Goal: Use online tool/utility: Use online tool/utility

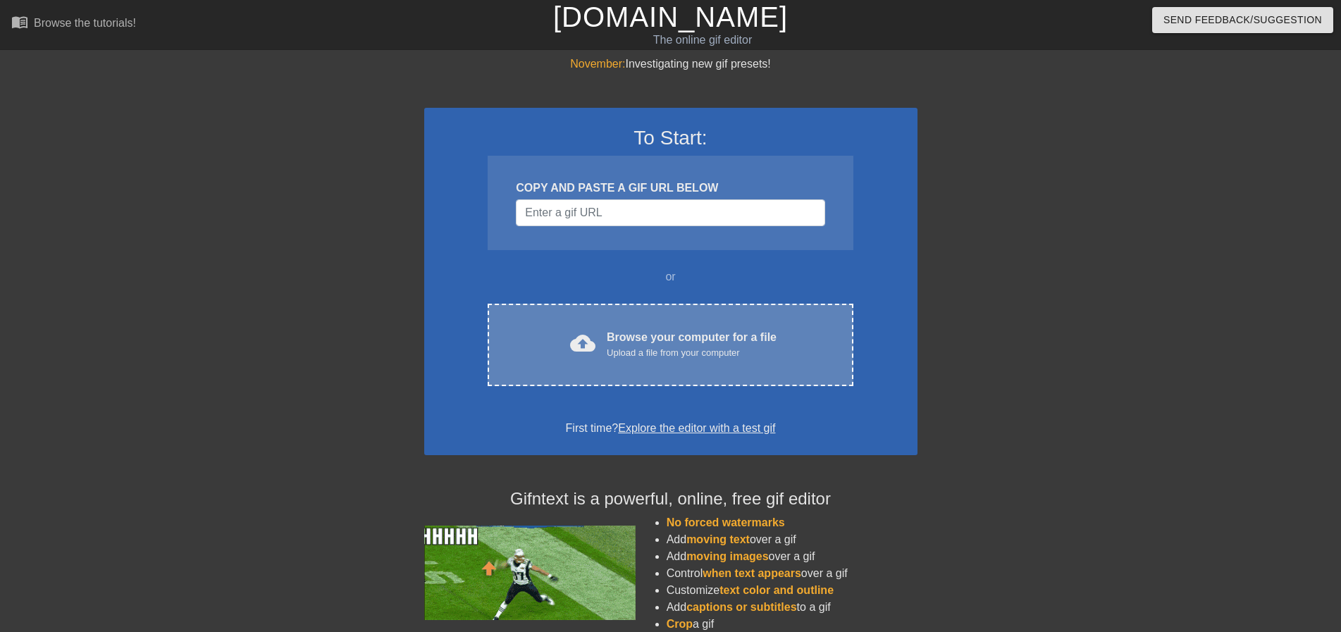
click at [642, 367] on div "cloud_upload Browse your computer for a file Upload a file from your computer C…" at bounding box center [670, 345] width 365 height 82
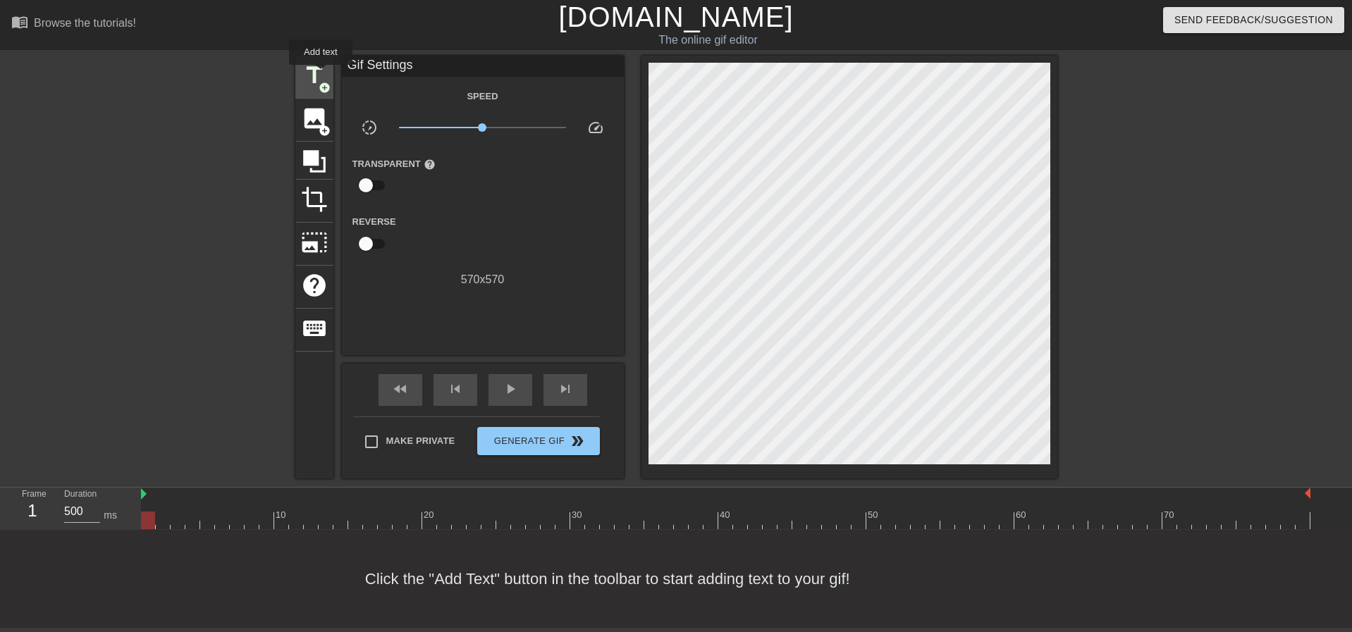
click at [321, 75] on span "title" at bounding box center [314, 75] width 27 height 27
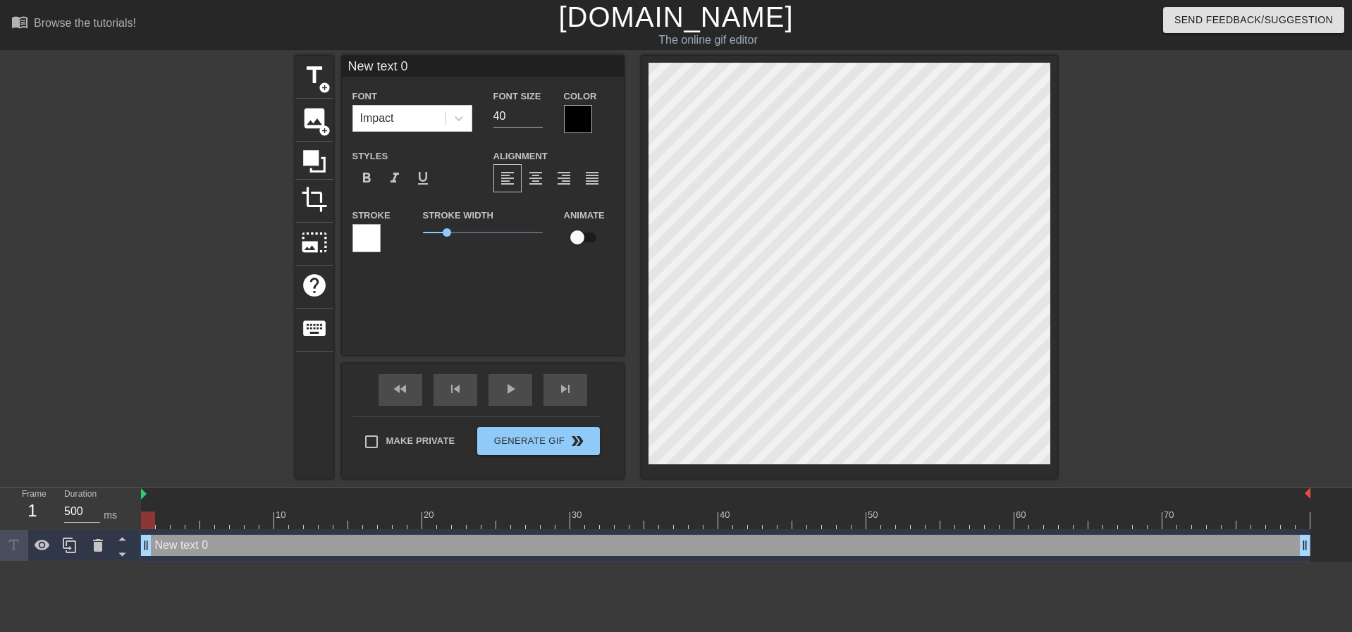
scroll to position [2, 4]
type input "New 0"
type textarea "New 0"
type input "New 0"
type textarea "New 0"
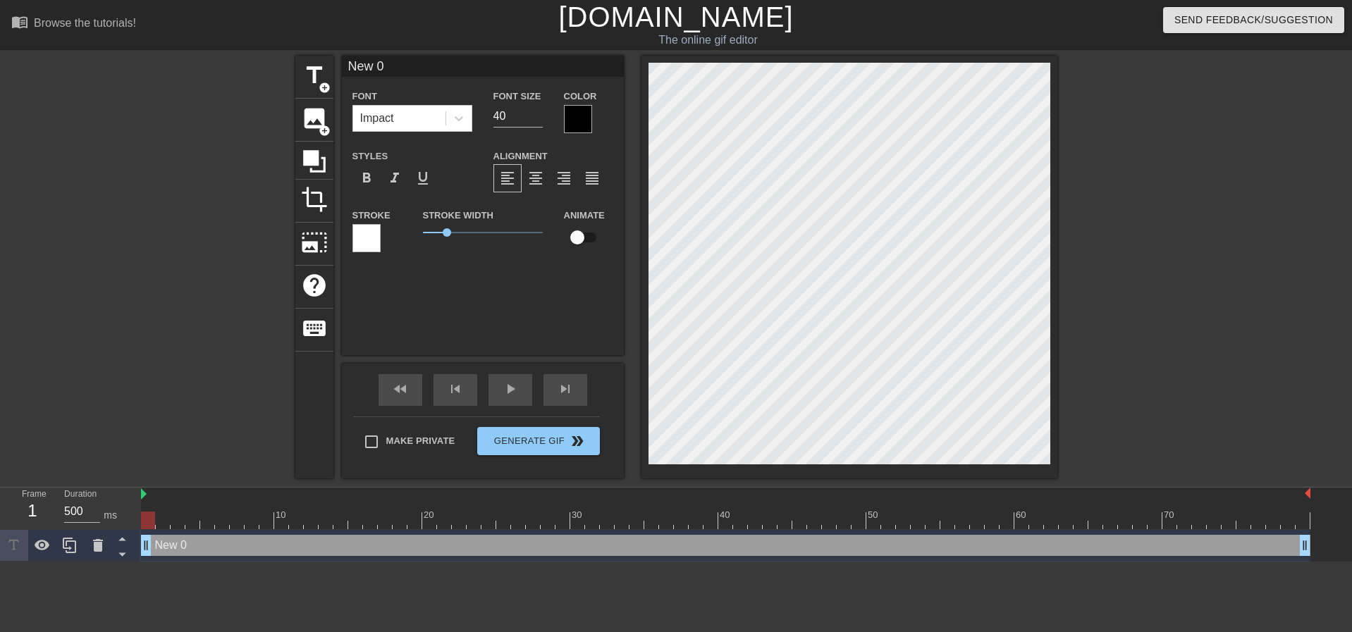
type input "Ne 0"
type textarea "Ne 0"
type input "N 0"
type textarea "N 0"
type input "0"
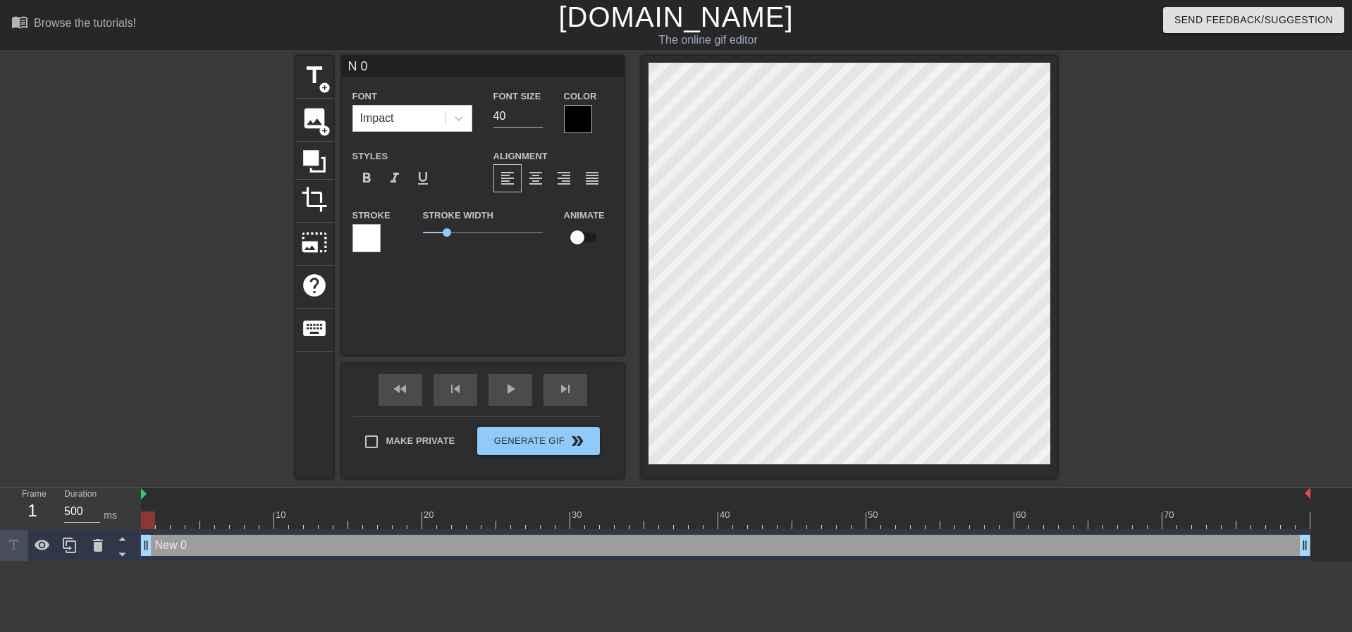
type textarea "0"
type input "0"
type textarea "0"
type input "7"
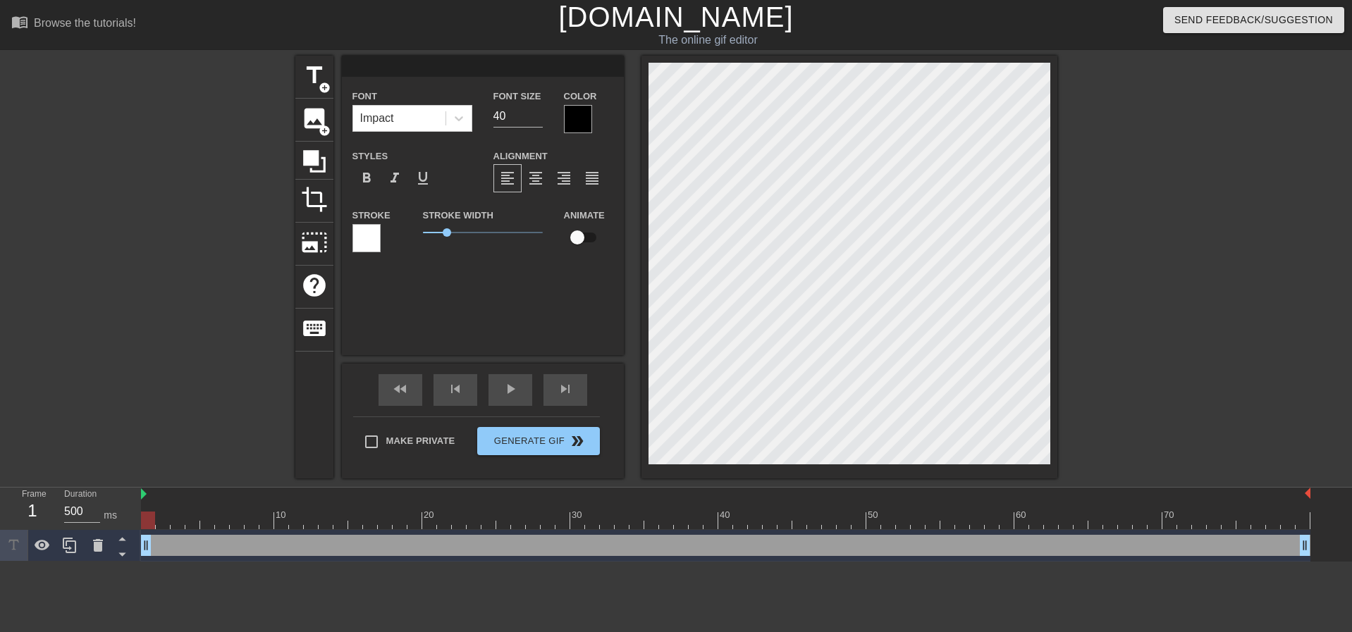
type textarea "7"
type input "7/"
type textarea "7/"
type input "7/4"
type textarea "7/4"
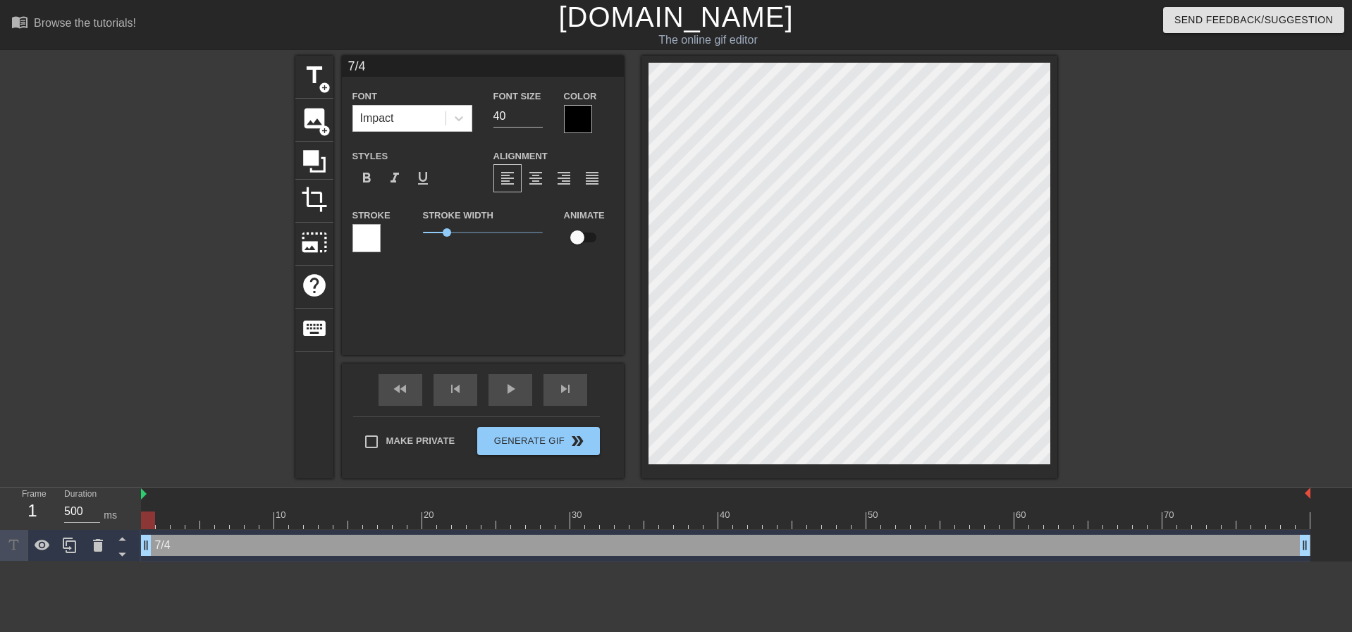
type input "７/4"
type textarea "７/4"
type input "7/4"
type textarea "7/4"
type input "7/4"
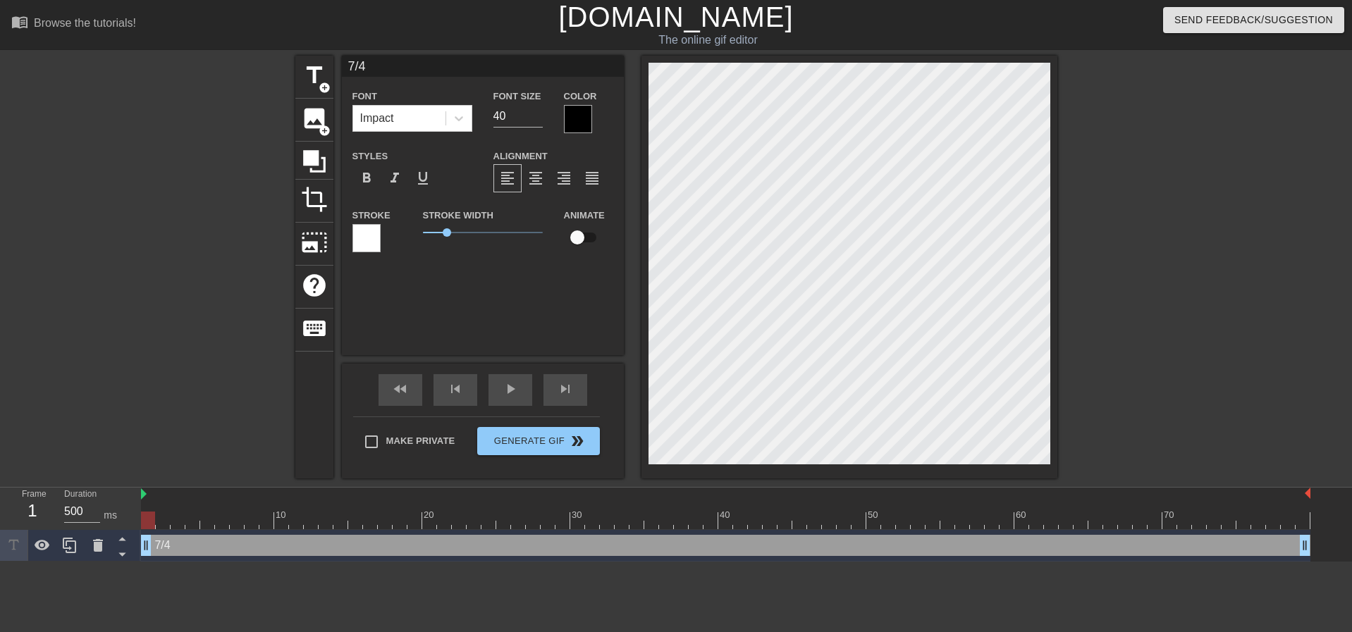
type textarea "7/4"
type input "7/4"
type textarea "7/4"
type input "7/4"
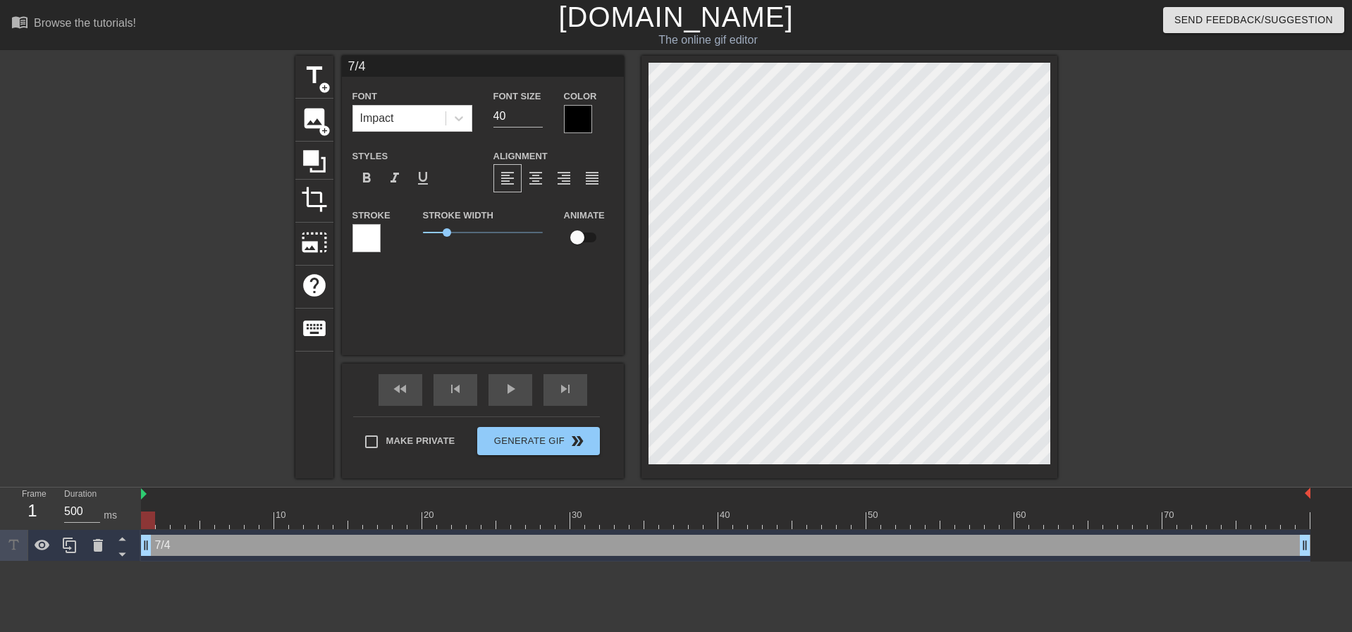
type textarea "7/4"
type input "7/4 2"
type textarea "7/4 2"
type input "7/4 24"
type textarea "7/4 24"
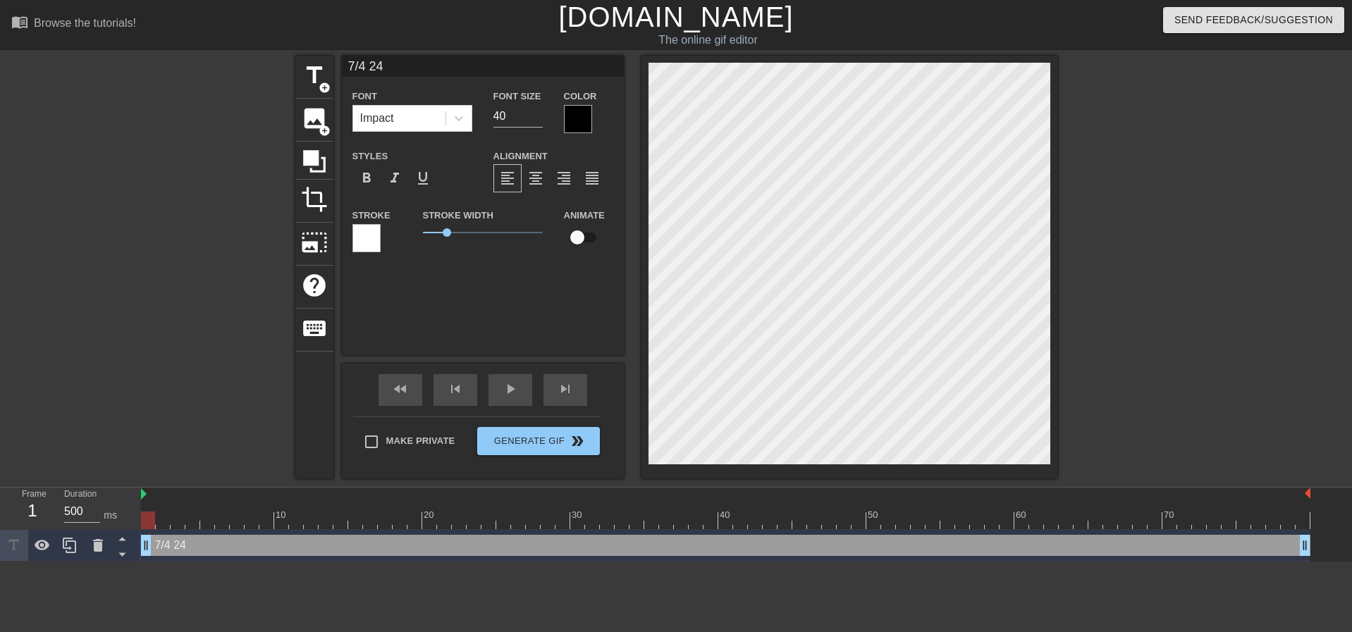
type input "7/4 24："
type textarea "7/4 24："
type input "7/4 24：0"
type textarea "7/4 24：0"
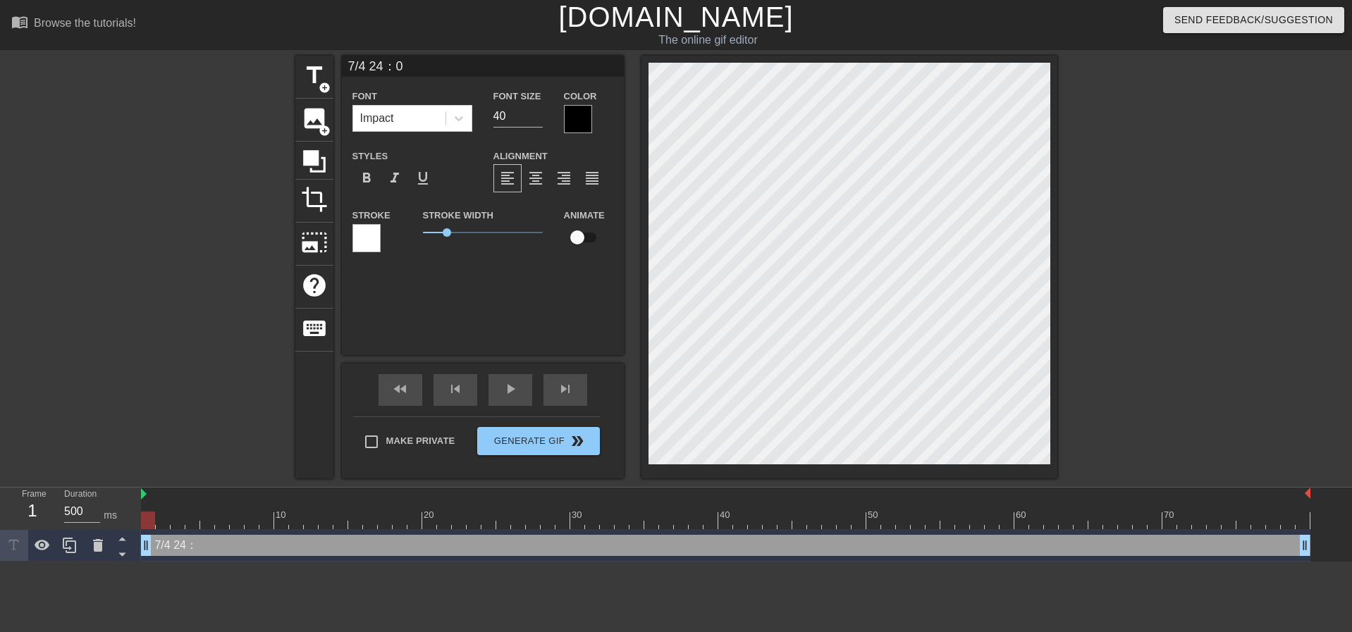
type input "[DATE] 24：00"
type textarea "[DATE] 24：00"
type input "[DATE] 24：00"
type textarea "[DATE] 24：00"
click at [459, 120] on icon at bounding box center [459, 118] width 8 height 5
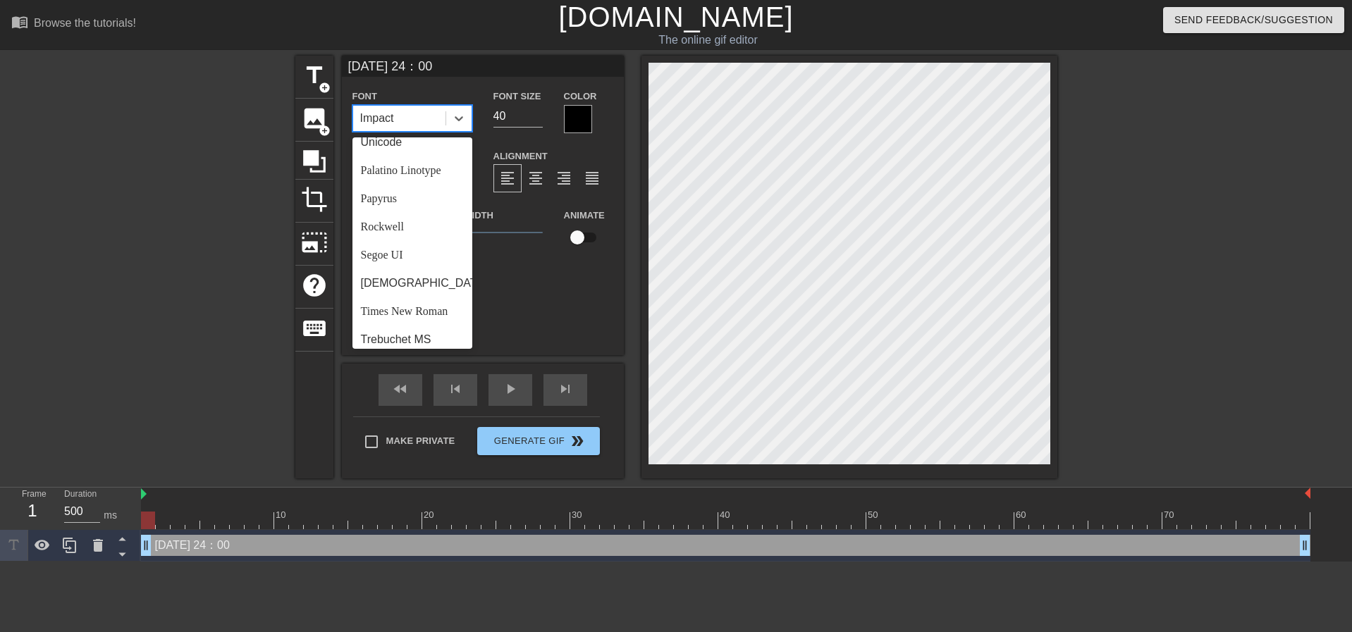
scroll to position [505, 0]
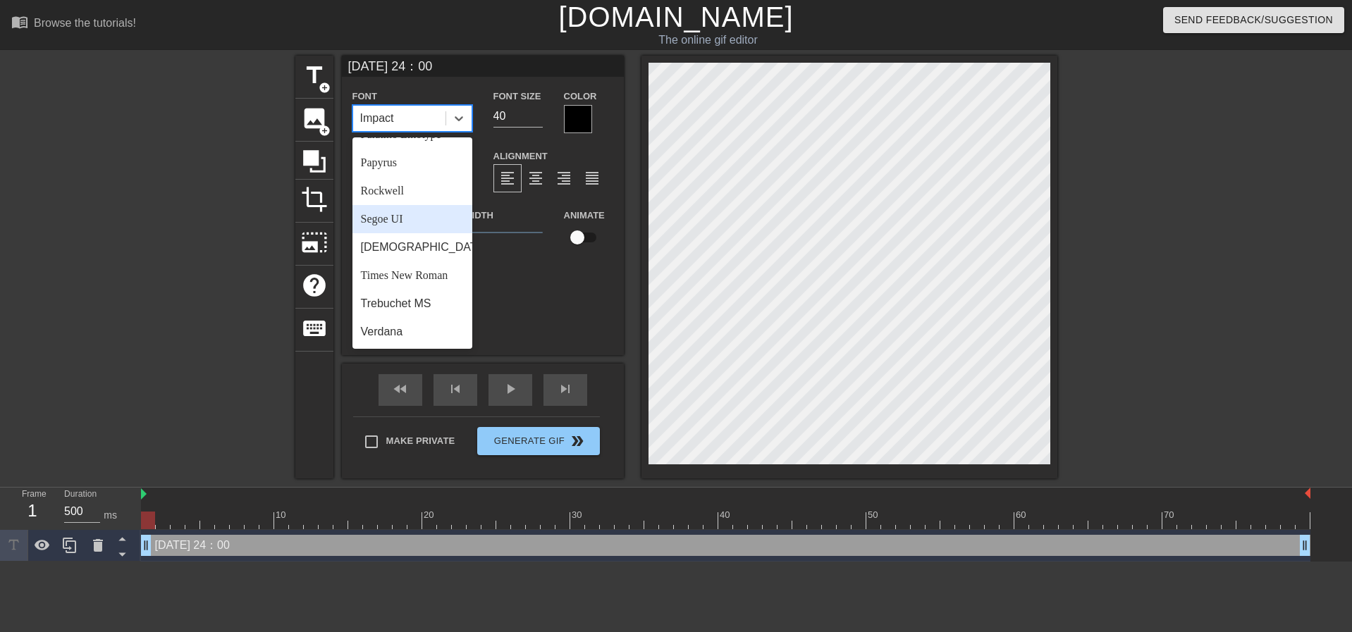
click at [425, 227] on div "Segoe UI" at bounding box center [412, 219] width 120 height 28
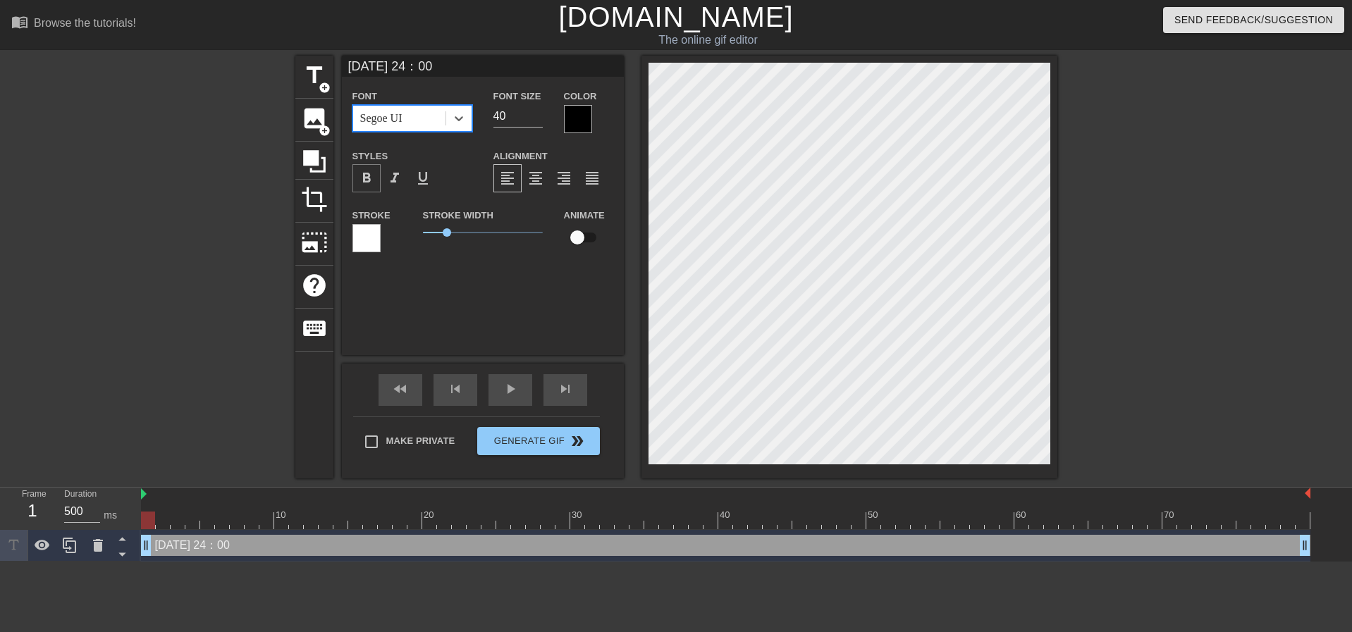
click at [360, 178] on span "format_bold" at bounding box center [366, 178] width 17 height 17
drag, startPoint x: 448, startPoint y: 233, endPoint x: 410, endPoint y: 231, distance: 37.4
click at [410, 231] on div "Stroke Stroke Width 0 Animate" at bounding box center [483, 235] width 282 height 58
click at [576, 122] on div at bounding box center [578, 119] width 28 height 28
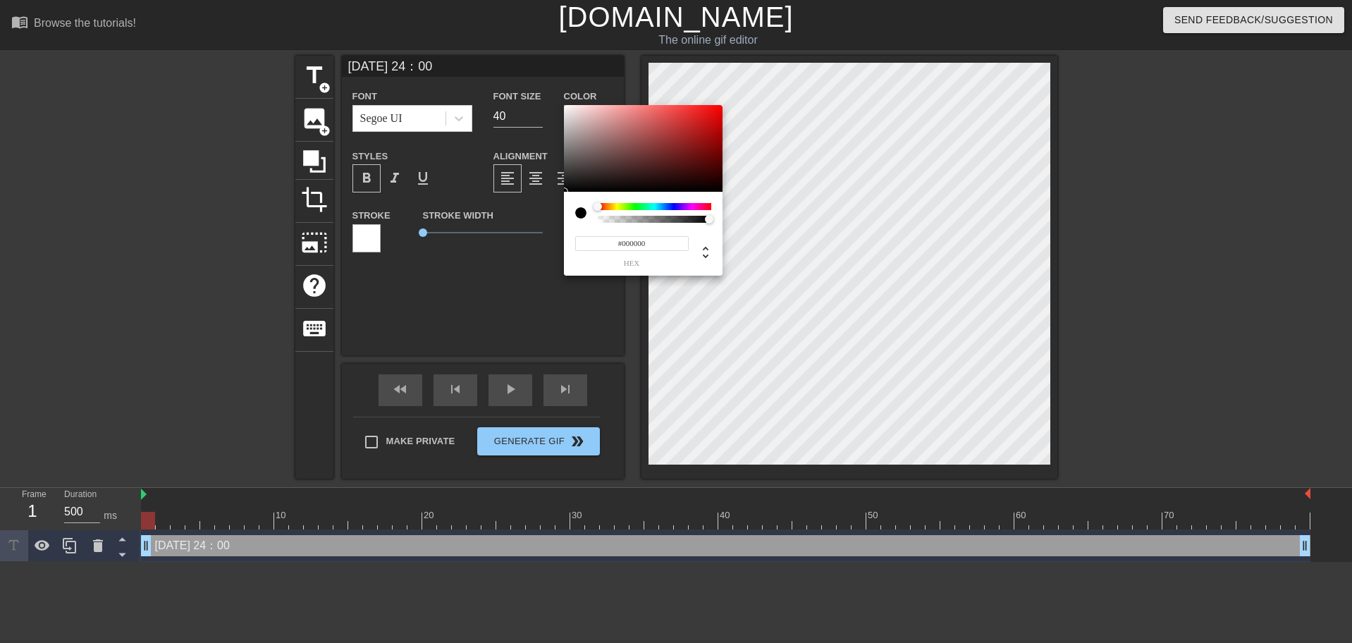
type input "0"
click at [676, 220] on div at bounding box center [654, 219] width 109 height 7
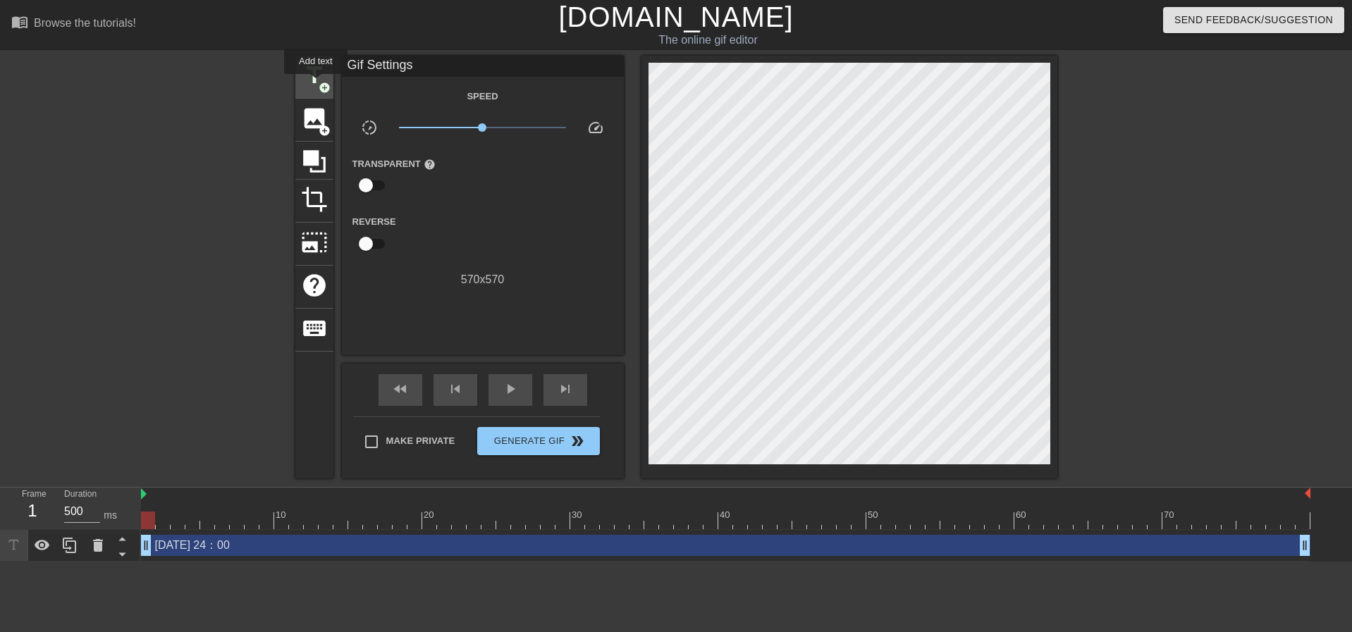
click at [316, 84] on span "title" at bounding box center [314, 75] width 27 height 27
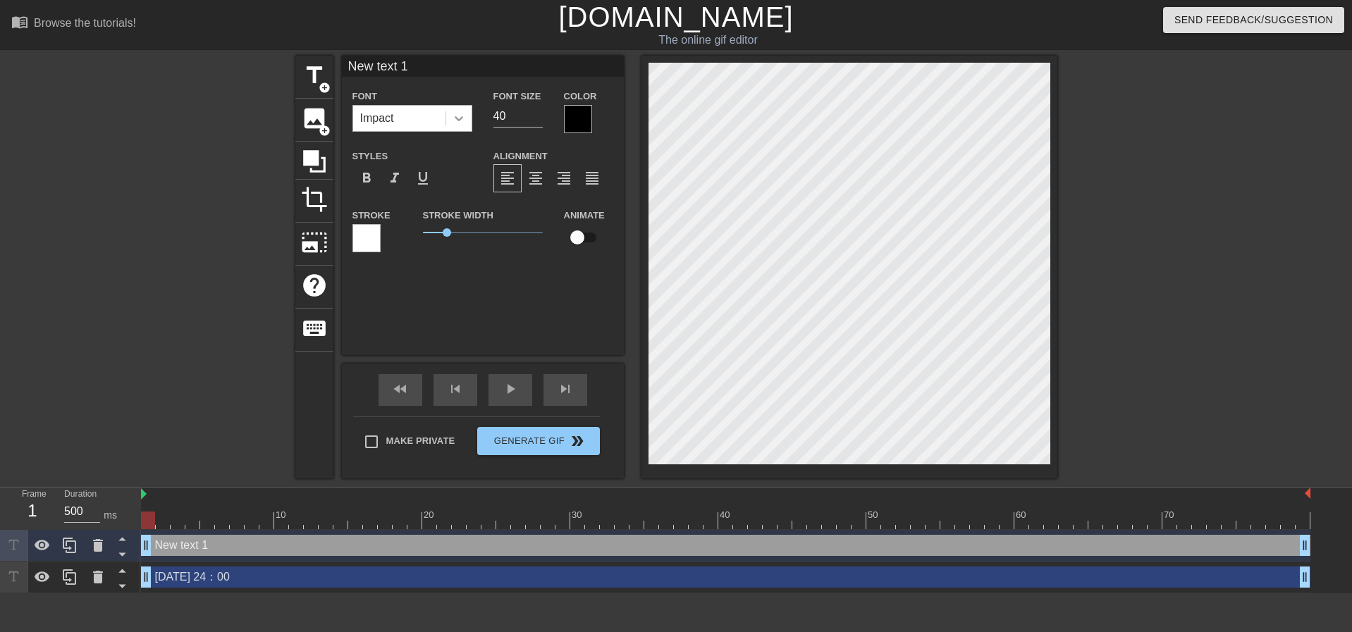
click at [458, 121] on icon at bounding box center [459, 118] width 14 height 14
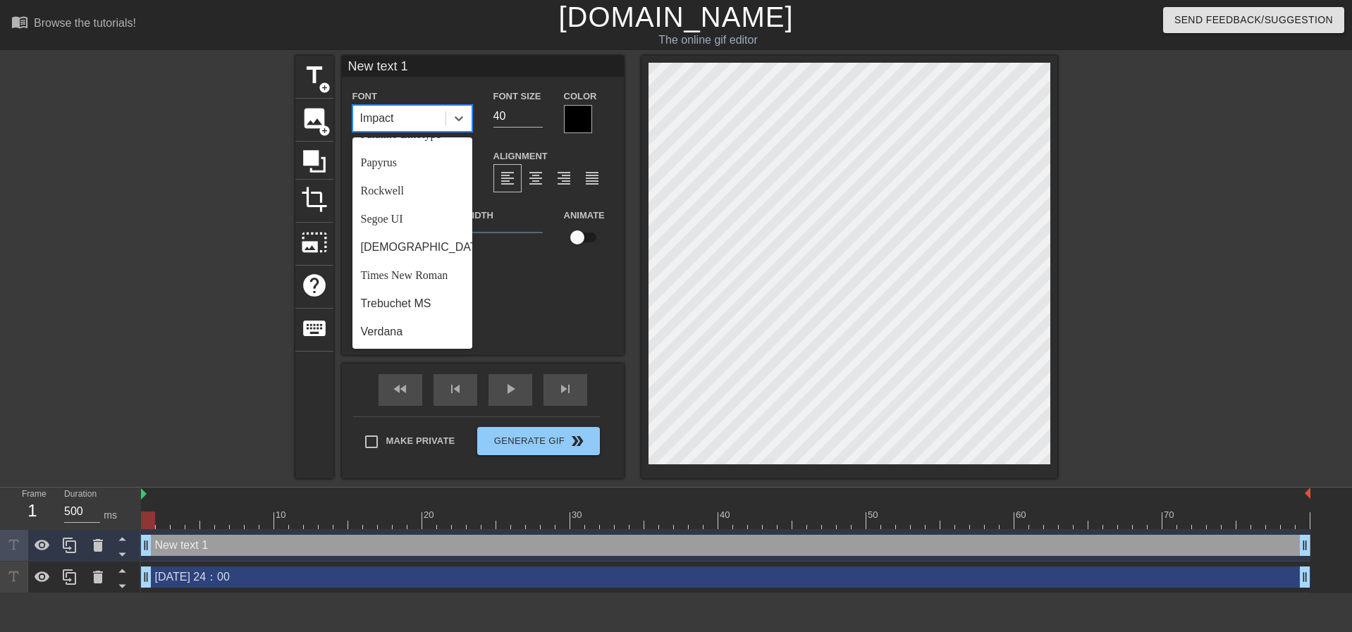
scroll to position [0, 0]
click at [405, 273] on div "Calibri" at bounding box center [412, 267] width 120 height 28
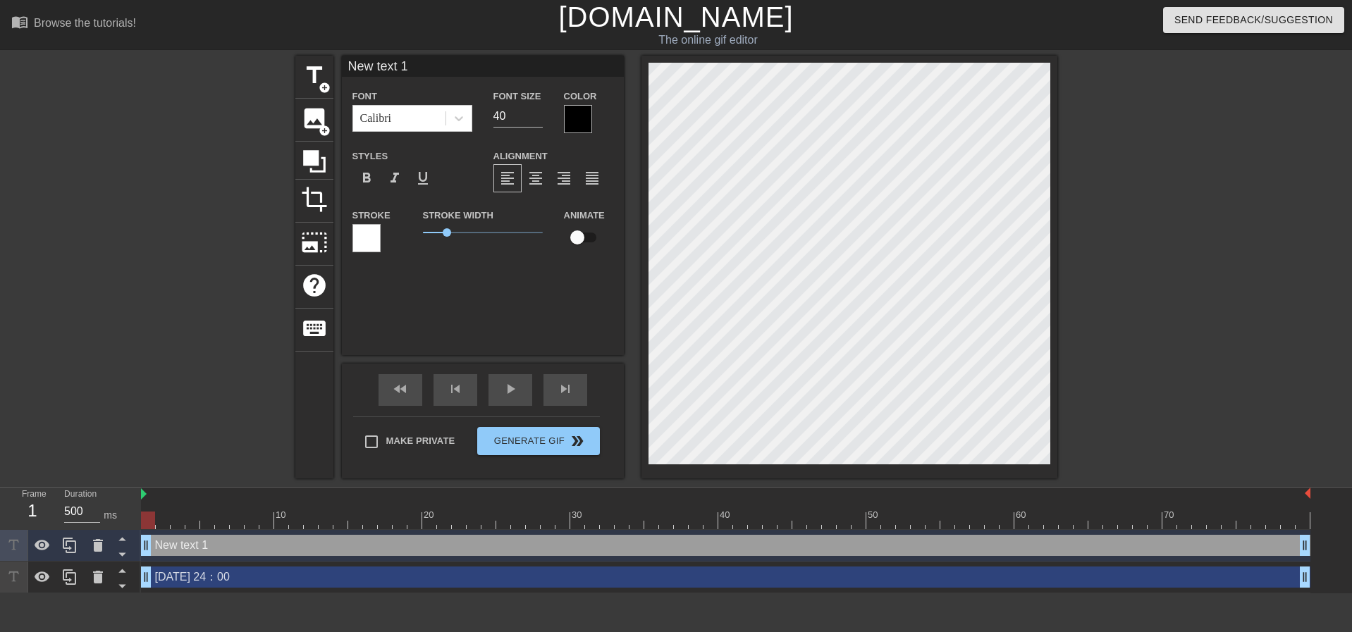
scroll to position [2, 2]
type input "New tet 1"
type textarea "New tet 1"
type input "New tet"
type textarea "New tet"
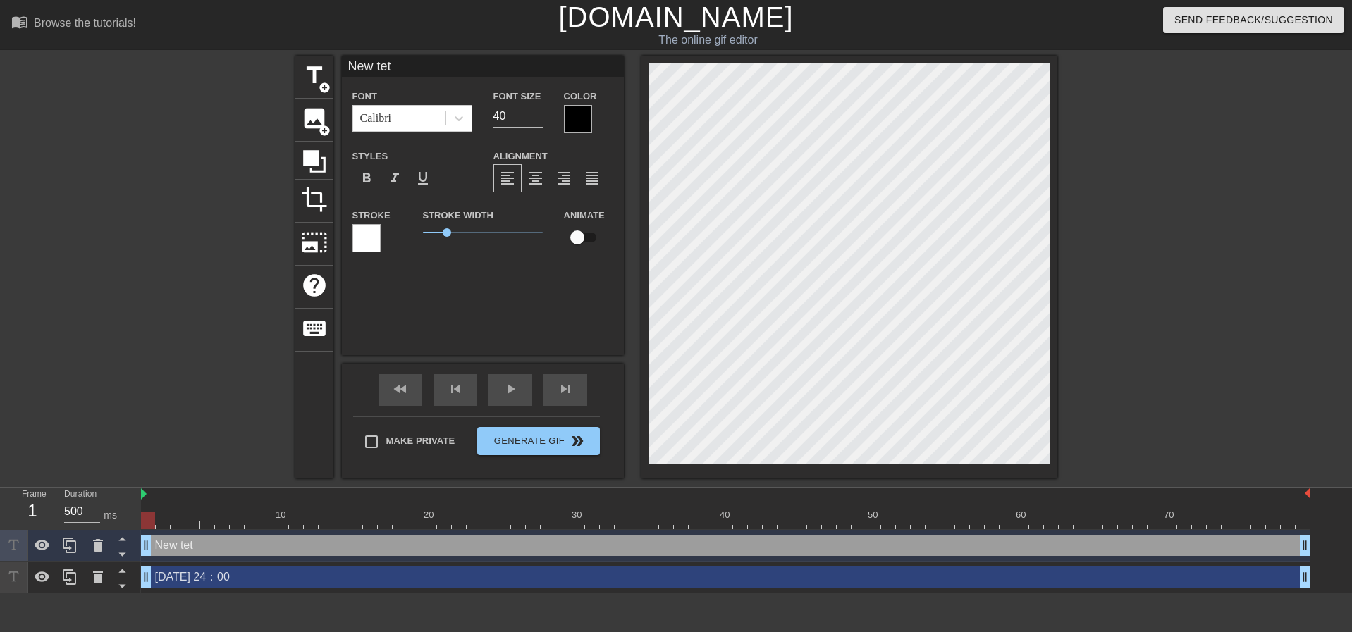
scroll to position [2, 4]
click at [412, 323] on div "New tet Font Calibri Font Size 40 Color Styles format_bold format_italic format…" at bounding box center [483, 206] width 282 height 300
click at [319, 83] on span "add_circle" at bounding box center [325, 88] width 12 height 12
type input "New text 2"
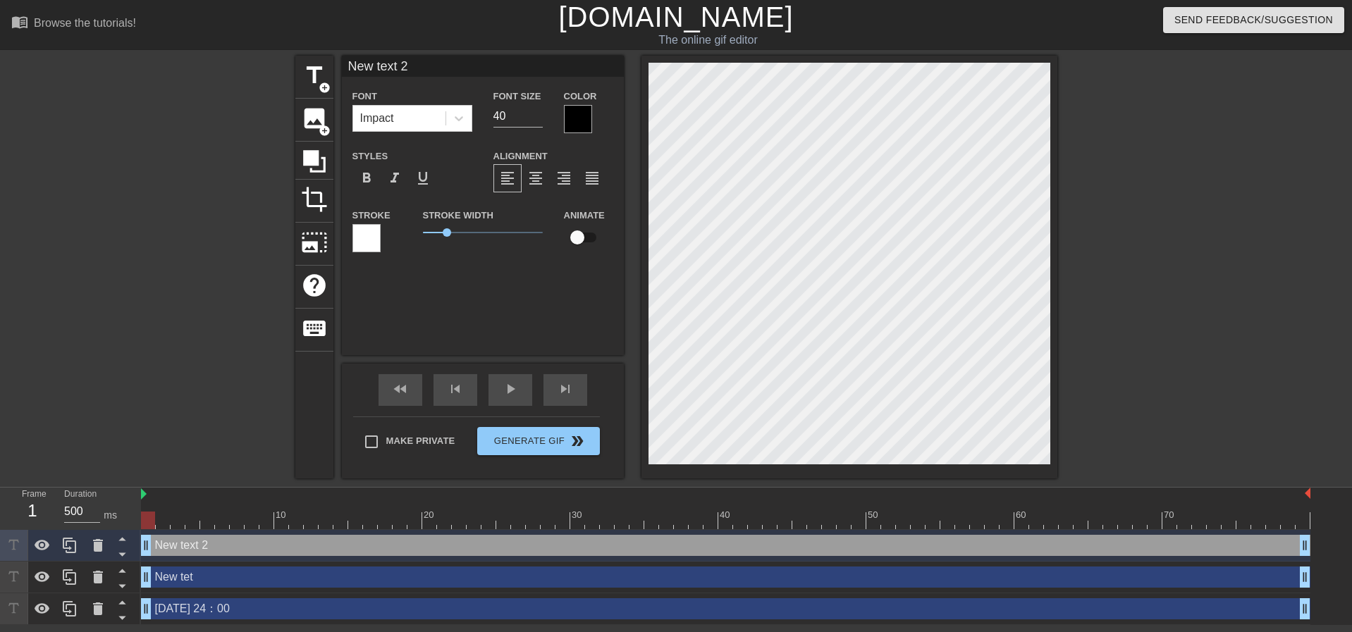
scroll to position [2, 3]
type input "New ext 2"
type textarea "New ext 2"
type input "New xt 2"
type textarea "New xt 2"
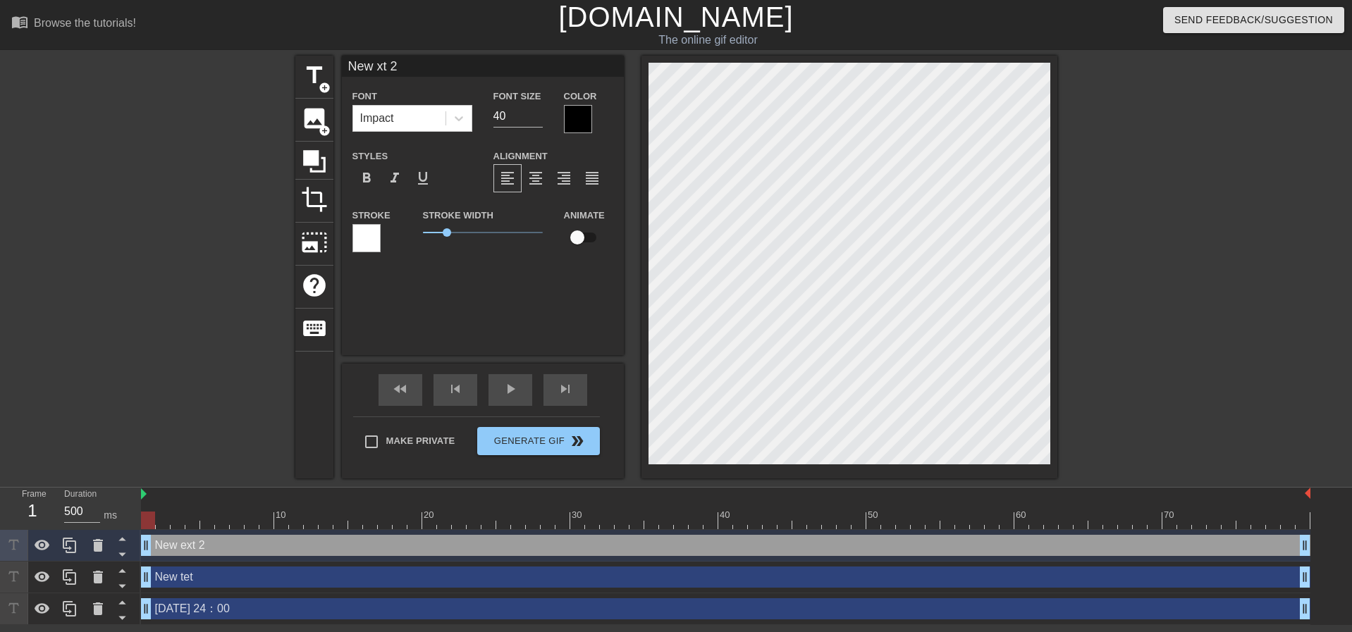
type input "New t 2"
type textarea "New t 2"
type input "New 2"
type textarea "New 2"
type input "New 2"
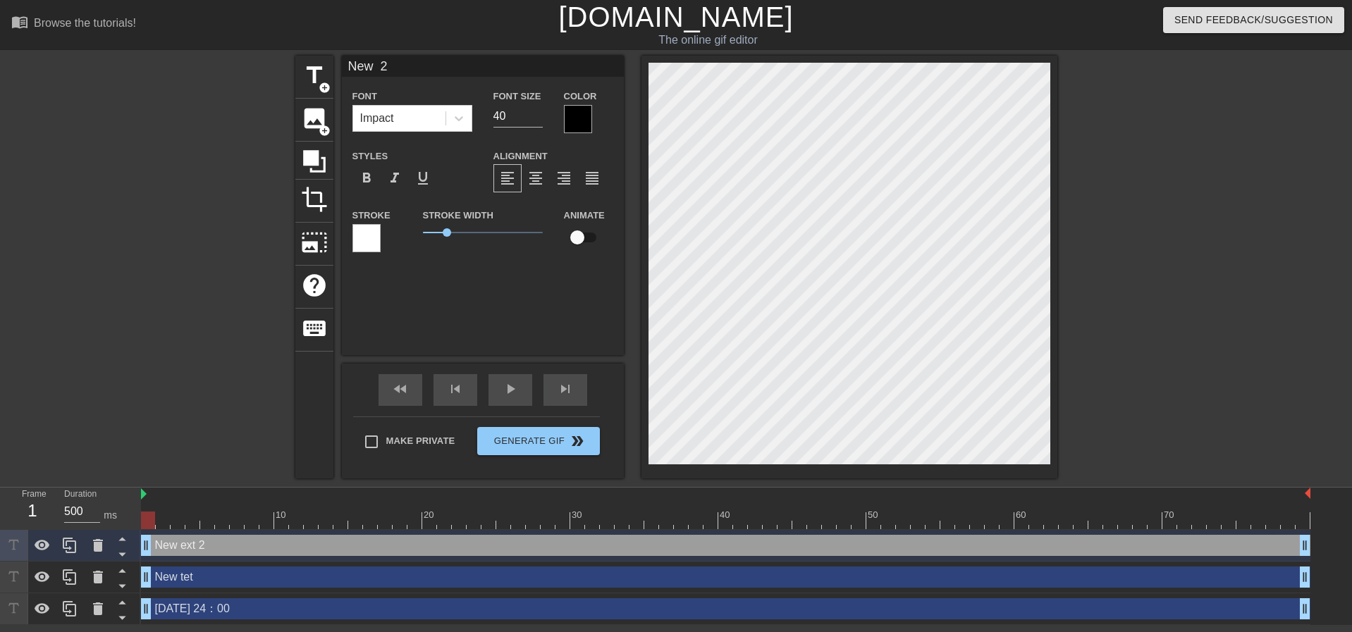
type textarea "New 2"
type input "New"
type textarea "New"
type input "New"
type textarea "New"
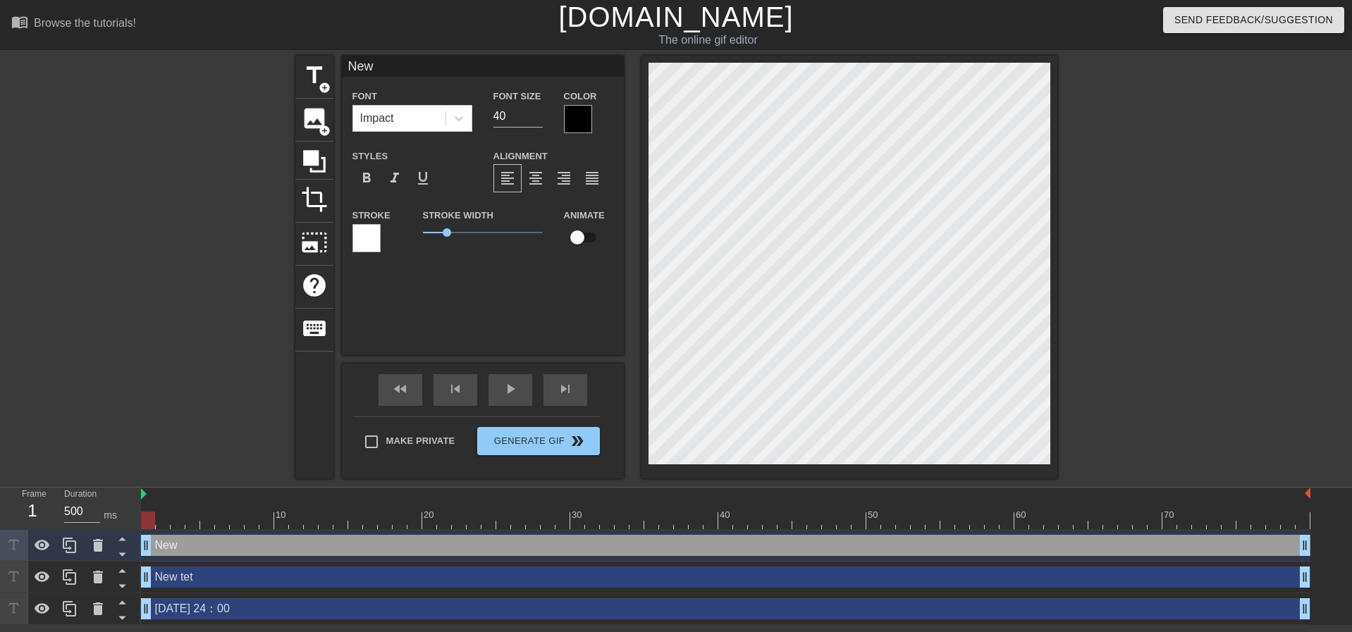
type input "Ne"
type textarea "Ne"
type input "N"
type textarea "N"
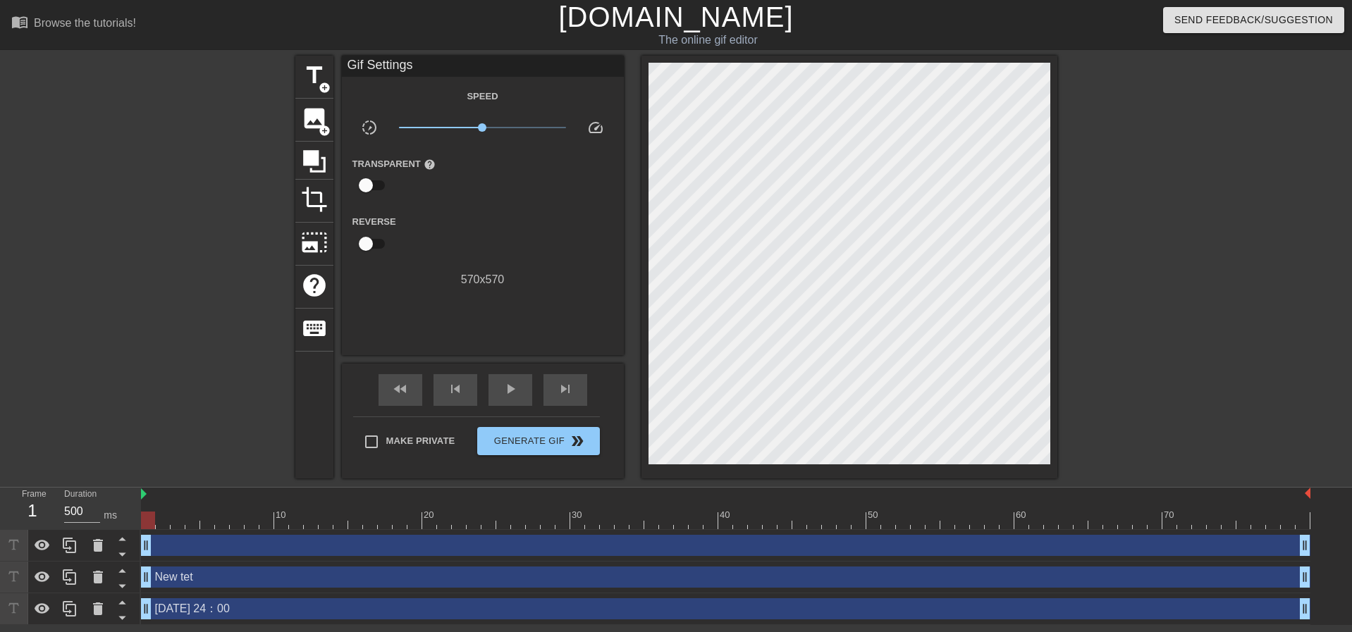
click at [1191, 158] on div at bounding box center [1179, 267] width 211 height 423
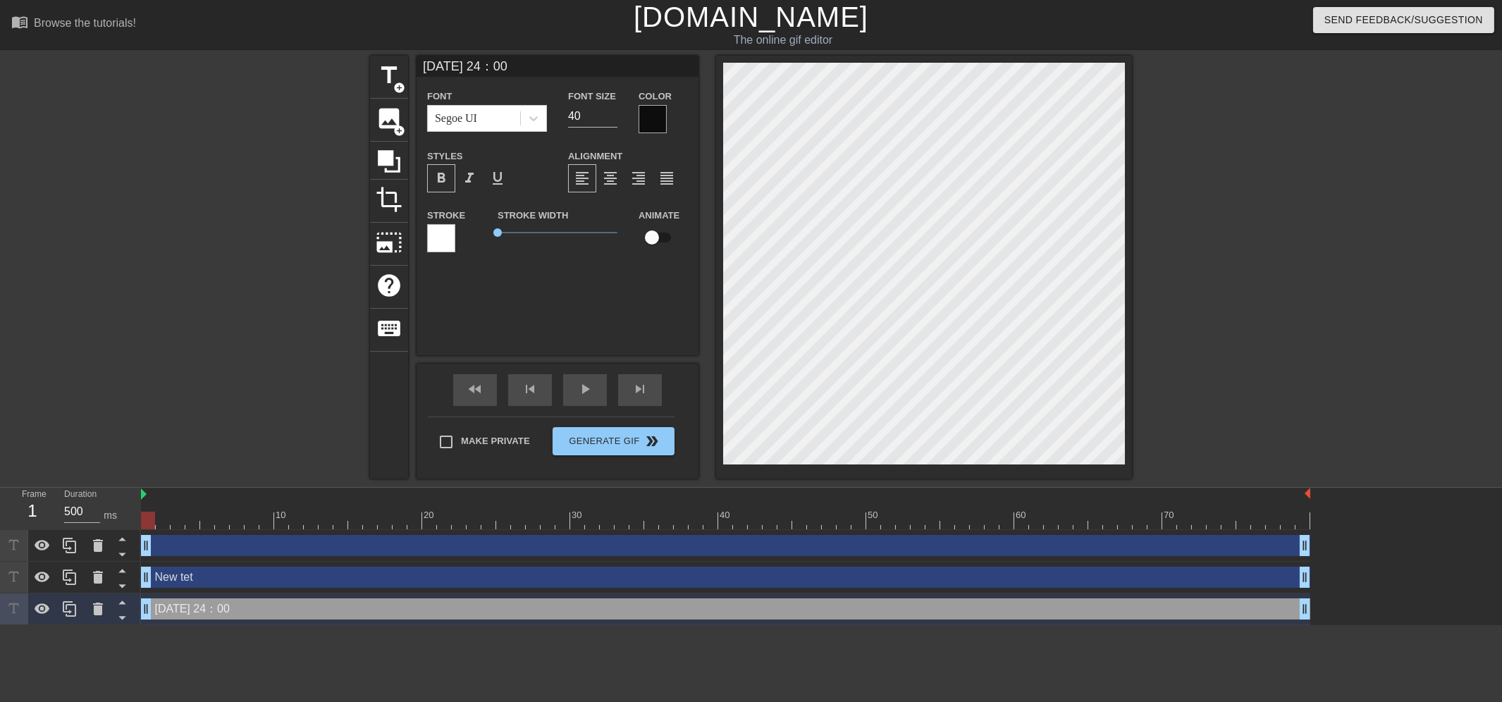
scroll to position [2, 3]
type input "7/4 24：0"
type textarea "7/4 24：0"
type input "7/4 24："
type textarea "7/4 24："
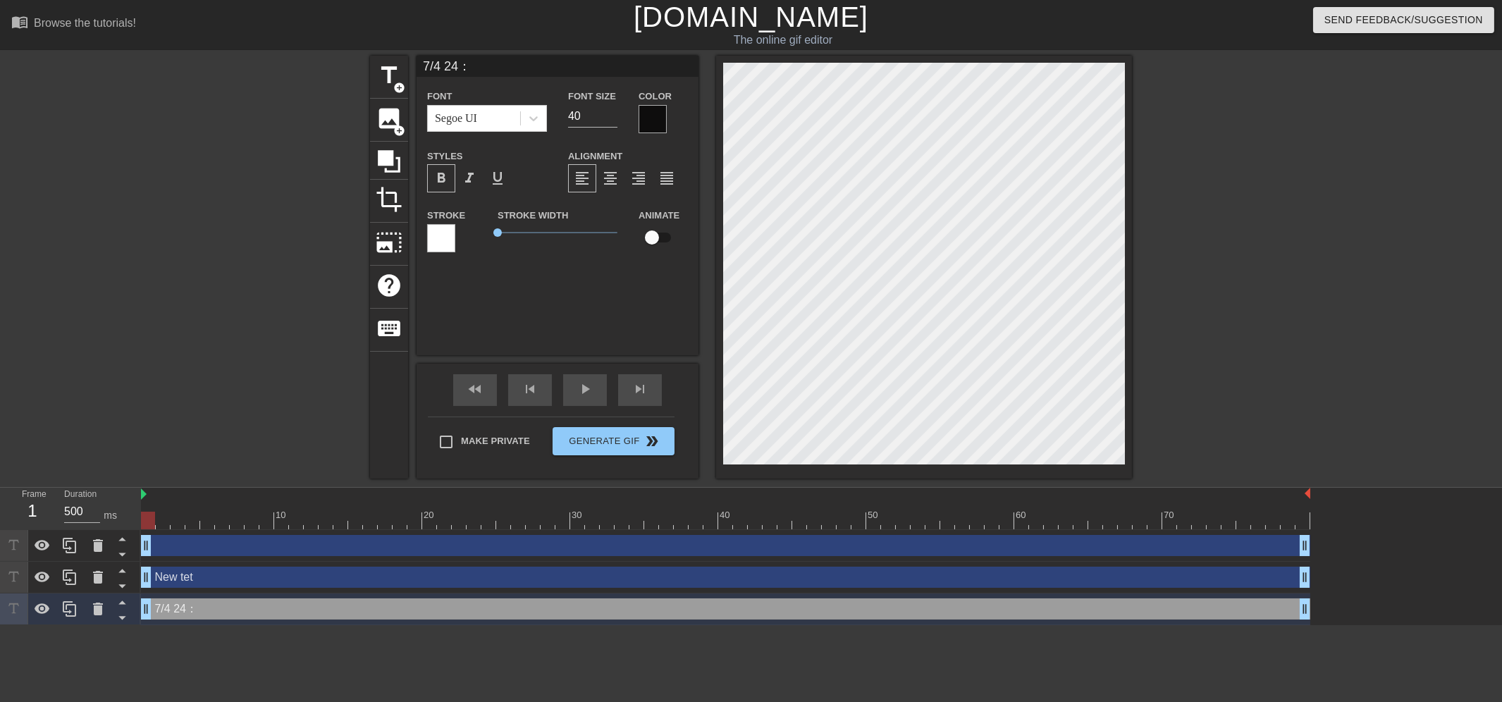
type input "7/4 24"
type textarea "7/4 24"
type input "7/4 2"
type textarea "7/4 2"
type input "7/4"
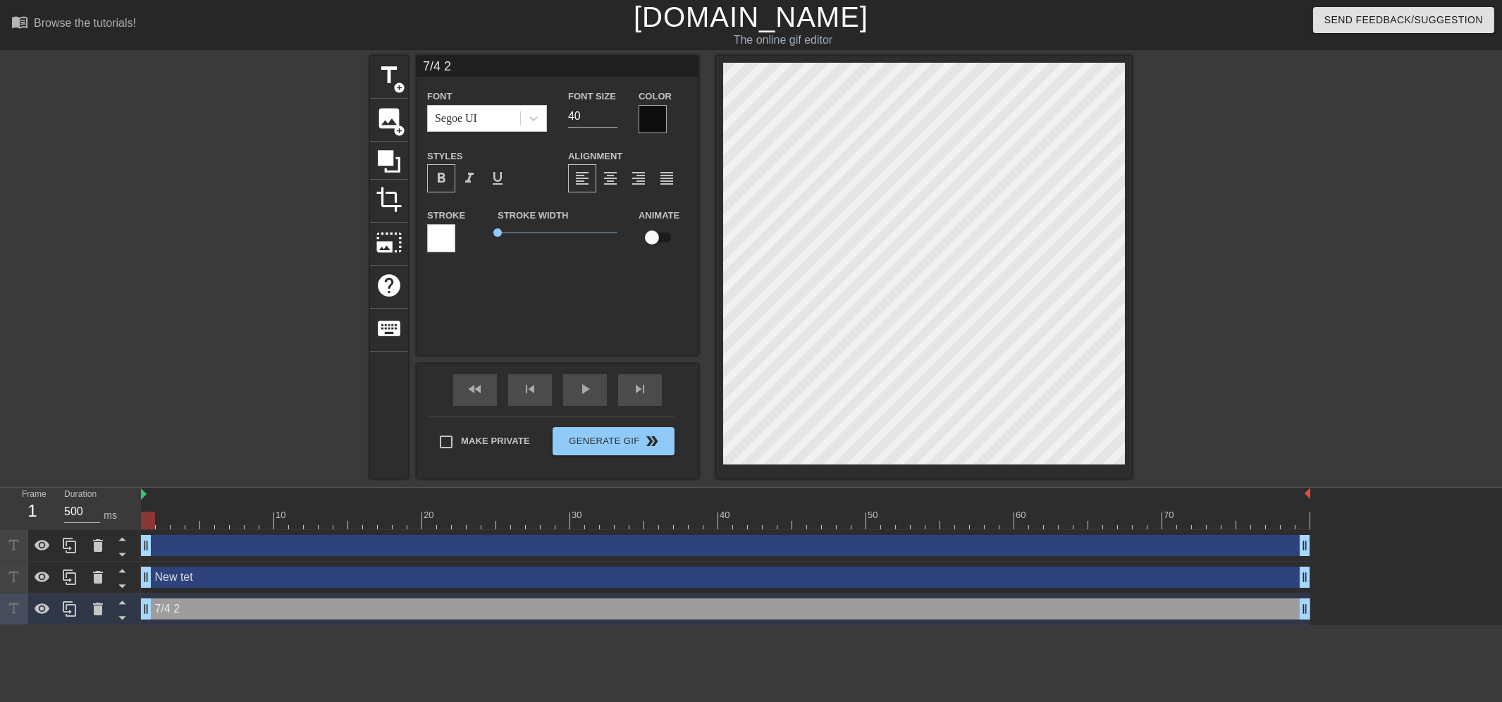
type textarea "7/4"
type input "7/4 ：2"
type textarea "7/4 ：2"
type input "7/4 ：24"
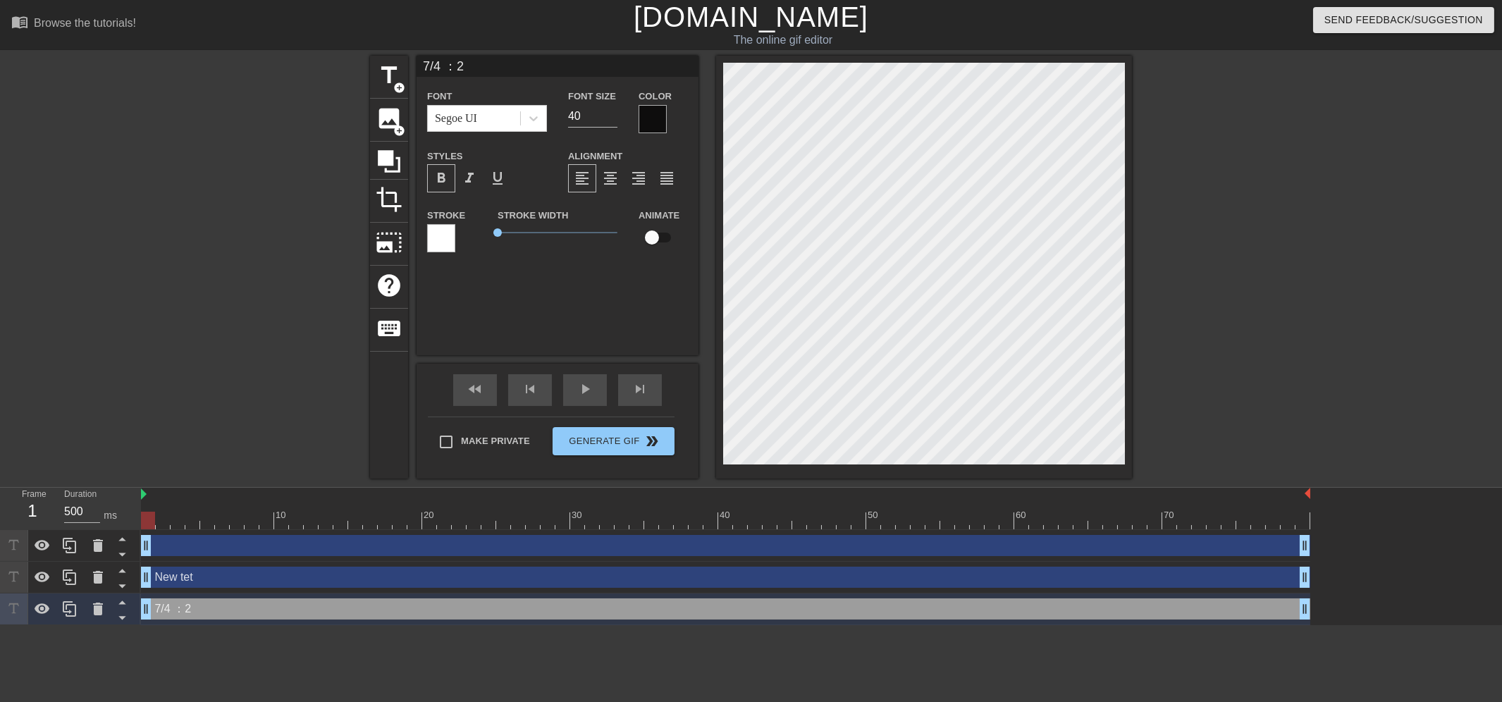
type textarea "7/4 ：24"
type input "7/4 ：24："
type textarea "7/4 ：24："
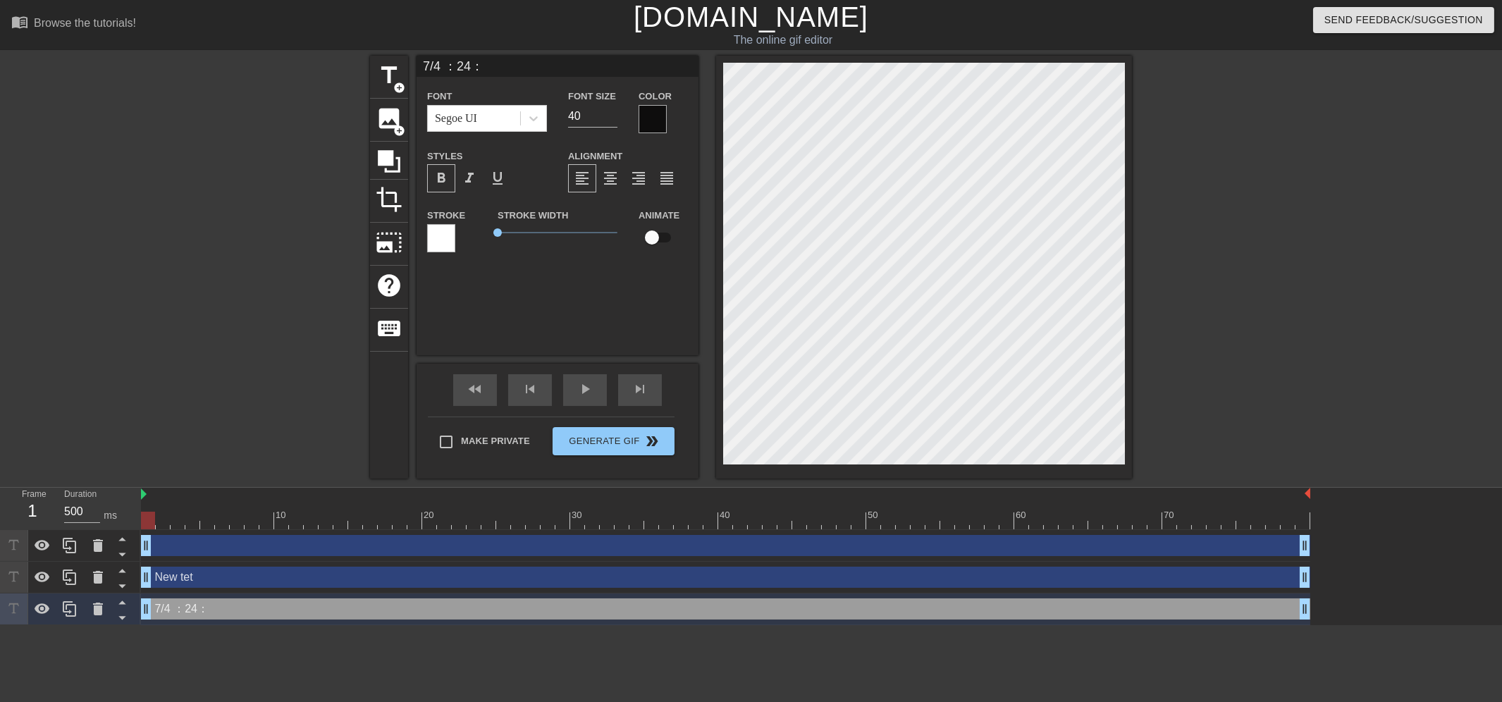
type input "7/4 ：24：0"
type textarea "7/4 ：24：0"
type input "7/4 ：24：00"
type textarea "7/4 ：24：00"
type input "7/4 ：24:00"
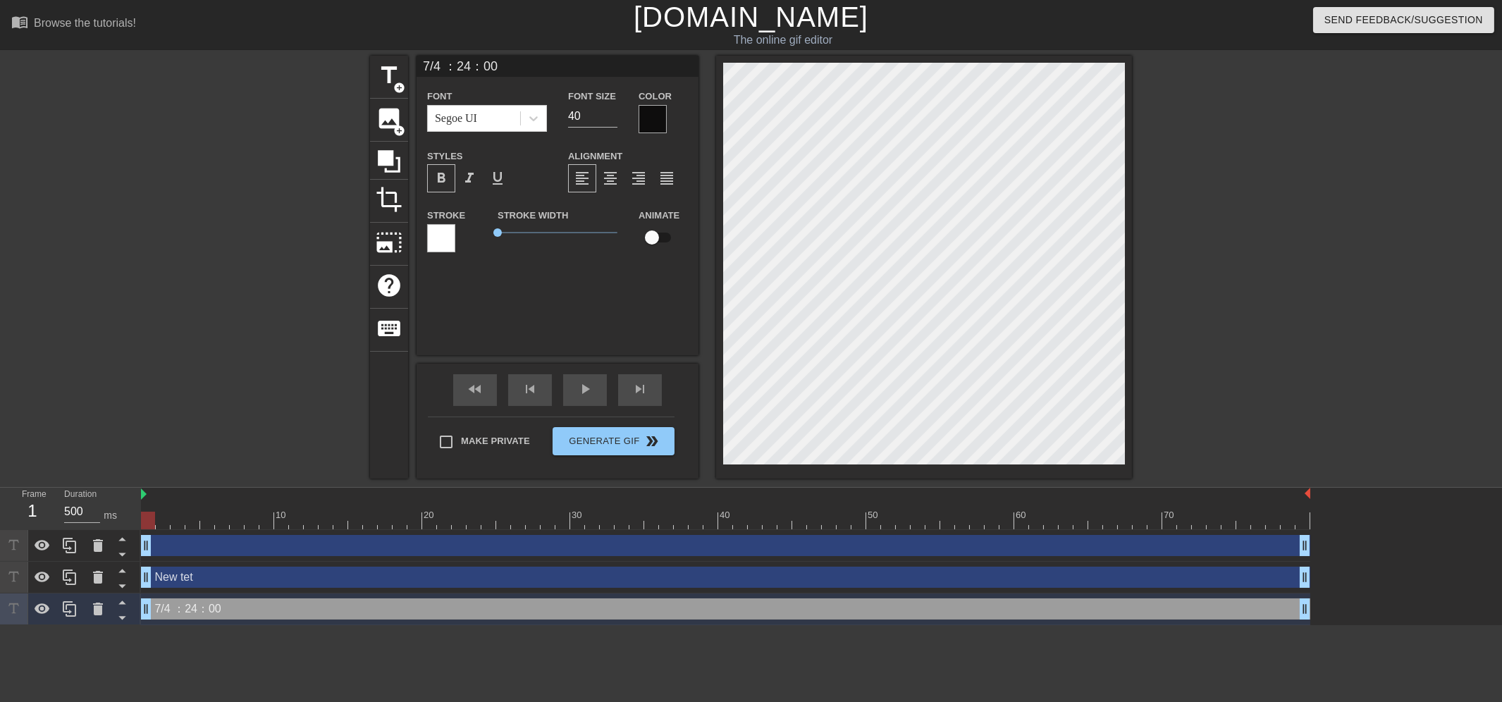
type textarea "7/4 ：24:00"
type input "[DATE] 24:00"
type textarea "[DATE] 24:00"
type input "7/424:00"
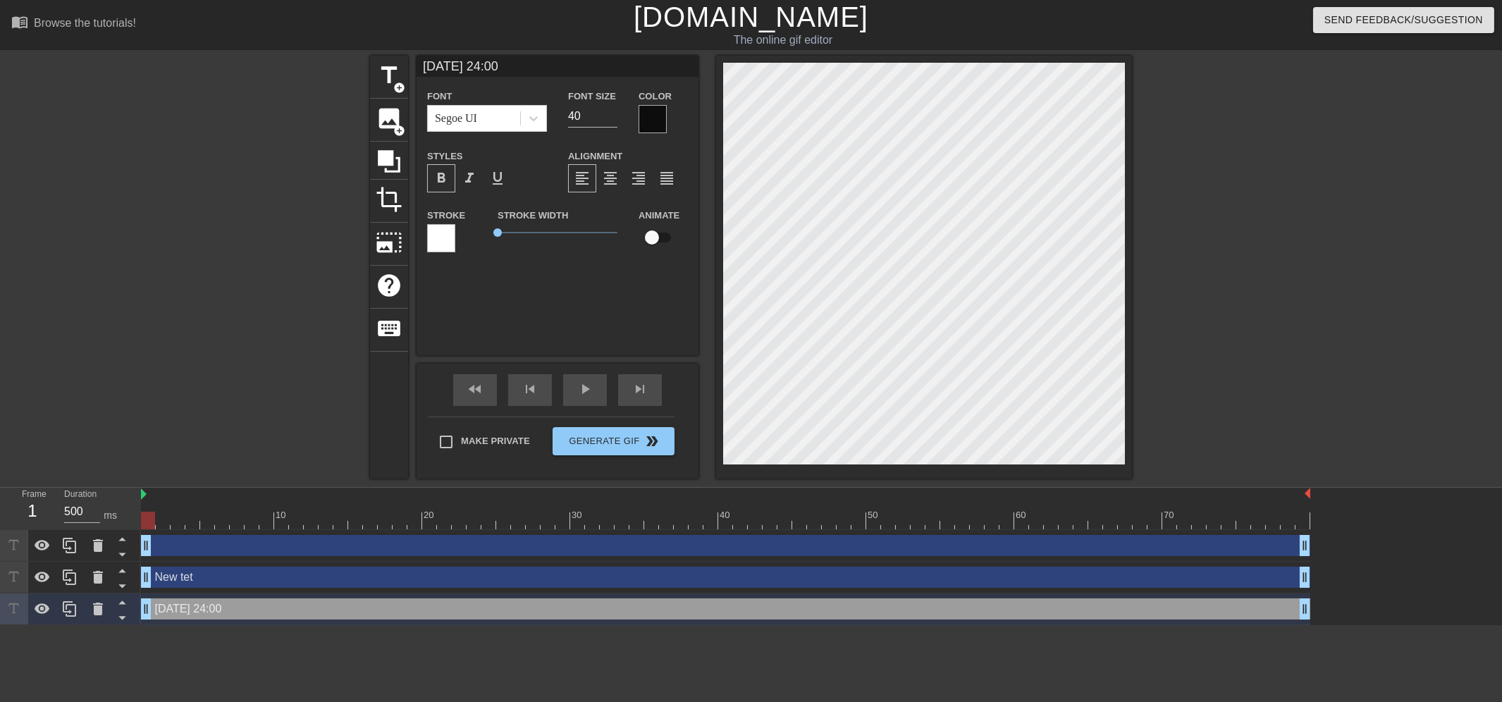
type textarea "7/424:00"
type input "7/424：００"
type textarea "7/424：００"
type input "7/424:00"
type textarea "7/424:00"
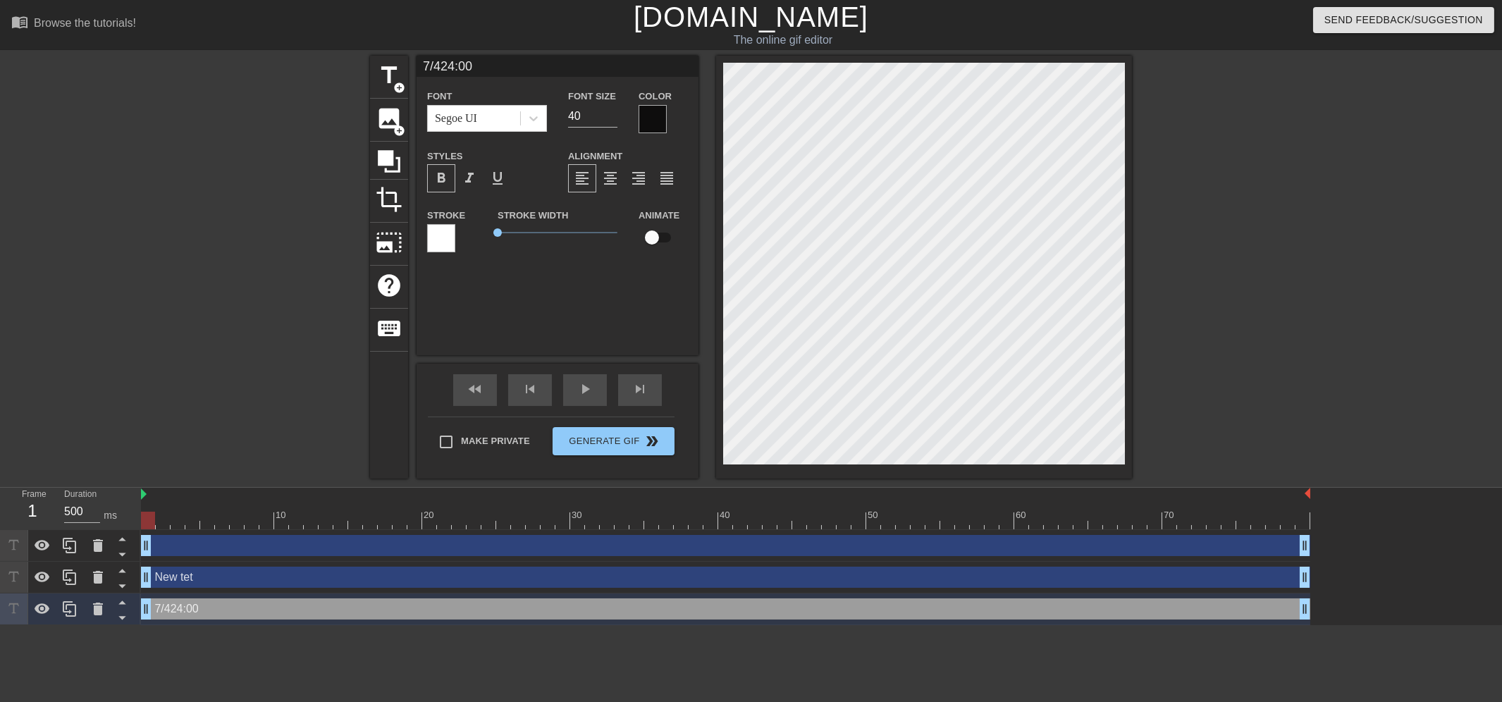
type input "[DATE]　24:00"
type textarea "[DATE]　24:00"
click at [1332, 151] on div at bounding box center [1254, 267] width 211 height 423
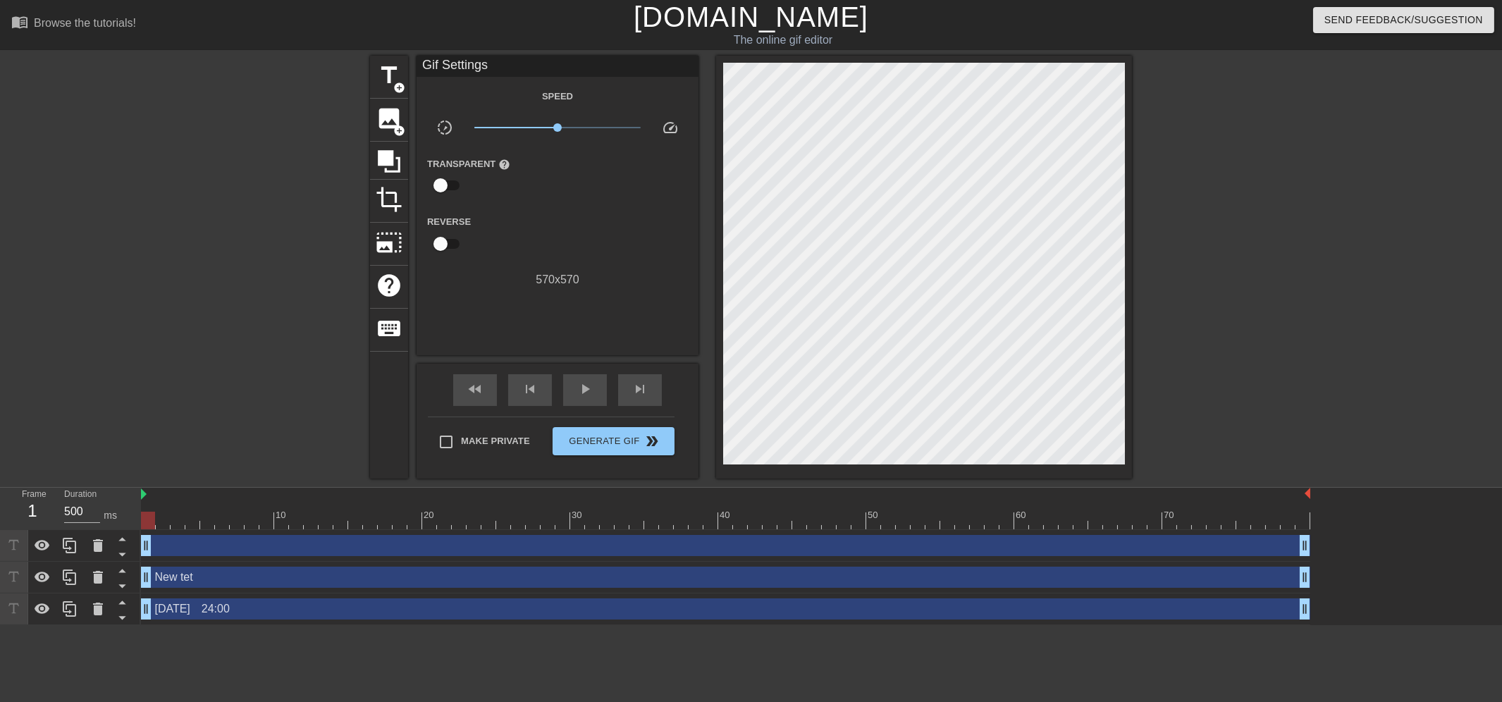
click at [1226, 192] on div at bounding box center [1254, 267] width 211 height 423
click at [385, 72] on span "title" at bounding box center [389, 75] width 27 height 27
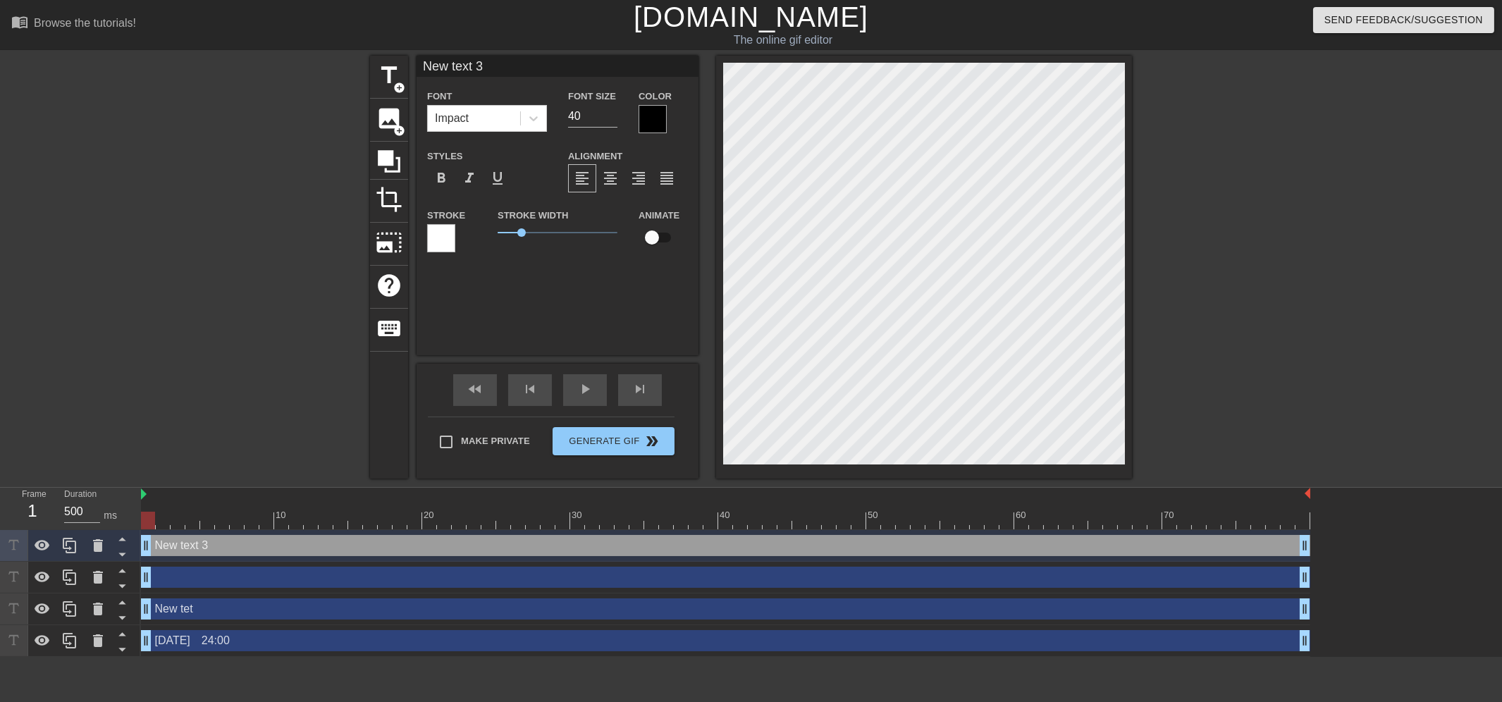
drag, startPoint x: 503, startPoint y: 62, endPoint x: 216, endPoint y: 63, distance: 286.8
click at [216, 63] on div "title add_circle image add_circle crop photo_size_select_large help keyboard Ne…" at bounding box center [751, 267] width 1502 height 423
click at [534, 288] on div "Font Impact Font Size 40 Color Styles format_bold format_italic format_underlin…" at bounding box center [557, 206] width 282 height 300
click at [383, 326] on span "keyboard" at bounding box center [389, 328] width 27 height 27
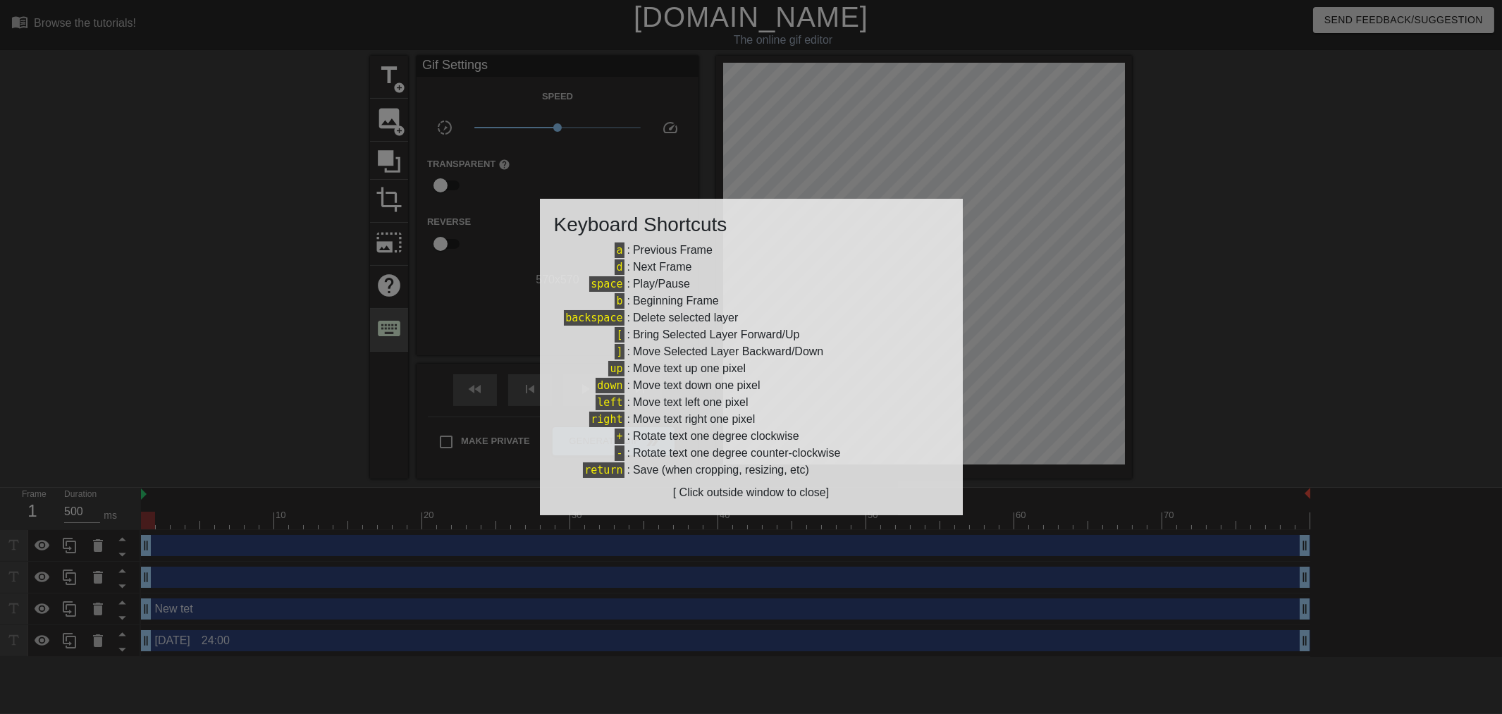
click at [383, 326] on div at bounding box center [751, 357] width 1502 height 714
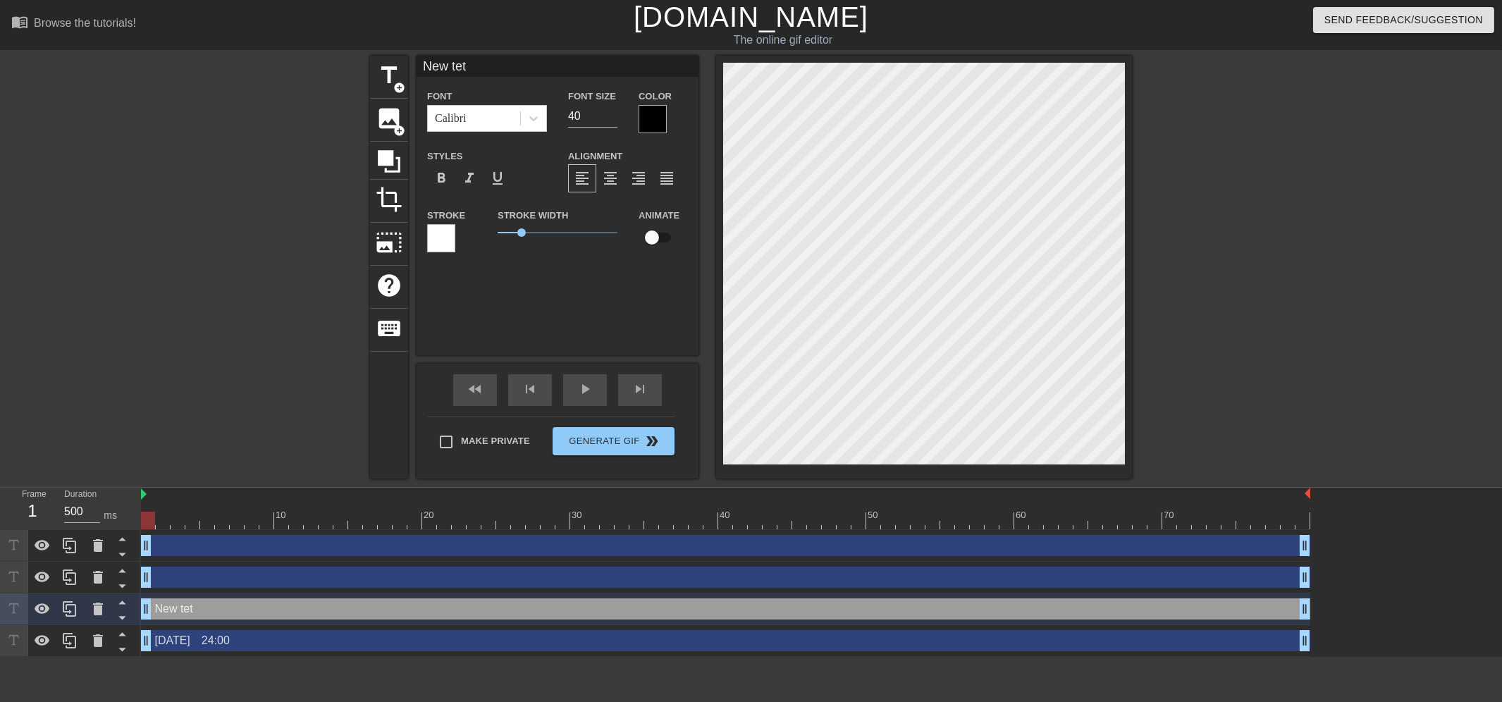
type input "Nw tet"
type textarea "Nw tet"
type input "N tet"
type textarea "N tet"
type input "Ntet"
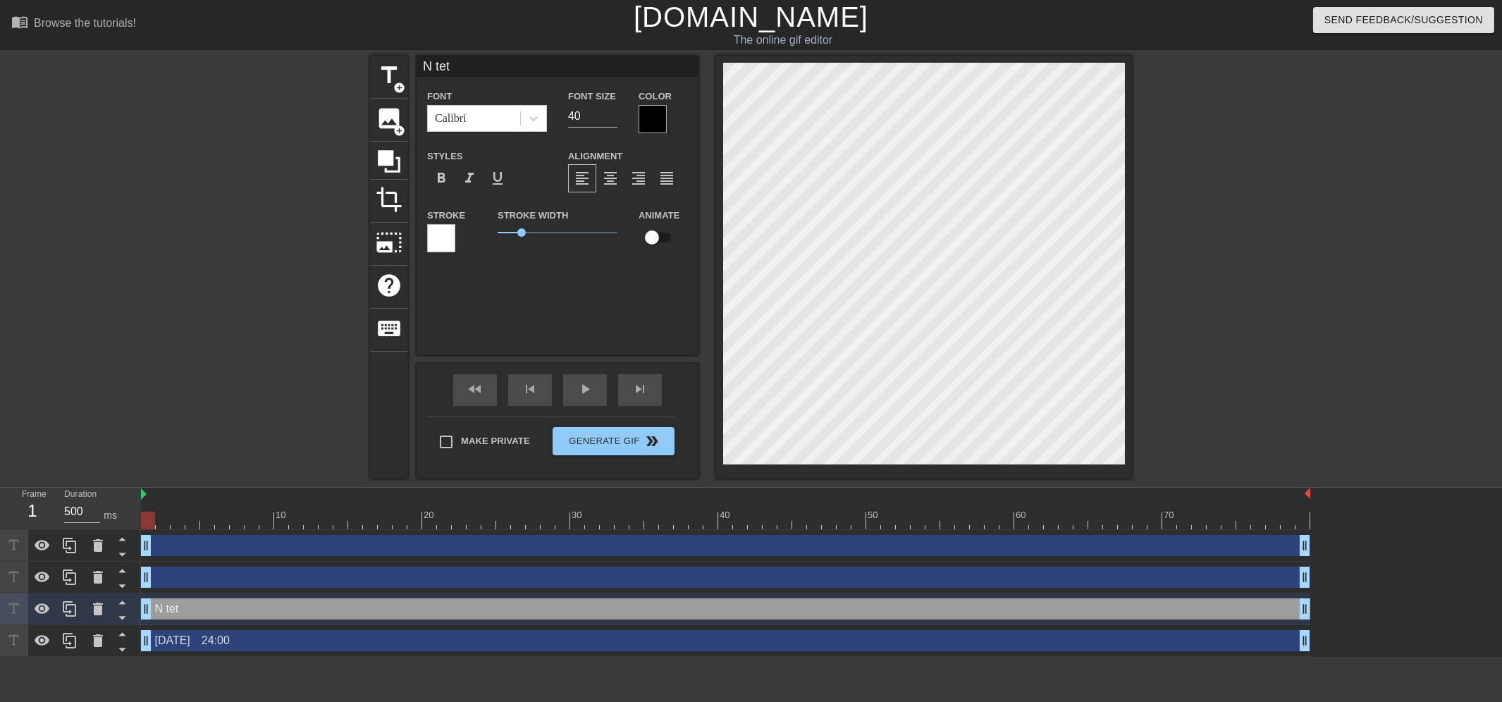
type textarea "Ntet"
type input "Net"
type textarea "Net"
type input "Nt"
type textarea "Nt"
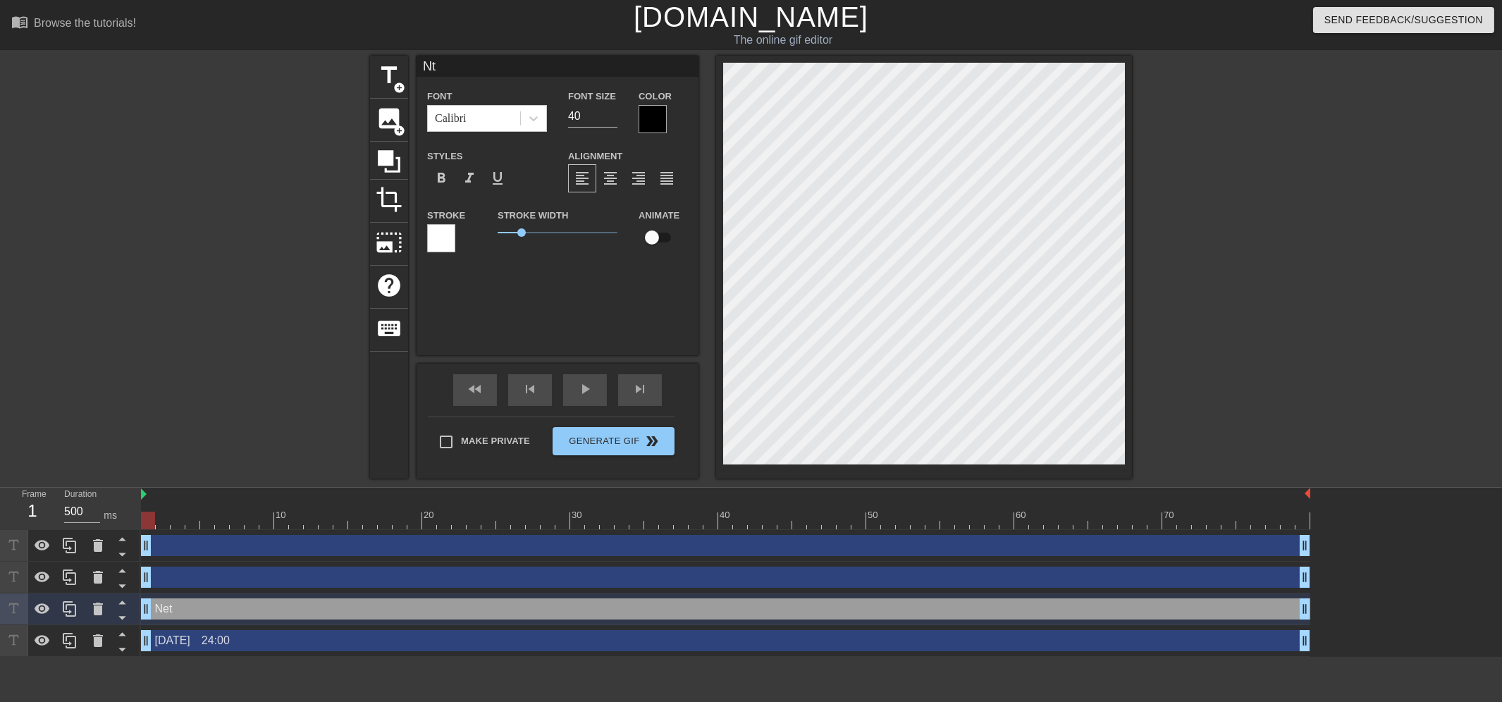
type input "N"
type textarea "N"
type input "N"
type textarea "N"
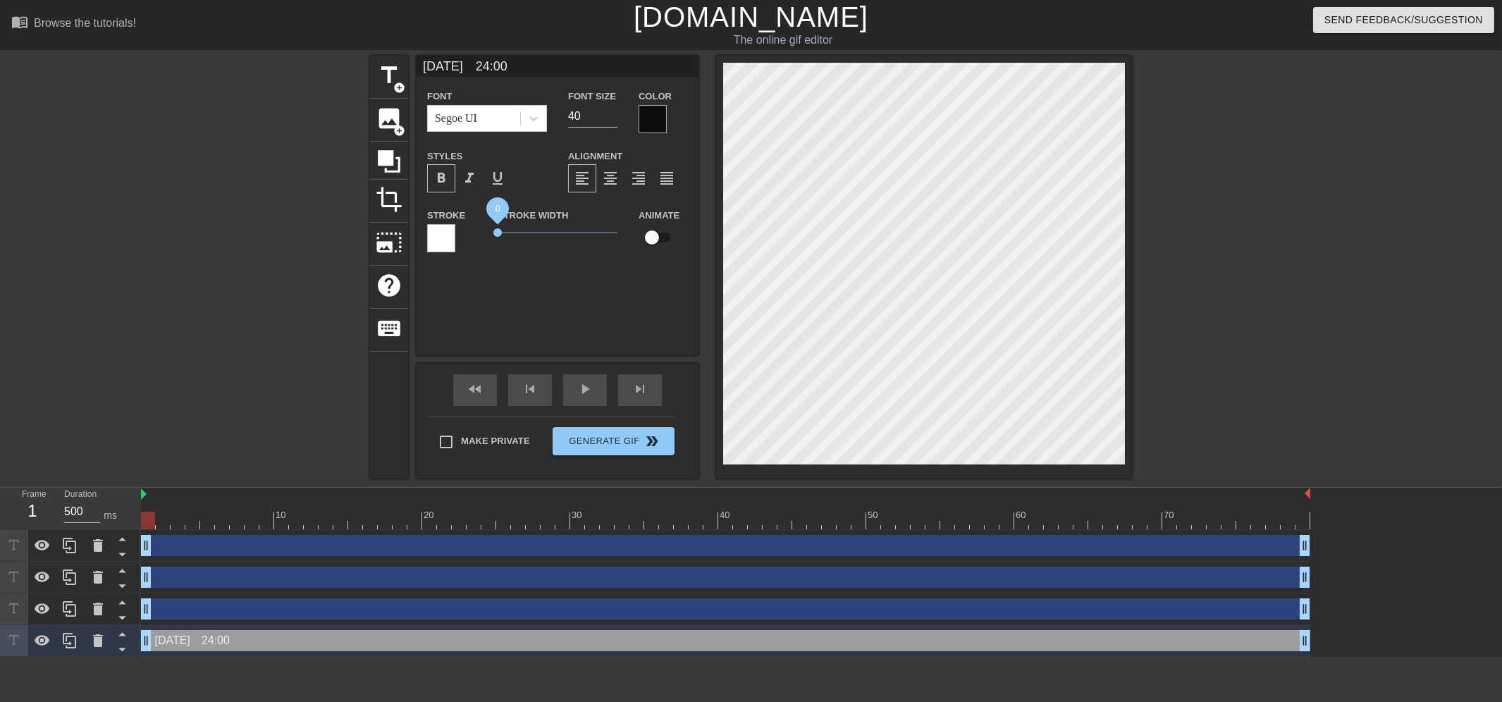
drag, startPoint x: 497, startPoint y: 235, endPoint x: 474, endPoint y: 234, distance: 22.6
click at [474, 234] on div "Stroke Stroke Width 0 Animate" at bounding box center [557, 235] width 282 height 58
click at [163, 523] on div at bounding box center [725, 521] width 1169 height 18
click at [180, 523] on div at bounding box center [725, 521] width 1169 height 18
click at [180, 523] on div at bounding box center [178, 521] width 14 height 18
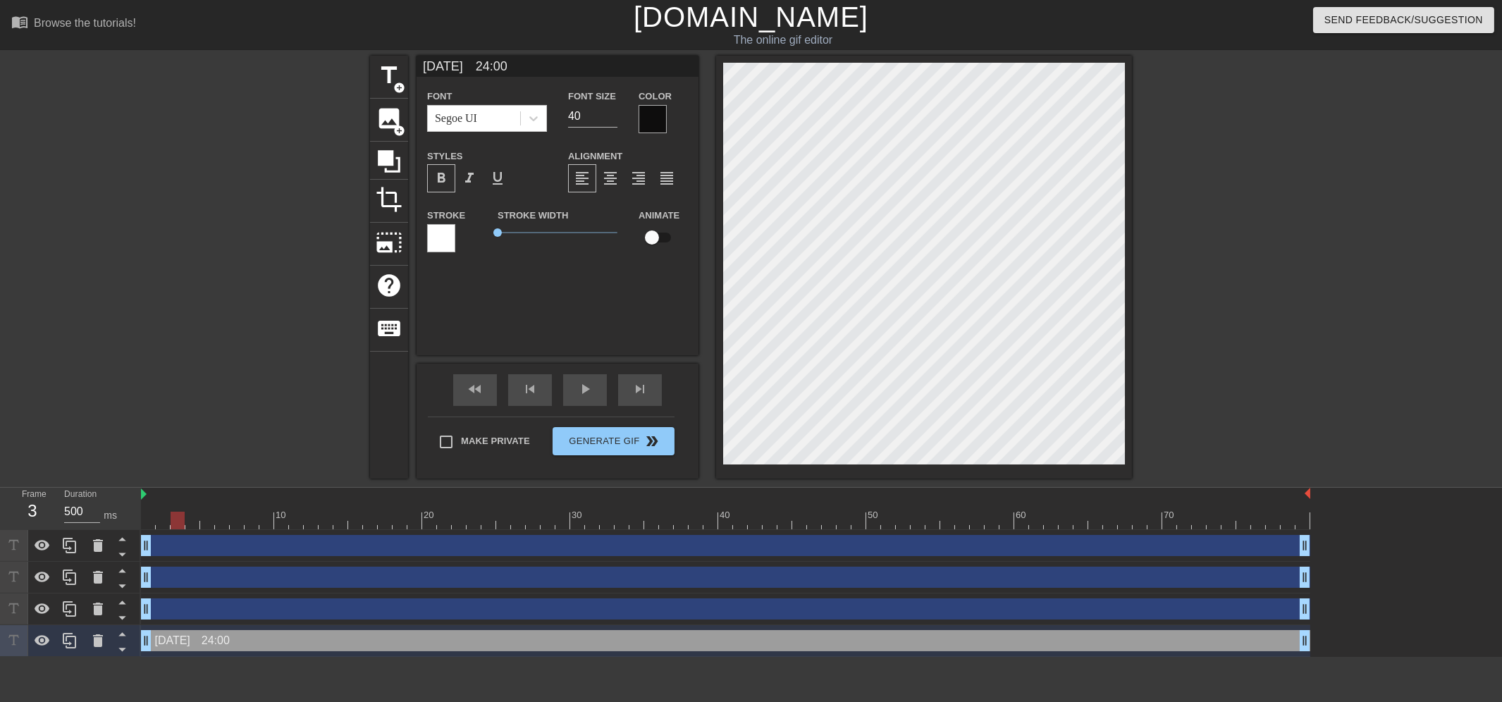
click at [180, 523] on div at bounding box center [178, 521] width 14 height 18
click at [195, 522] on div at bounding box center [725, 521] width 1169 height 18
click at [228, 522] on div at bounding box center [725, 521] width 1169 height 18
click at [203, 522] on div at bounding box center [725, 521] width 1169 height 18
click at [195, 522] on div at bounding box center [725, 521] width 1169 height 18
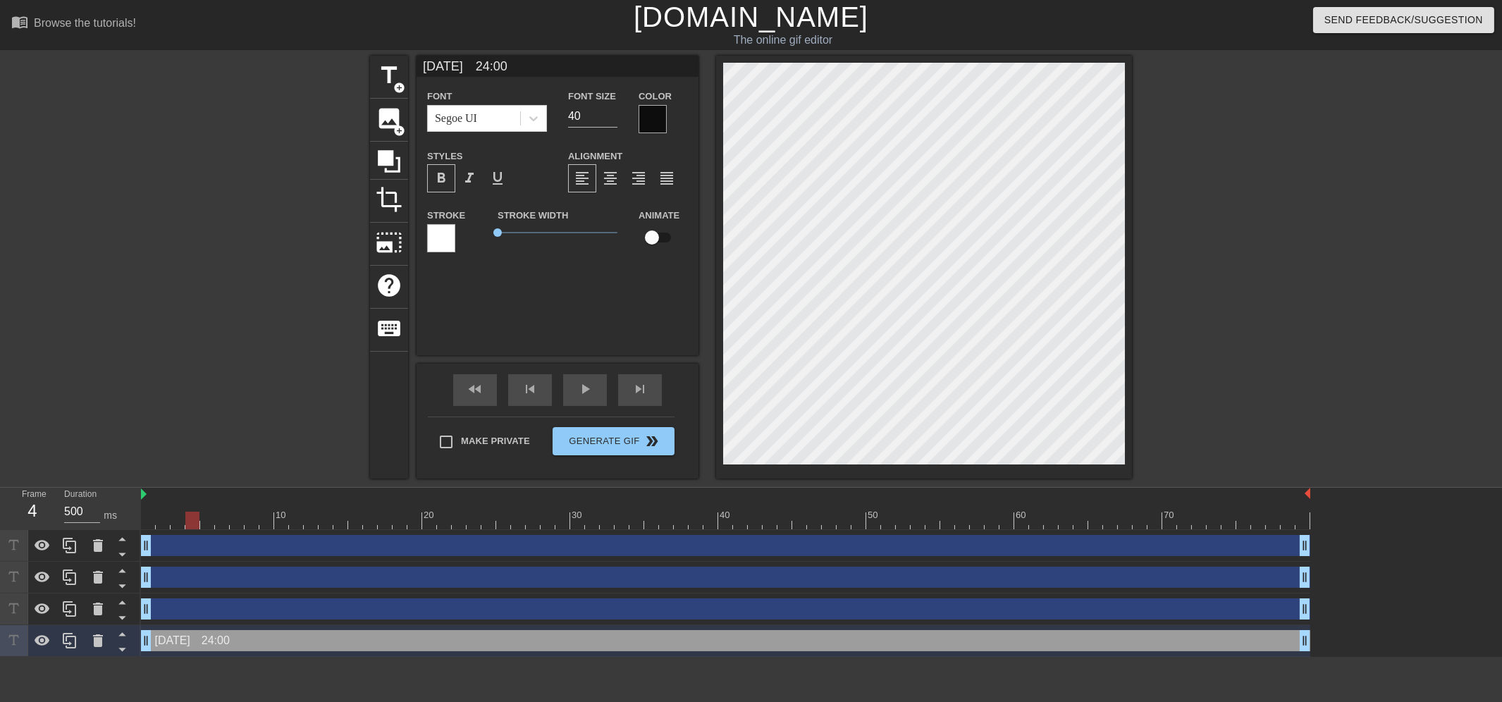
click at [209, 522] on div at bounding box center [725, 521] width 1169 height 18
click at [440, 66] on input "[DATE]　24:00" at bounding box center [557, 66] width 282 height 21
drag, startPoint x: 454, startPoint y: 64, endPoint x: 463, endPoint y: 66, distance: 9.3
click at [463, 66] on input "[DATE]　24:00" at bounding box center [557, 66] width 282 height 21
click at [219, 520] on div at bounding box center [725, 521] width 1169 height 18
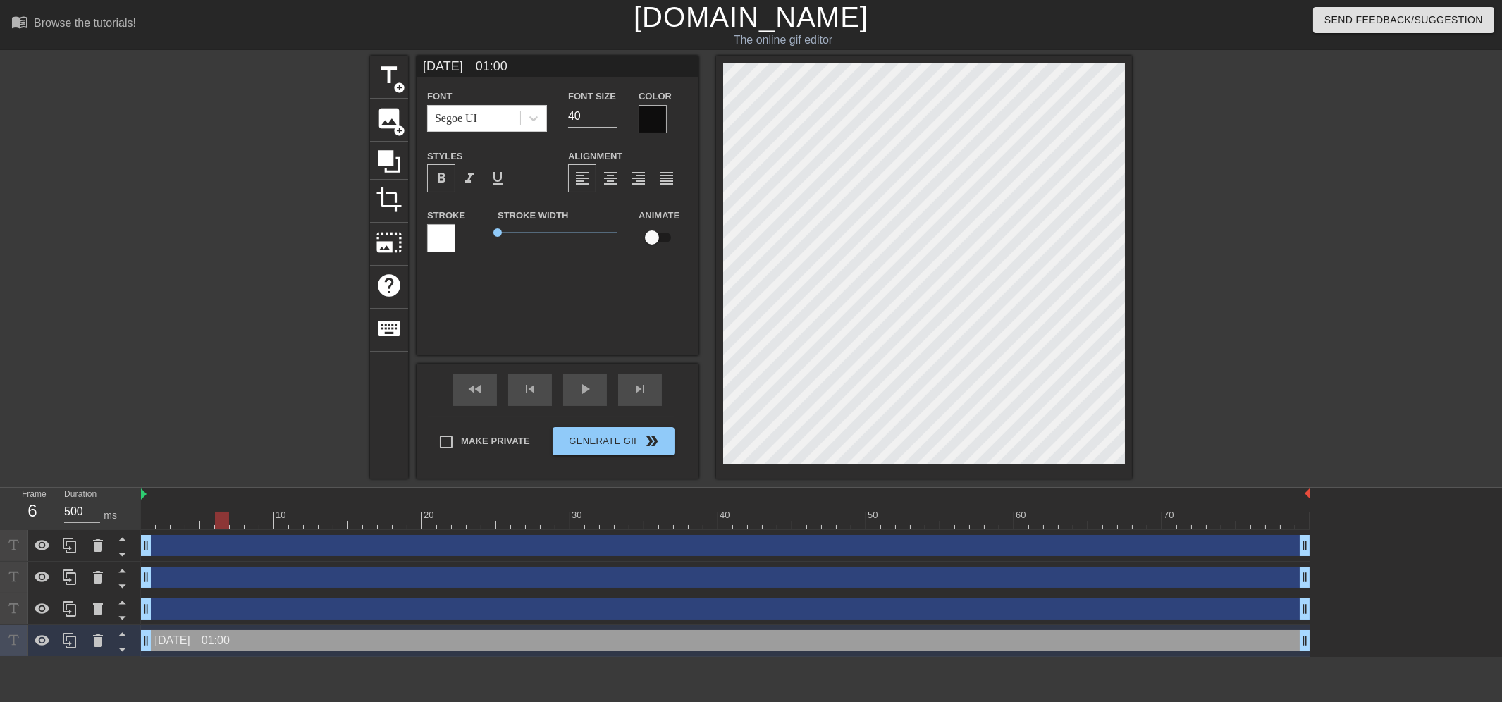
click at [204, 520] on div at bounding box center [725, 521] width 1169 height 18
click at [226, 519] on div at bounding box center [725, 521] width 1169 height 18
click at [467, 62] on input "[DATE]　01:00" at bounding box center [557, 66] width 282 height 21
click at [237, 522] on div at bounding box center [725, 521] width 1169 height 18
click at [465, 65] on input "[DATE]　02:00" at bounding box center [557, 66] width 282 height 21
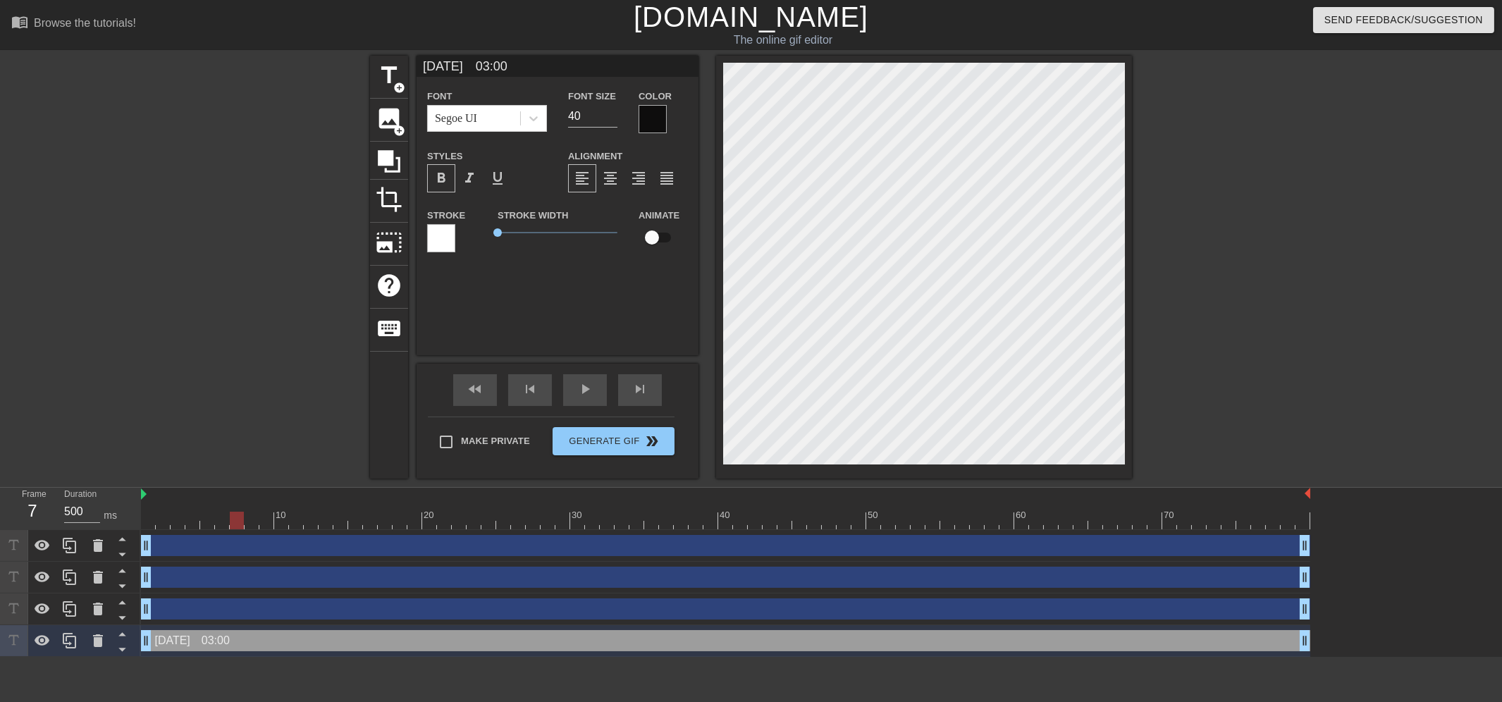
click at [249, 523] on div at bounding box center [725, 521] width 1169 height 18
click at [466, 62] on input "[DATE]　03:00" at bounding box center [557, 66] width 282 height 21
click at [268, 522] on div at bounding box center [725, 521] width 1169 height 18
click at [464, 66] on input "[DATE]　04:00" at bounding box center [557, 66] width 282 height 21
click at [282, 522] on div at bounding box center [725, 521] width 1169 height 18
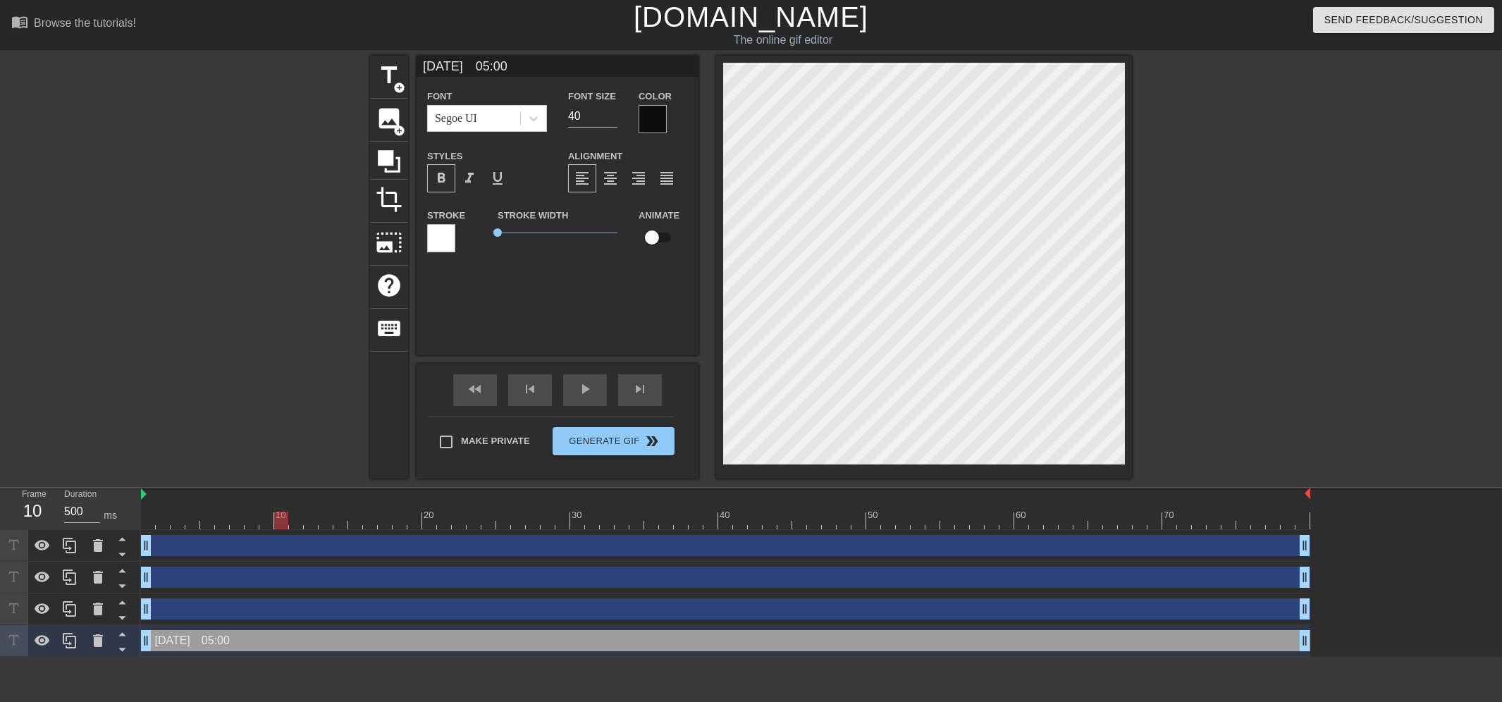
click at [463, 62] on input "[DATE]　05:00" at bounding box center [557, 66] width 282 height 21
click at [300, 525] on div at bounding box center [725, 521] width 1169 height 18
click at [457, 64] on input "[DATE]　06:00" at bounding box center [557, 66] width 282 height 21
click at [311, 524] on div at bounding box center [725, 521] width 1169 height 18
click at [462, 62] on input "[DATE]　07:00" at bounding box center [557, 66] width 282 height 21
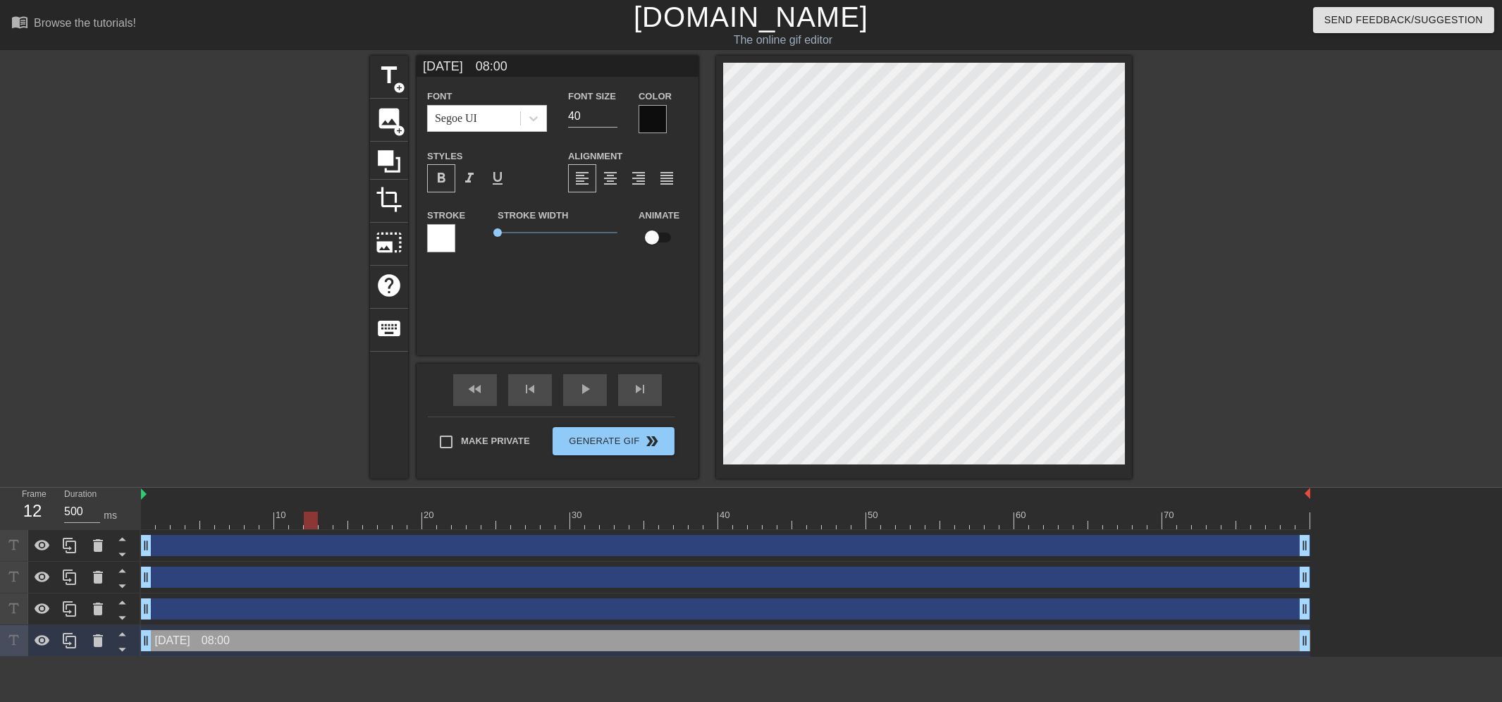
click at [327, 524] on div at bounding box center [725, 521] width 1169 height 18
click at [461, 65] on input "[DATE]　08:00" at bounding box center [557, 66] width 282 height 21
click at [335, 524] on div at bounding box center [725, 521] width 1169 height 18
click at [456, 66] on input "[DATE]　09:00" at bounding box center [557, 66] width 282 height 21
click at [355, 526] on div at bounding box center [725, 521] width 1169 height 18
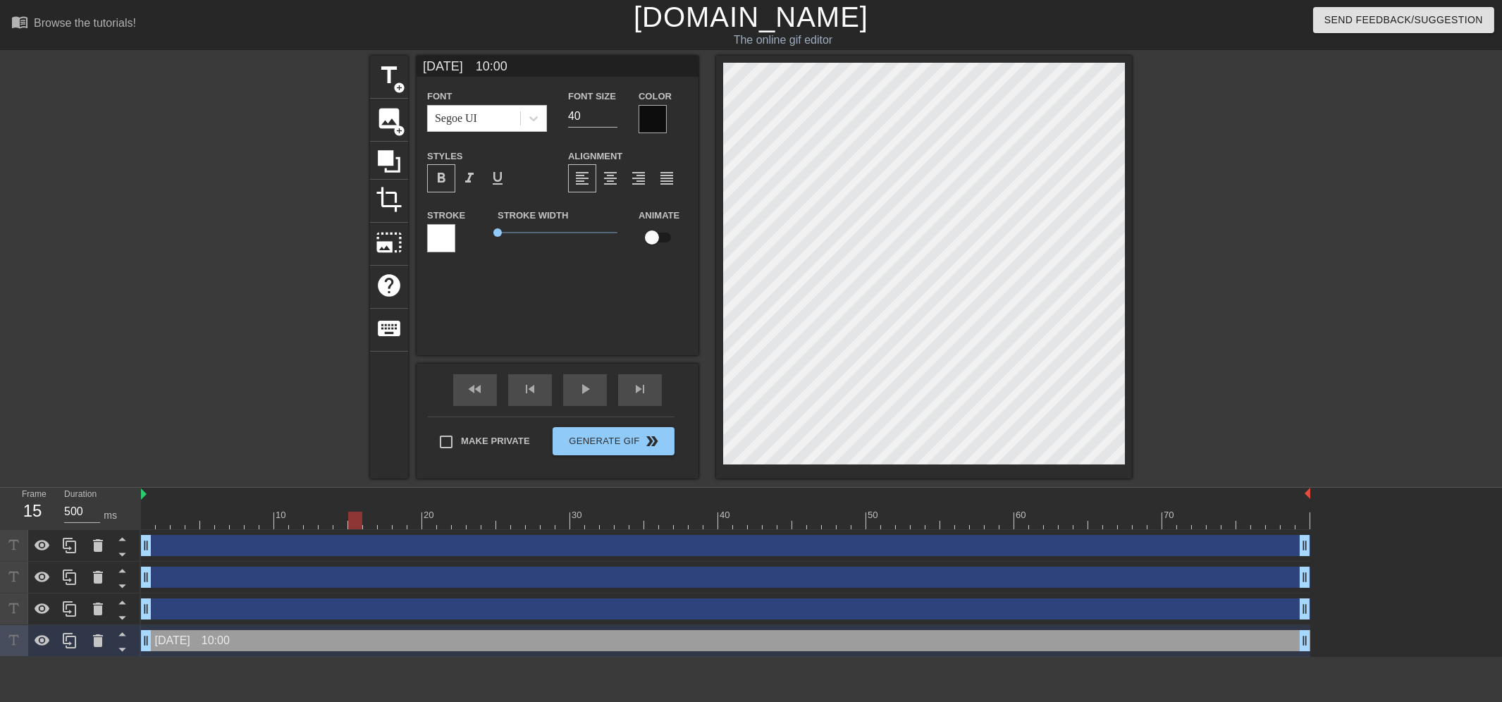
click at [461, 67] on input "[DATE]　10:00" at bounding box center [557, 66] width 282 height 21
click at [364, 524] on div at bounding box center [725, 521] width 1169 height 18
click at [459, 65] on input "[DATE]　11:00" at bounding box center [557, 66] width 282 height 21
click at [388, 524] on div at bounding box center [725, 521] width 1169 height 18
click at [461, 61] on input "[DATE]　12:00" at bounding box center [557, 66] width 282 height 21
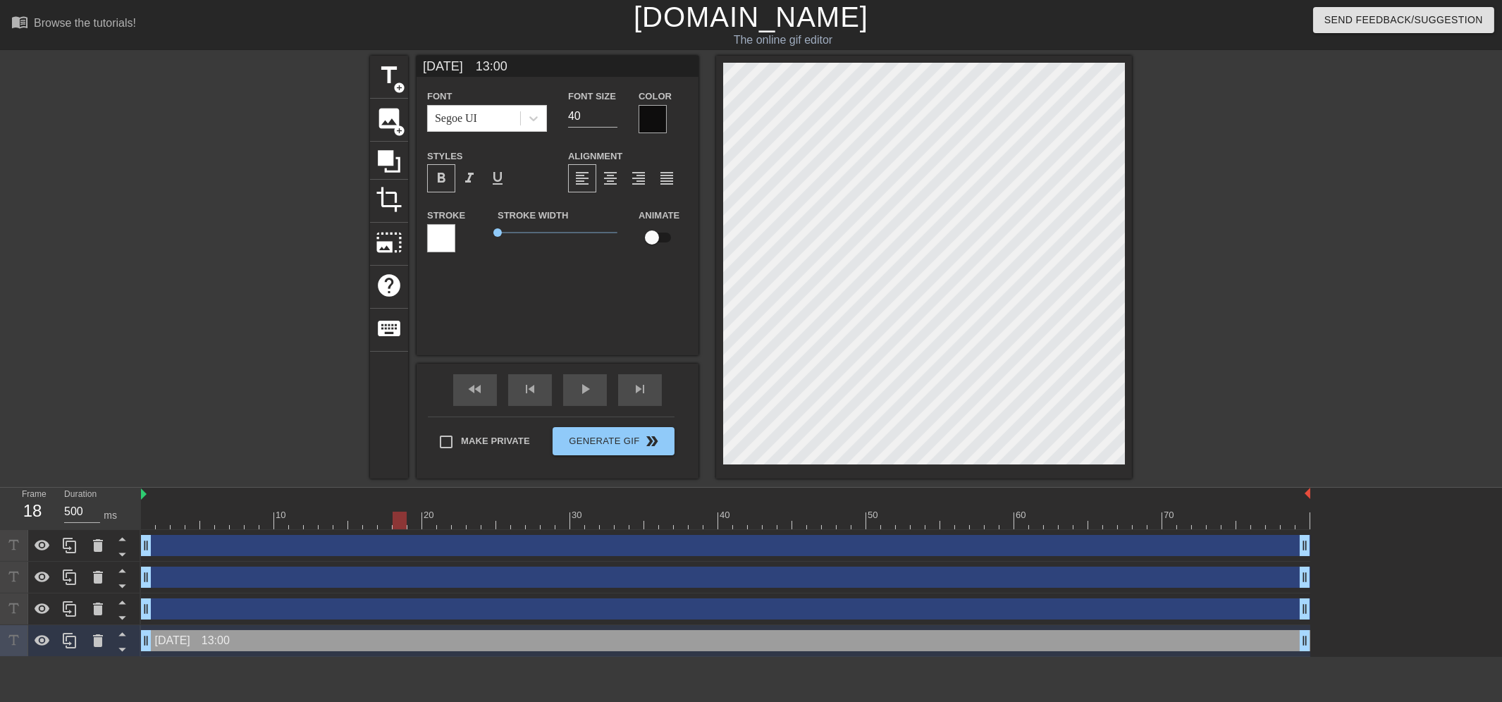
click at [397, 524] on div at bounding box center [725, 521] width 1169 height 18
click at [462, 67] on input "[DATE]　13:00" at bounding box center [557, 66] width 282 height 21
click at [409, 517] on div at bounding box center [725, 521] width 1169 height 18
click at [464, 64] on input "[DATE]　14:00" at bounding box center [557, 66] width 282 height 21
click at [428, 524] on div at bounding box center [725, 521] width 1169 height 18
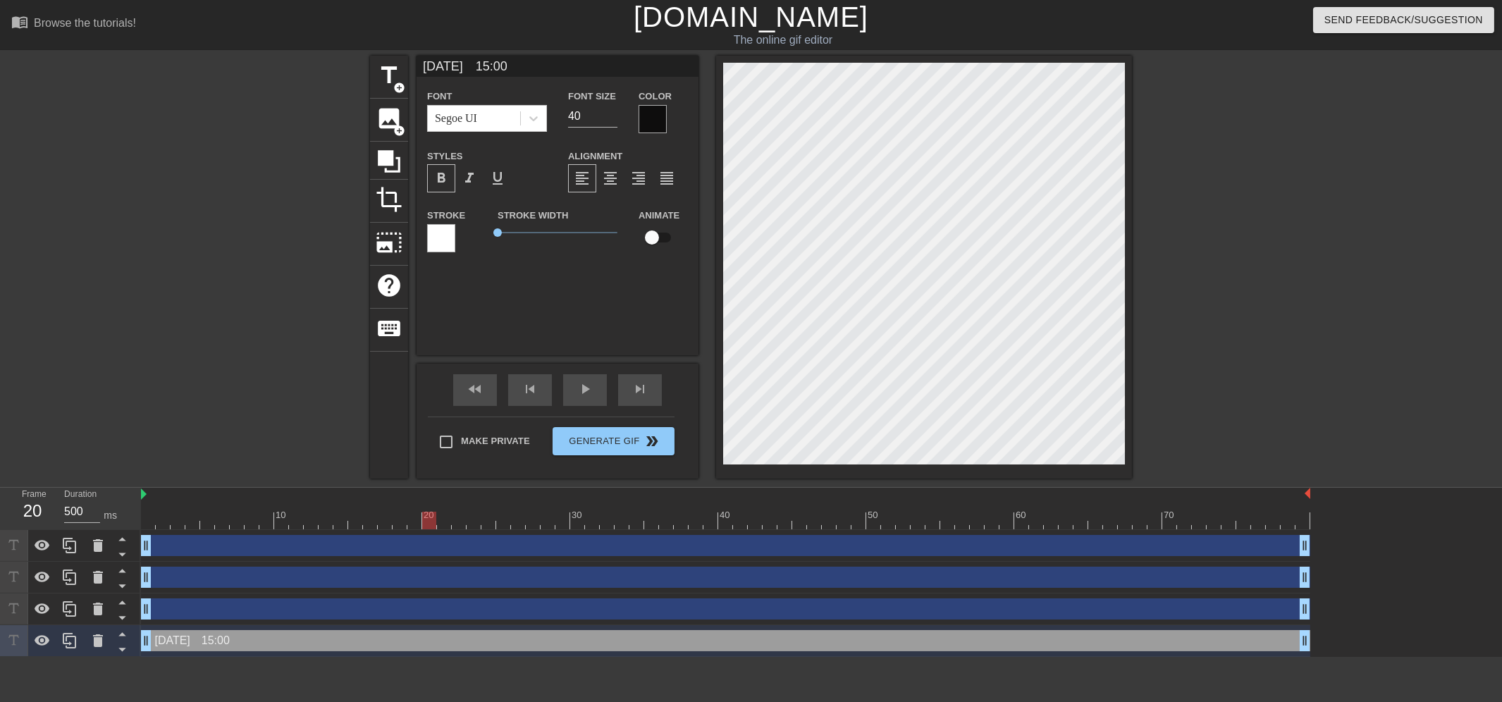
click at [462, 60] on input "[DATE]　15:00" at bounding box center [557, 66] width 282 height 21
click at [445, 519] on div at bounding box center [725, 521] width 1169 height 18
click at [462, 61] on input "[DATE]　16:00" at bounding box center [557, 66] width 282 height 21
click at [459, 520] on div at bounding box center [725, 521] width 1169 height 18
click at [459, 61] on input "[DATE]　17:00" at bounding box center [557, 66] width 282 height 21
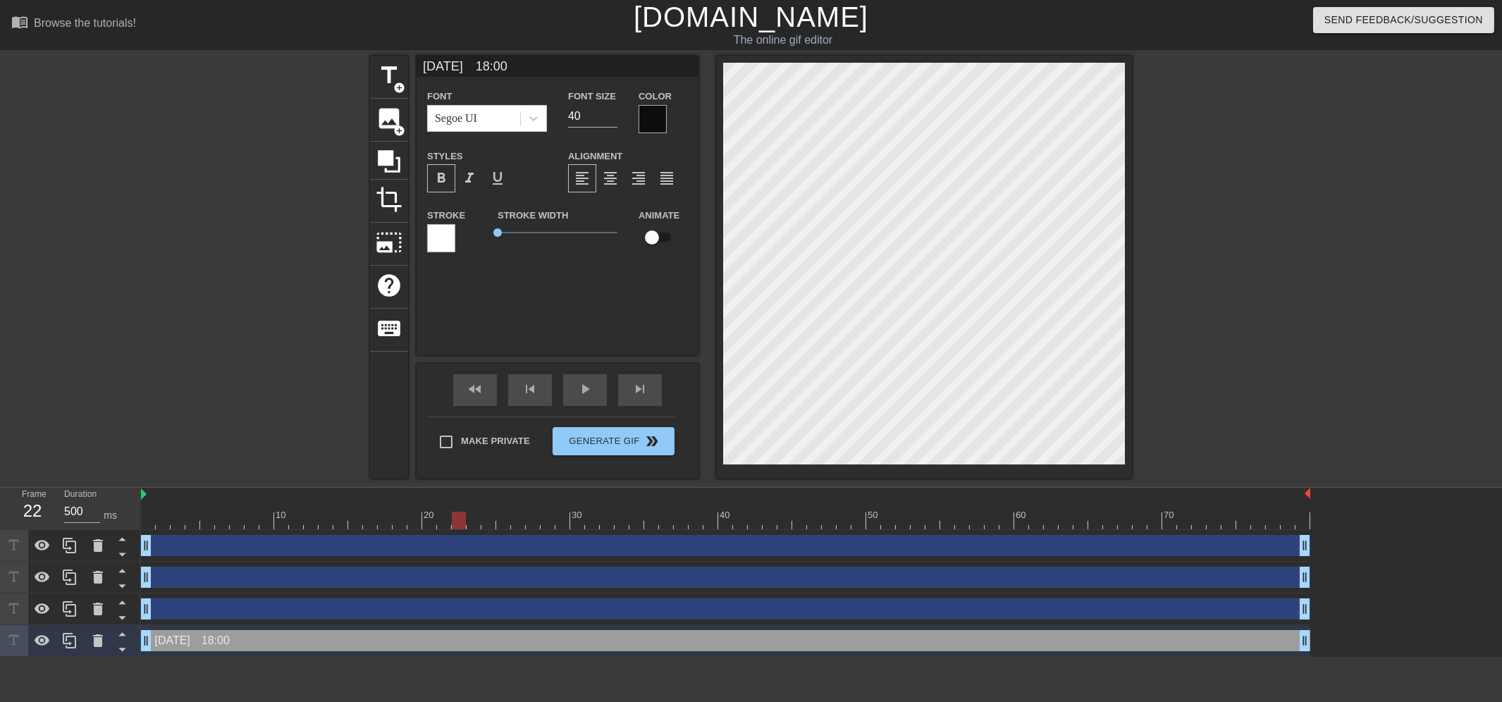
click at [469, 522] on div at bounding box center [725, 521] width 1169 height 18
click at [462, 65] on input "[DATE]　18:00" at bounding box center [557, 66] width 282 height 21
click at [487, 519] on div at bounding box center [725, 521] width 1169 height 18
click at [461, 65] on input "[DATE]　19:00" at bounding box center [557, 66] width 282 height 21
click at [502, 524] on div at bounding box center [725, 521] width 1169 height 18
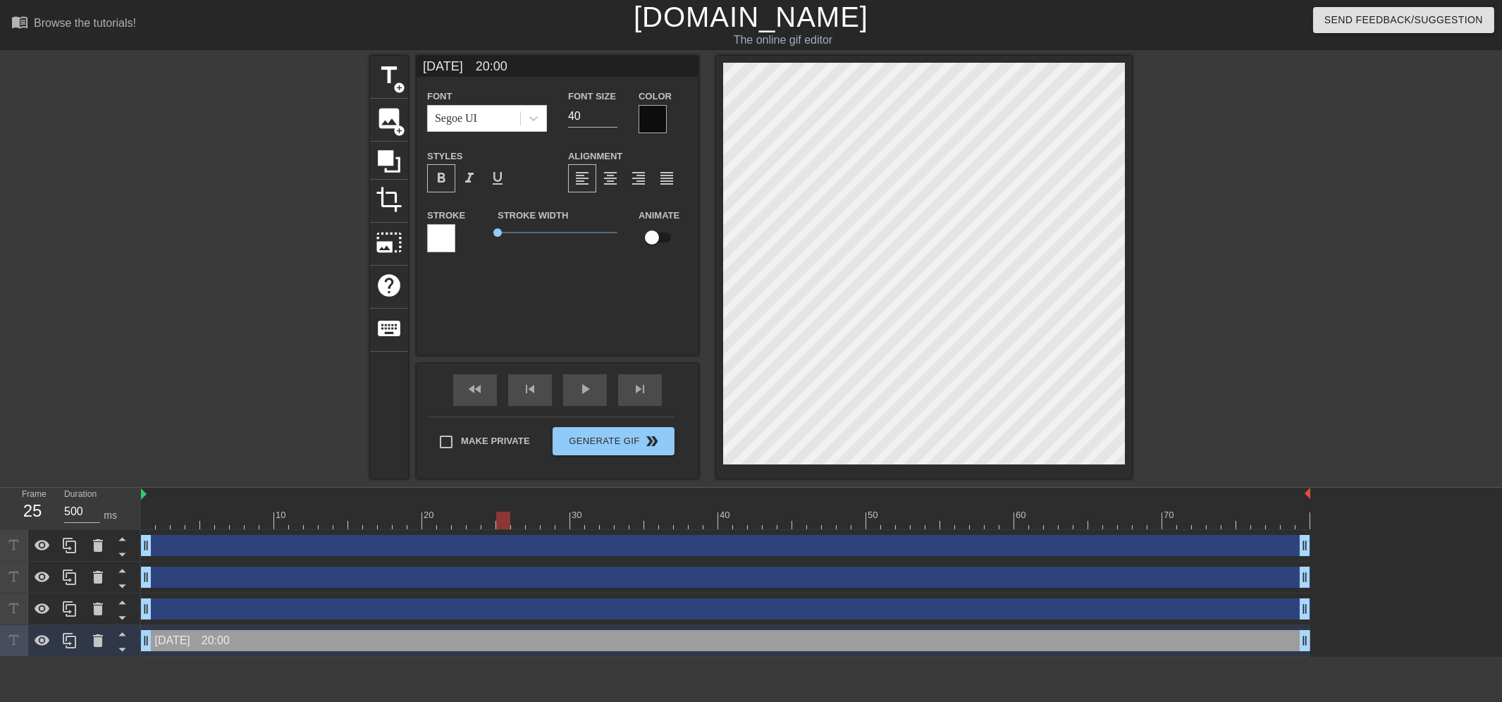
click at [460, 67] on input "[DATE]　20:00" at bounding box center [557, 66] width 282 height 21
click at [516, 524] on div at bounding box center [725, 521] width 1169 height 18
click at [460, 66] on input "[DATE]　21:00" at bounding box center [557, 66] width 282 height 21
click at [534, 524] on div at bounding box center [725, 521] width 1169 height 18
click at [463, 61] on input "[DATE]　22:00" at bounding box center [557, 66] width 282 height 21
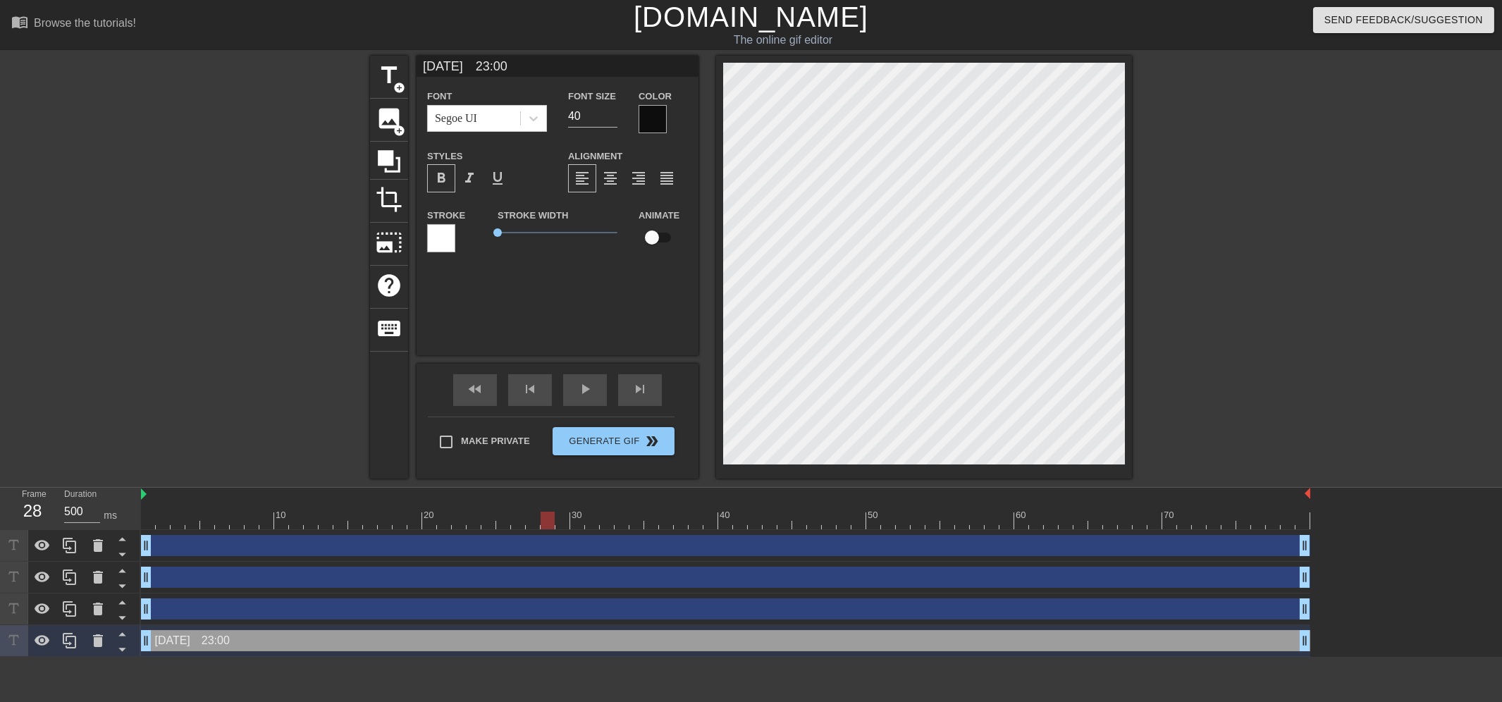
click at [547, 519] on div at bounding box center [725, 521] width 1169 height 18
click at [458, 61] on input "[DATE]　23:00" at bounding box center [557, 66] width 282 height 21
click at [560, 523] on div at bounding box center [725, 521] width 1169 height 18
drag, startPoint x: 455, startPoint y: 64, endPoint x: 469, endPoint y: 78, distance: 19.4
click at [455, 64] on input "[DATE]　24:00" at bounding box center [557, 66] width 282 height 21
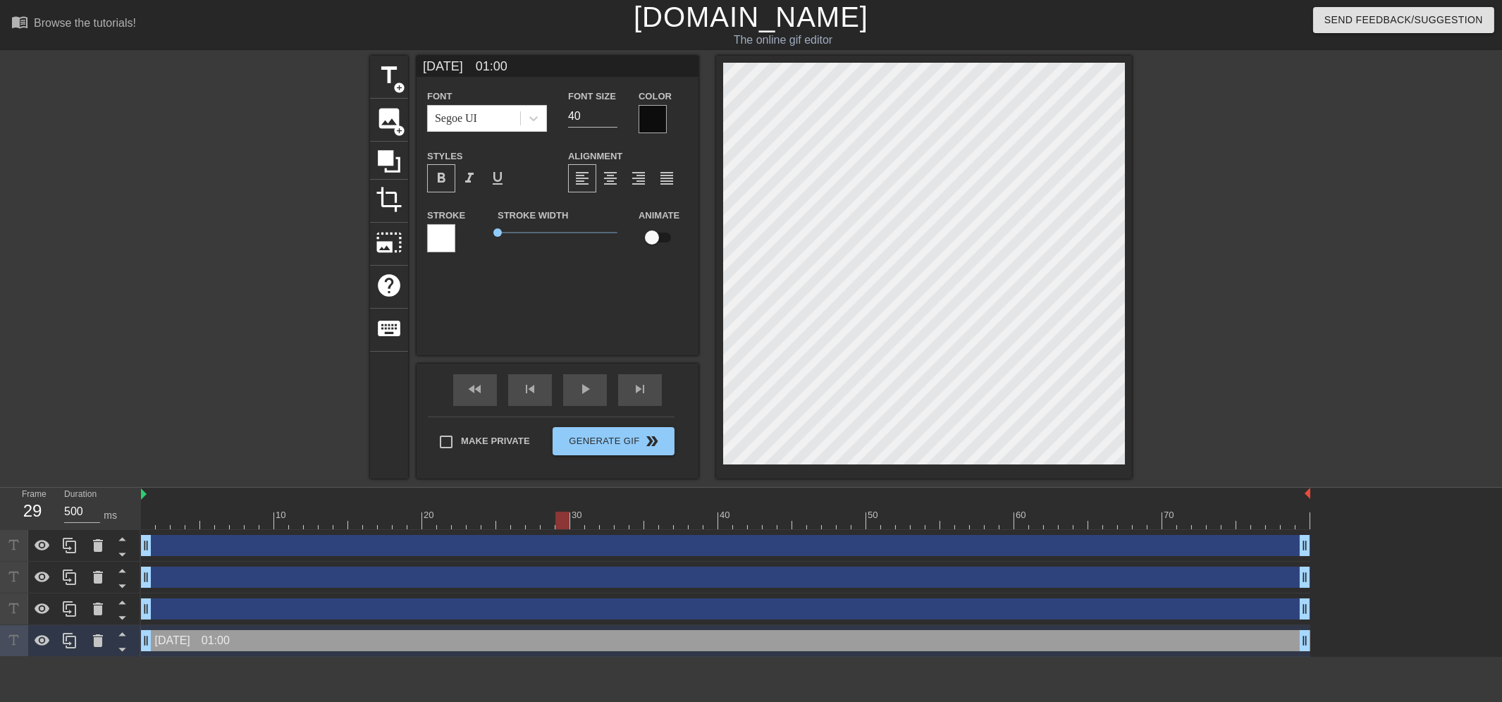
click at [435, 67] on input "[DATE]　01:00" at bounding box center [557, 66] width 282 height 21
click at [579, 523] on div at bounding box center [725, 521] width 1169 height 18
click at [460, 65] on input "[DATE]　01:00" at bounding box center [557, 66] width 282 height 21
click at [590, 522] on div at bounding box center [725, 521] width 1169 height 18
click at [462, 63] on input "[DATE]　02:00" at bounding box center [557, 66] width 282 height 21
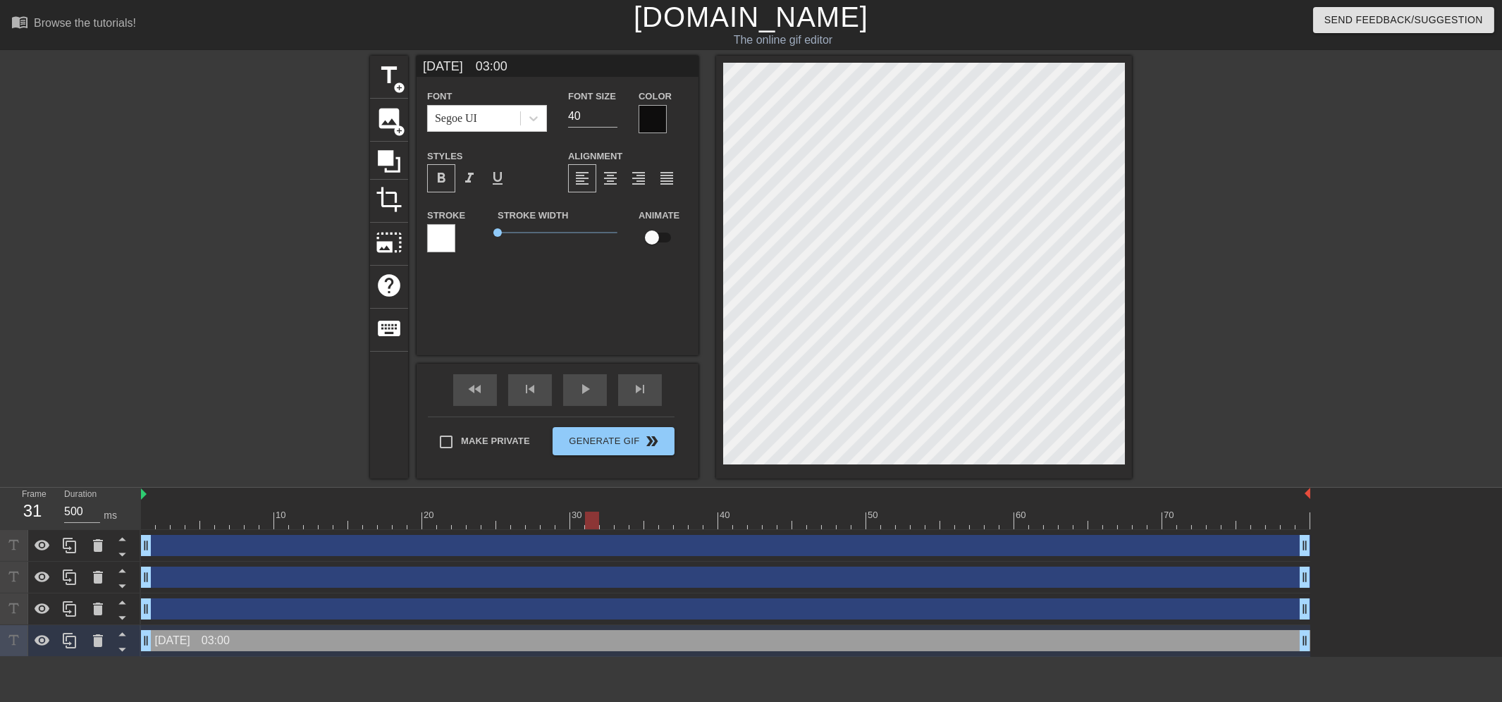
click at [608, 524] on div at bounding box center [725, 521] width 1169 height 18
click at [459, 64] on input "[DATE]　03:00" at bounding box center [557, 66] width 282 height 21
click at [616, 524] on div at bounding box center [725, 521] width 1169 height 18
click at [459, 65] on input "[DATE]　04:00" at bounding box center [557, 66] width 282 height 21
click at [639, 522] on div at bounding box center [725, 521] width 1169 height 18
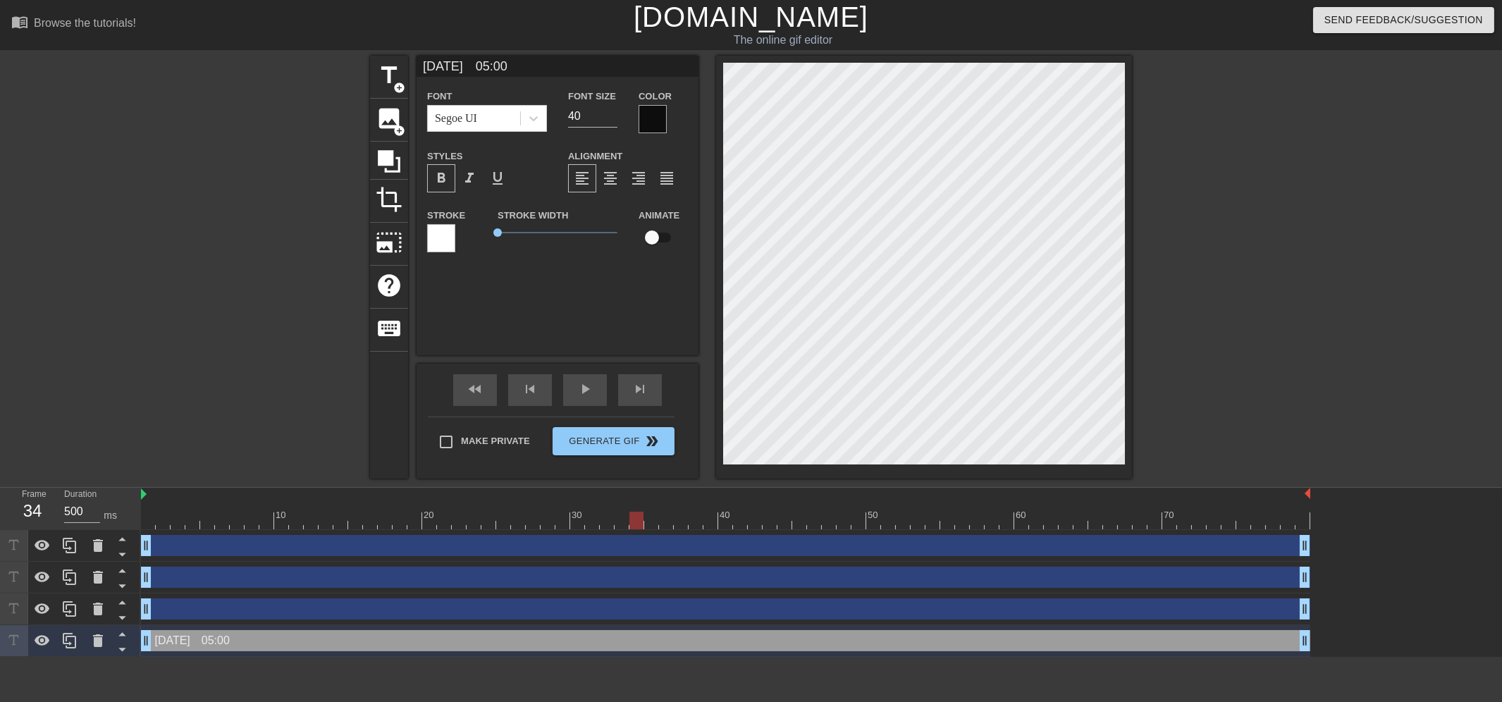
click at [462, 66] on input "[DATE]　05:00" at bounding box center [557, 66] width 282 height 21
click at [648, 522] on div at bounding box center [725, 521] width 1169 height 18
click at [459, 65] on input "[DATE]　06:00" at bounding box center [557, 66] width 282 height 21
click at [662, 518] on div at bounding box center [725, 521] width 1169 height 18
click at [459, 61] on input "[DATE]　07:00" at bounding box center [557, 66] width 282 height 21
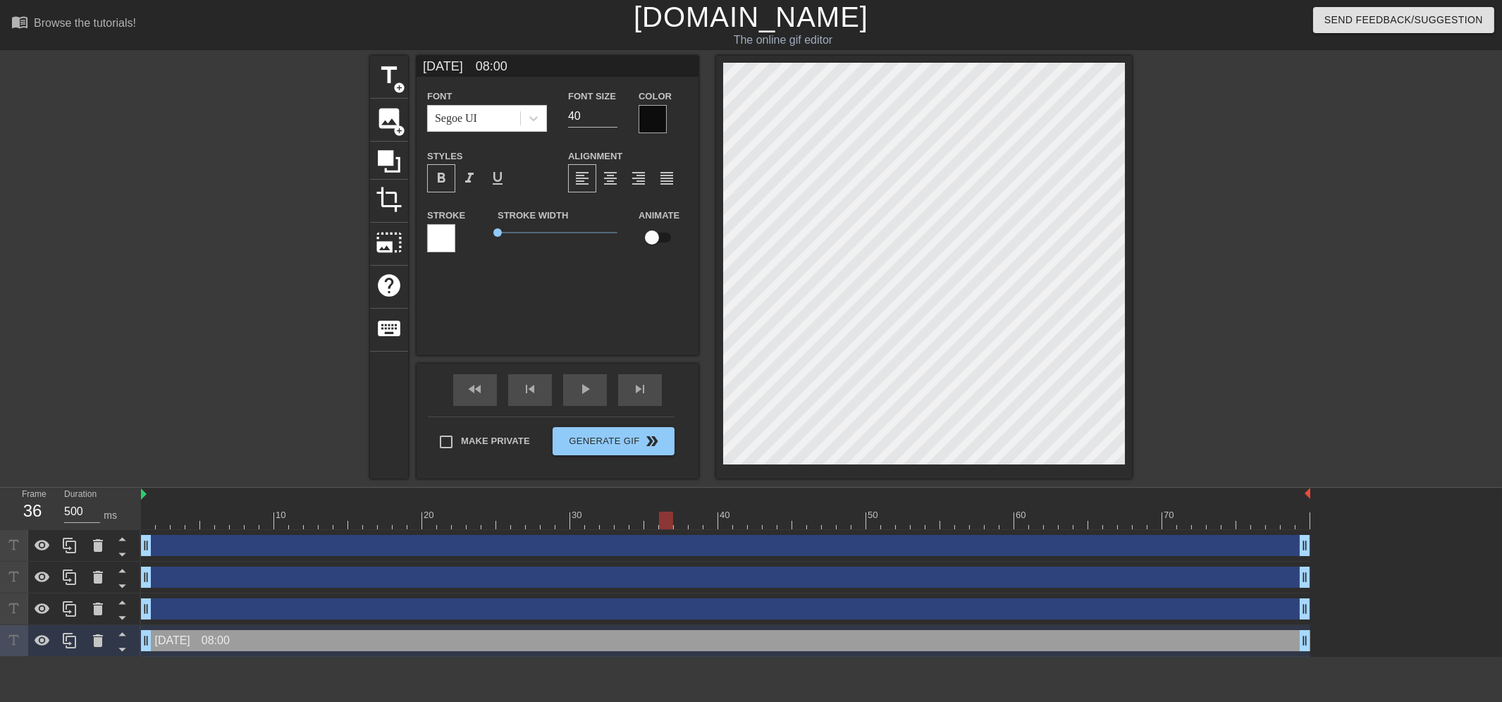
click at [678, 520] on div at bounding box center [725, 521] width 1169 height 18
click at [457, 63] on input "[DATE]　08:00" at bounding box center [557, 66] width 282 height 21
click at [693, 525] on div at bounding box center [725, 521] width 1169 height 18
click at [452, 65] on input "[DATE]　09:00" at bounding box center [557, 66] width 282 height 21
click at [710, 524] on div at bounding box center [725, 521] width 1169 height 18
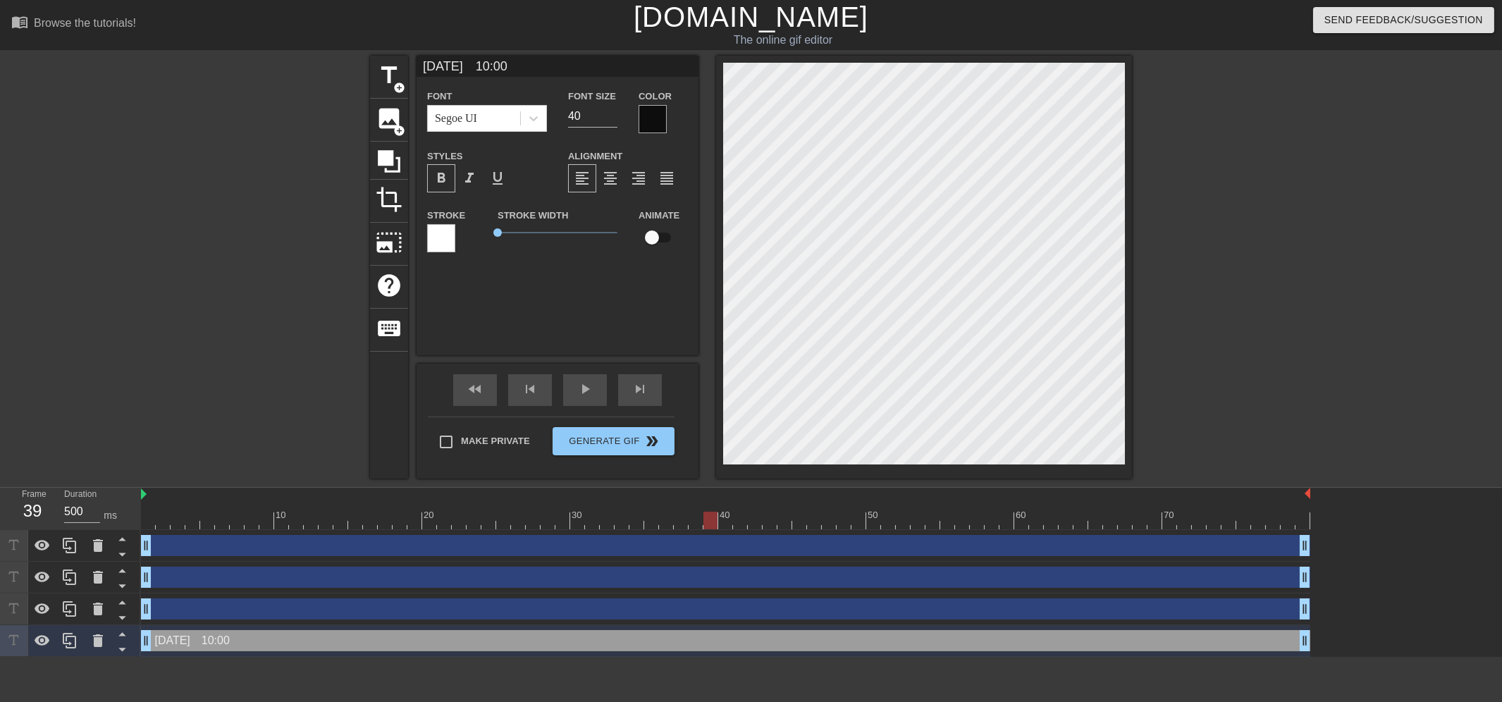
click at [462, 64] on input "[DATE]　10:00" at bounding box center [557, 66] width 282 height 21
click at [726, 523] on div at bounding box center [725, 521] width 1169 height 18
click at [462, 66] on input "[DATE]　11:00" at bounding box center [557, 66] width 282 height 21
click at [737, 524] on div at bounding box center [725, 521] width 1169 height 18
click at [461, 67] on input "[DATE]　12:00" at bounding box center [557, 66] width 282 height 21
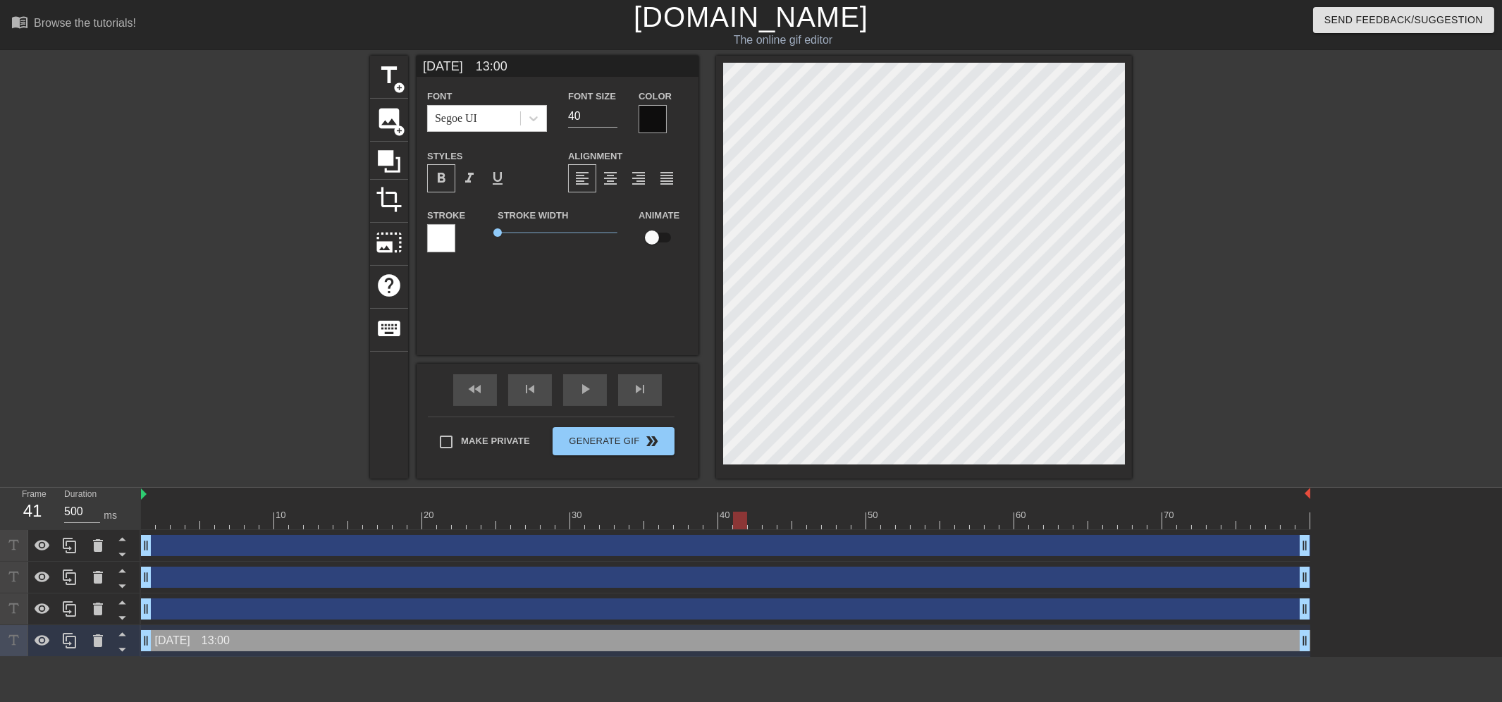
click at [754, 522] on div at bounding box center [725, 521] width 1169 height 18
click at [460, 65] on input "[DATE]　13:00" at bounding box center [557, 66] width 282 height 21
click at [766, 522] on div at bounding box center [725, 521] width 1169 height 18
click at [462, 67] on input "[DATE]　14:00" at bounding box center [557, 66] width 282 height 21
click at [780, 523] on div at bounding box center [725, 521] width 1169 height 18
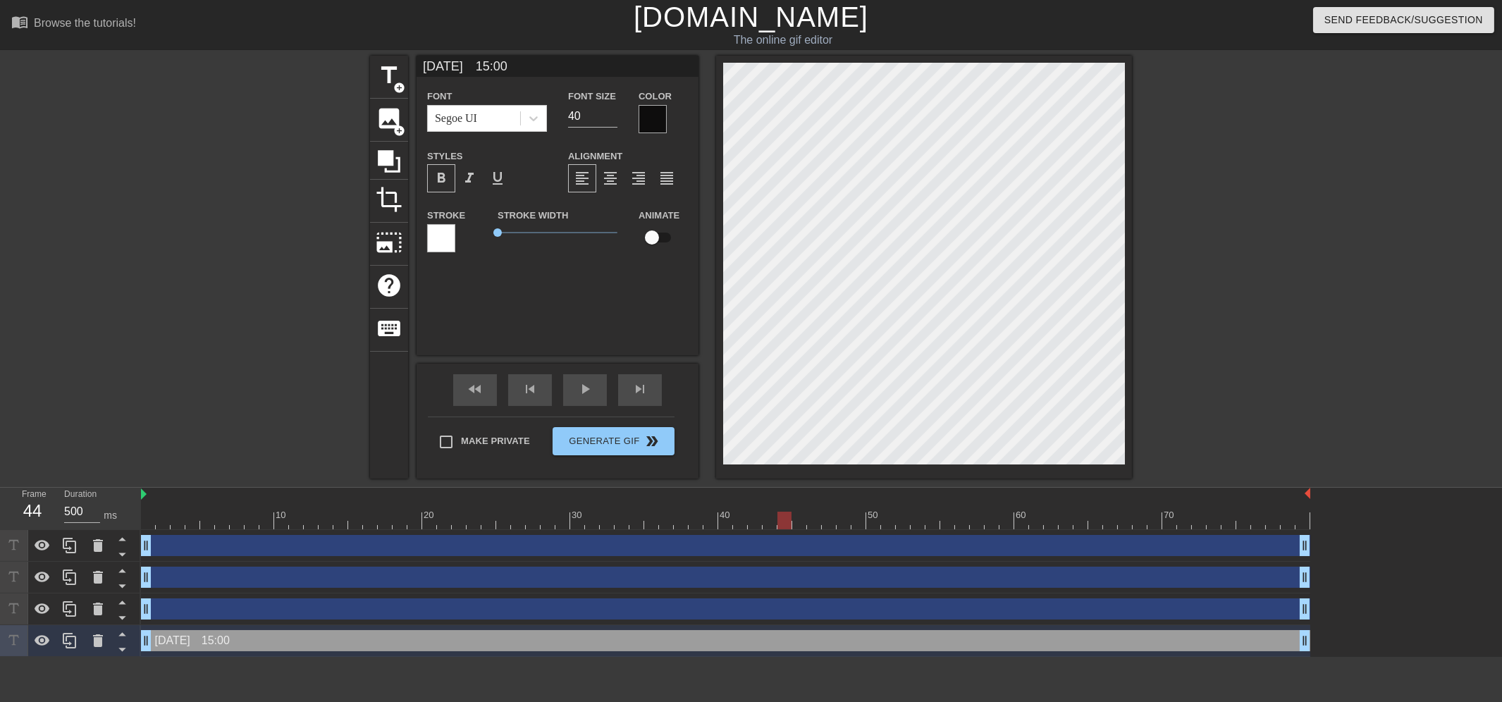
click at [463, 65] on input "[DATE]　15:00" at bounding box center [557, 66] width 282 height 21
click at [798, 512] on div at bounding box center [725, 521] width 1169 height 18
click at [458, 60] on input "[DATE]　16:00" at bounding box center [557, 66] width 282 height 21
click at [810, 526] on div at bounding box center [725, 521] width 1169 height 18
click at [462, 64] on input "[DATE]　17:00" at bounding box center [557, 66] width 282 height 21
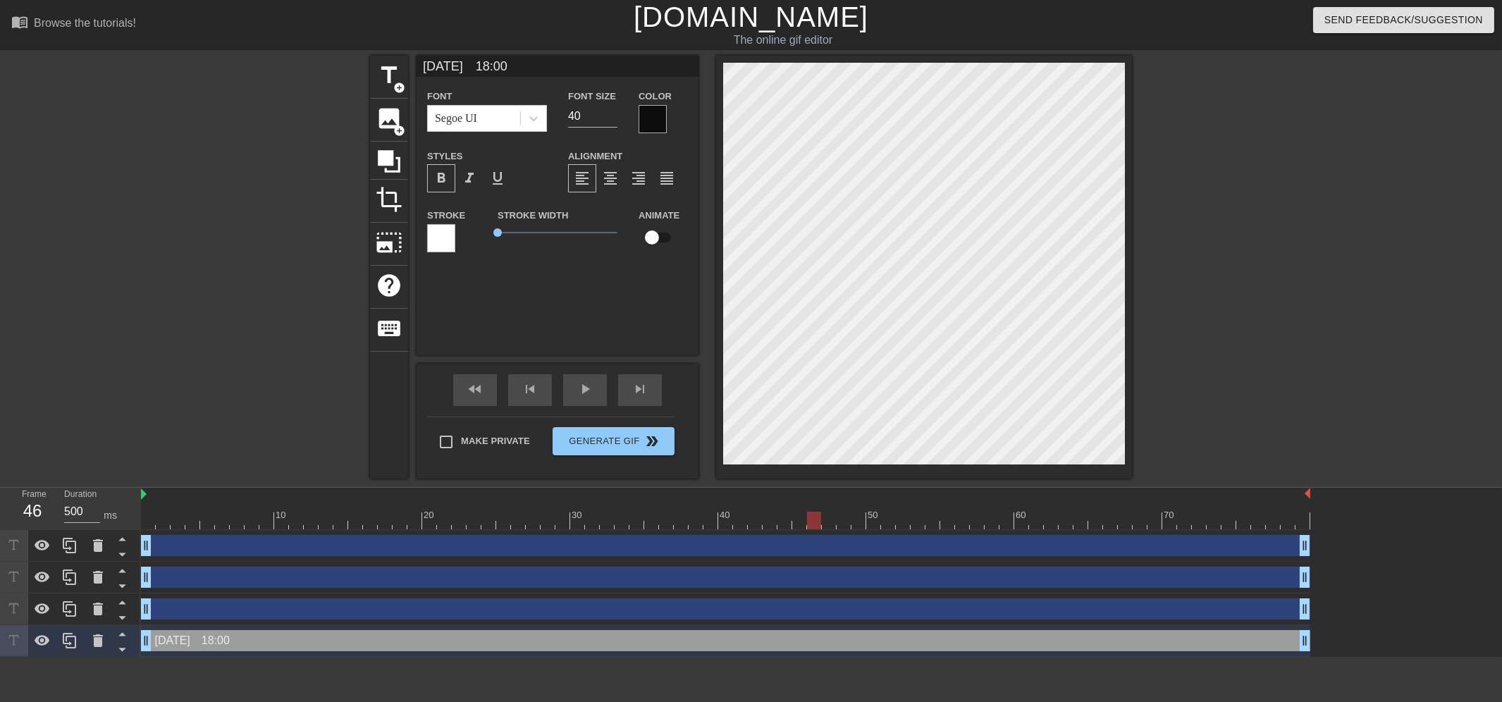
click at [825, 524] on div at bounding box center [725, 521] width 1169 height 18
click at [462, 66] on input "[DATE]　18:00" at bounding box center [557, 66] width 282 height 21
click at [841, 522] on div at bounding box center [725, 521] width 1169 height 18
click at [462, 62] on input "[DATE]　19:00" at bounding box center [557, 66] width 282 height 21
click at [861, 522] on div at bounding box center [725, 521] width 1169 height 18
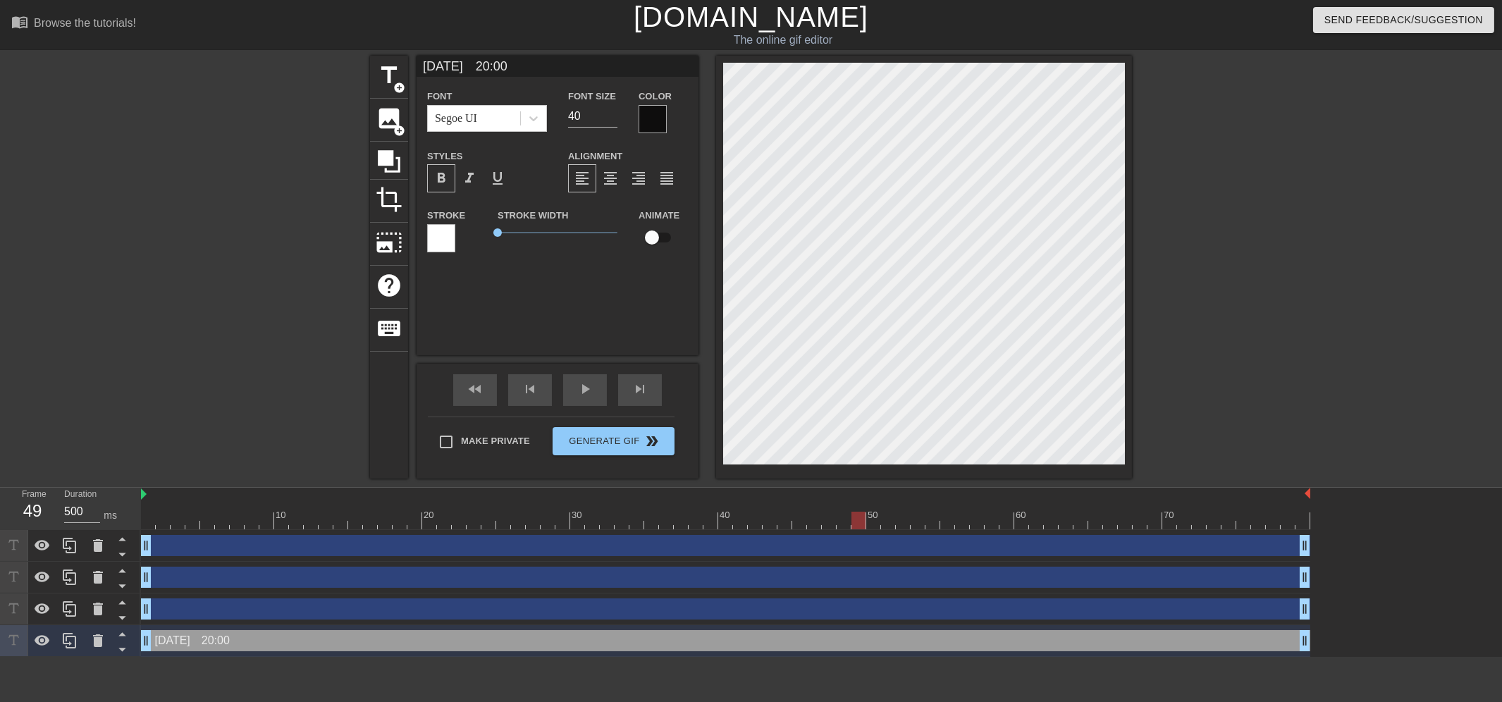
click at [462, 61] on input "[DATE]　20:00" at bounding box center [557, 66] width 282 height 21
click at [875, 526] on div at bounding box center [725, 521] width 1169 height 18
click at [459, 64] on input "[DATE]　21:00" at bounding box center [557, 66] width 282 height 21
click at [885, 520] on div at bounding box center [725, 521] width 1169 height 18
click at [463, 66] on input "[DATE]　22:00" at bounding box center [557, 66] width 282 height 21
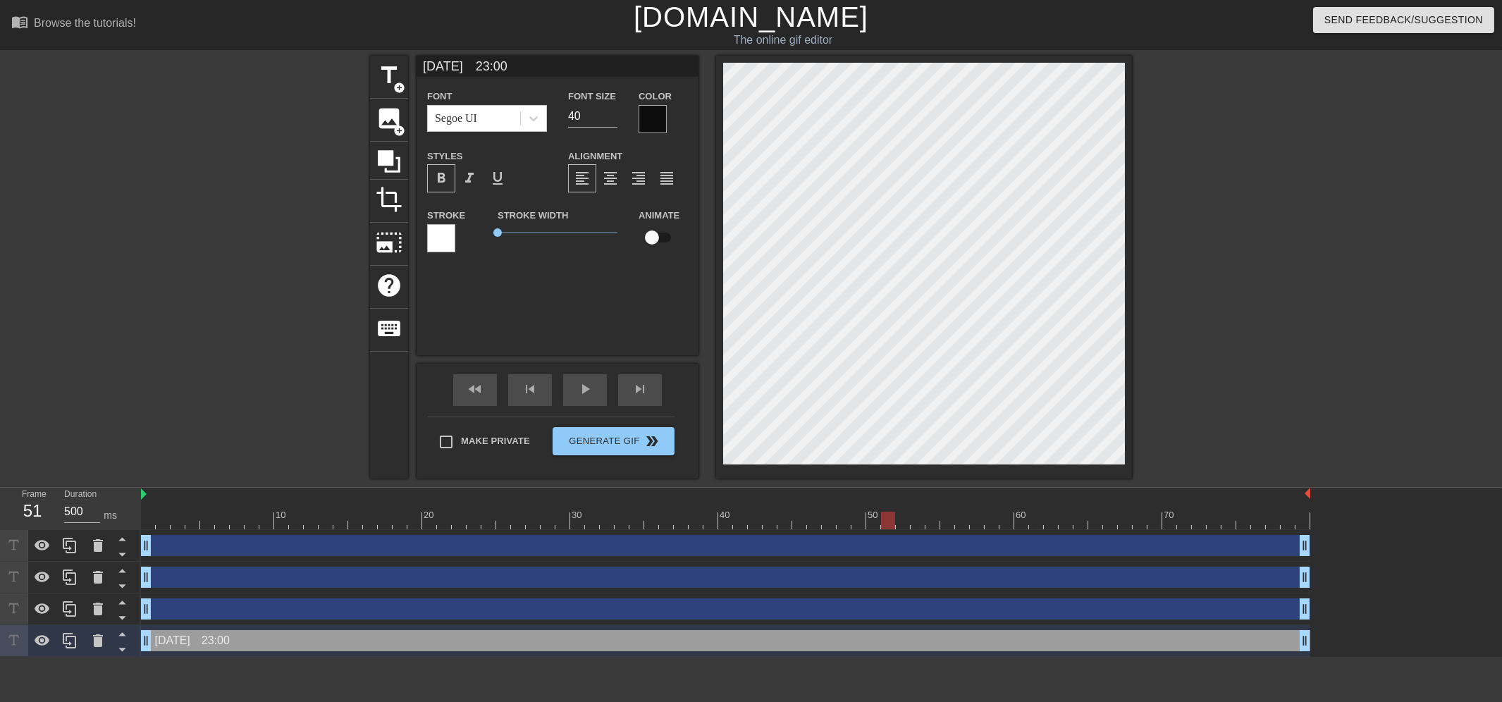
click at [898, 524] on div at bounding box center [725, 521] width 1169 height 18
click at [460, 66] on input "[DATE]　23:00" at bounding box center [557, 66] width 282 height 21
click at [916, 524] on div at bounding box center [725, 521] width 1169 height 18
click at [434, 64] on input "[DATE]　24:00" at bounding box center [557, 66] width 282 height 21
click at [452, 66] on input "[DATE]　24:00" at bounding box center [557, 66] width 282 height 21
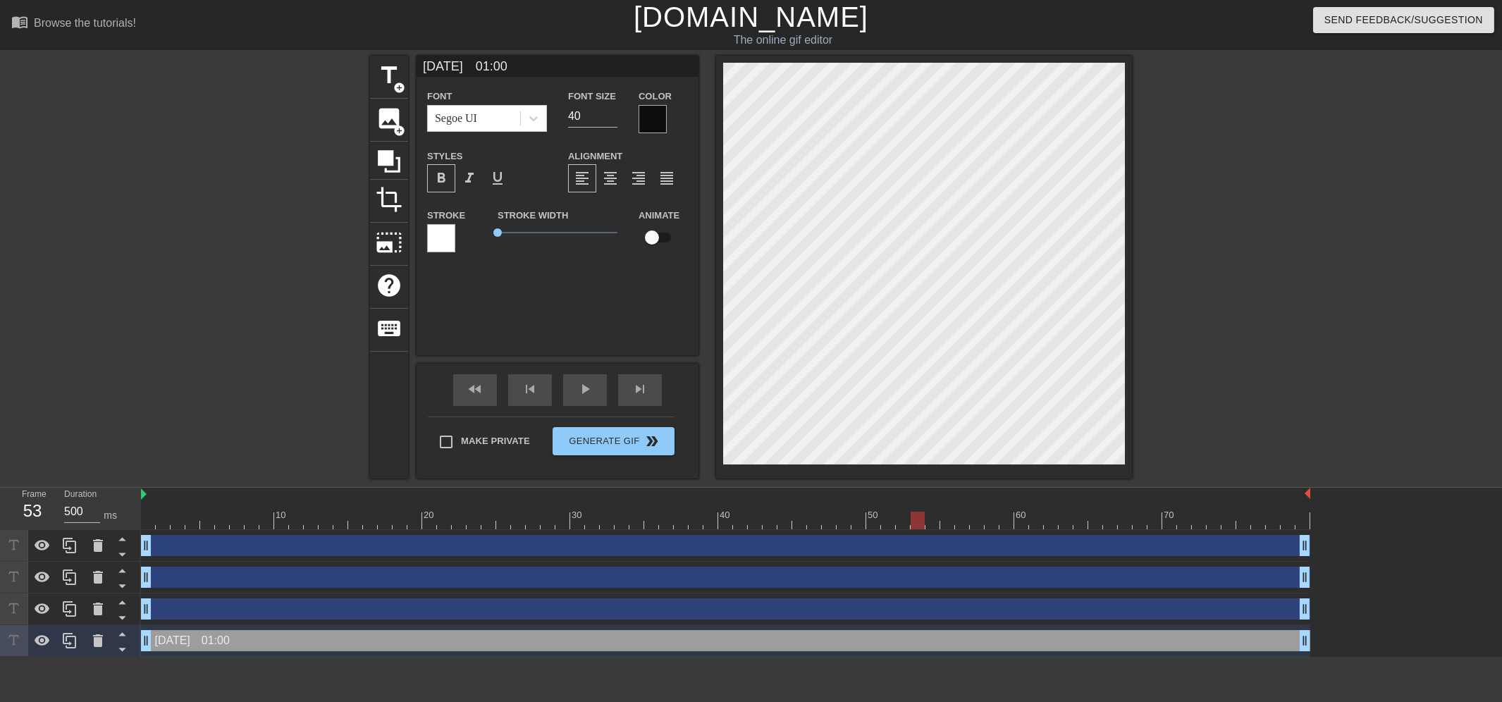
click at [931, 519] on div at bounding box center [725, 521] width 1169 height 18
click at [460, 66] on input "[DATE]　01:00" at bounding box center [557, 66] width 282 height 21
click at [942, 515] on div at bounding box center [725, 521] width 1169 height 18
click at [459, 64] on input "[DATE]　02:00" at bounding box center [557, 66] width 282 height 21
click at [962, 523] on div at bounding box center [725, 521] width 1169 height 18
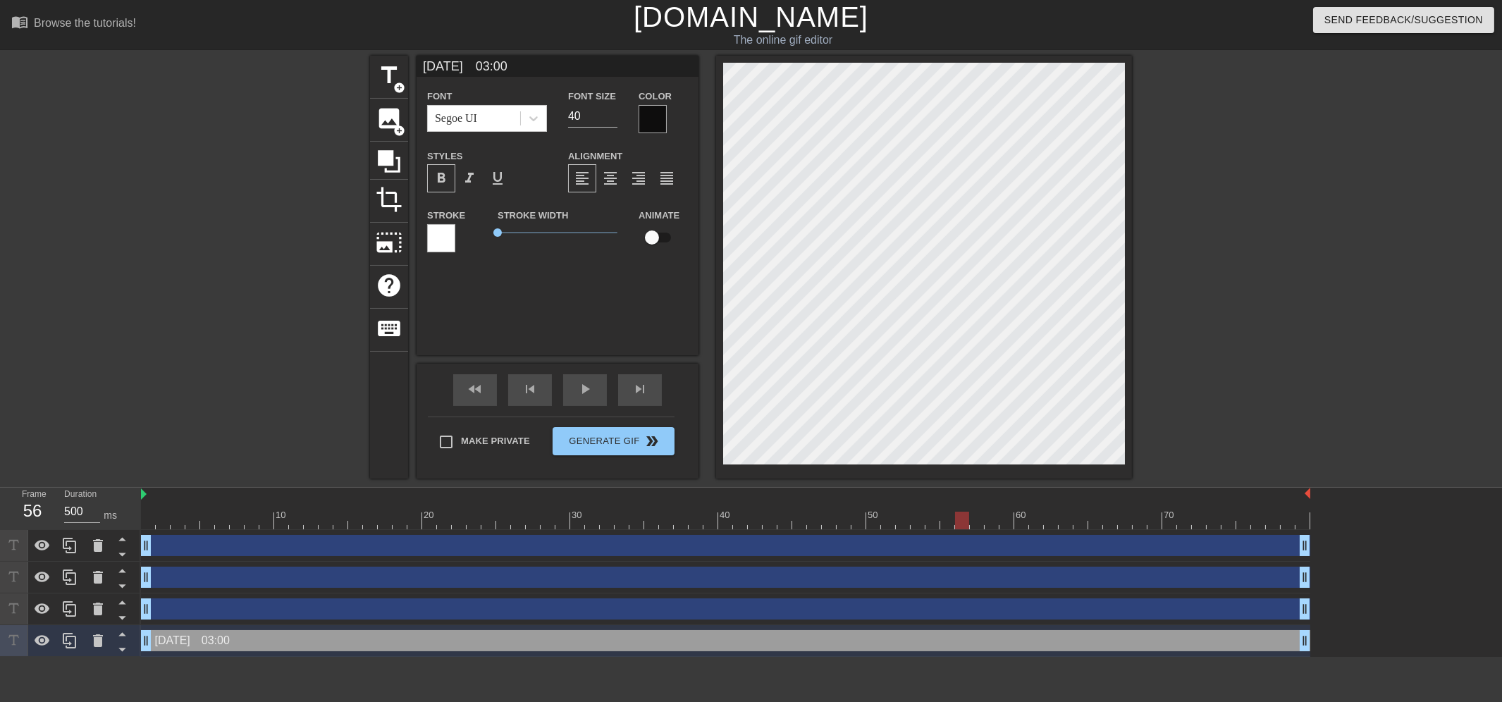
click at [458, 61] on input "[DATE]　03:00" at bounding box center [557, 66] width 282 height 21
click at [973, 527] on div at bounding box center [725, 521] width 1169 height 18
click at [459, 64] on input "[DATE]　04:00" at bounding box center [557, 66] width 282 height 21
click at [994, 522] on div at bounding box center [725, 521] width 1169 height 18
click at [462, 68] on input "[DATE]　05:00" at bounding box center [557, 66] width 282 height 21
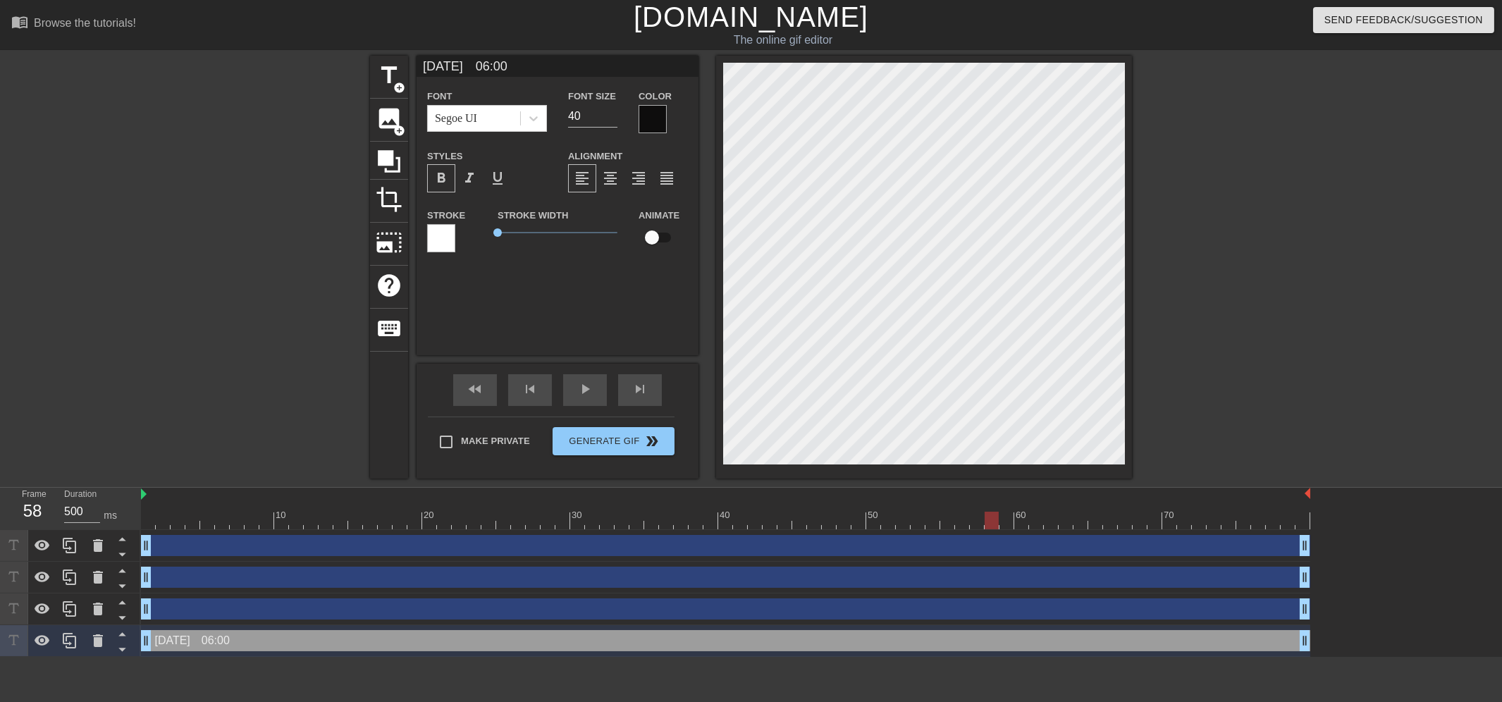
click at [1006, 519] on div at bounding box center [725, 521] width 1169 height 18
click at [461, 67] on input "[DATE]　06:00" at bounding box center [557, 66] width 282 height 21
click at [1020, 523] on div at bounding box center [725, 521] width 1169 height 18
click at [460, 61] on input "[DATE]　07:00" at bounding box center [557, 66] width 282 height 21
click at [1036, 522] on div at bounding box center [725, 521] width 1169 height 18
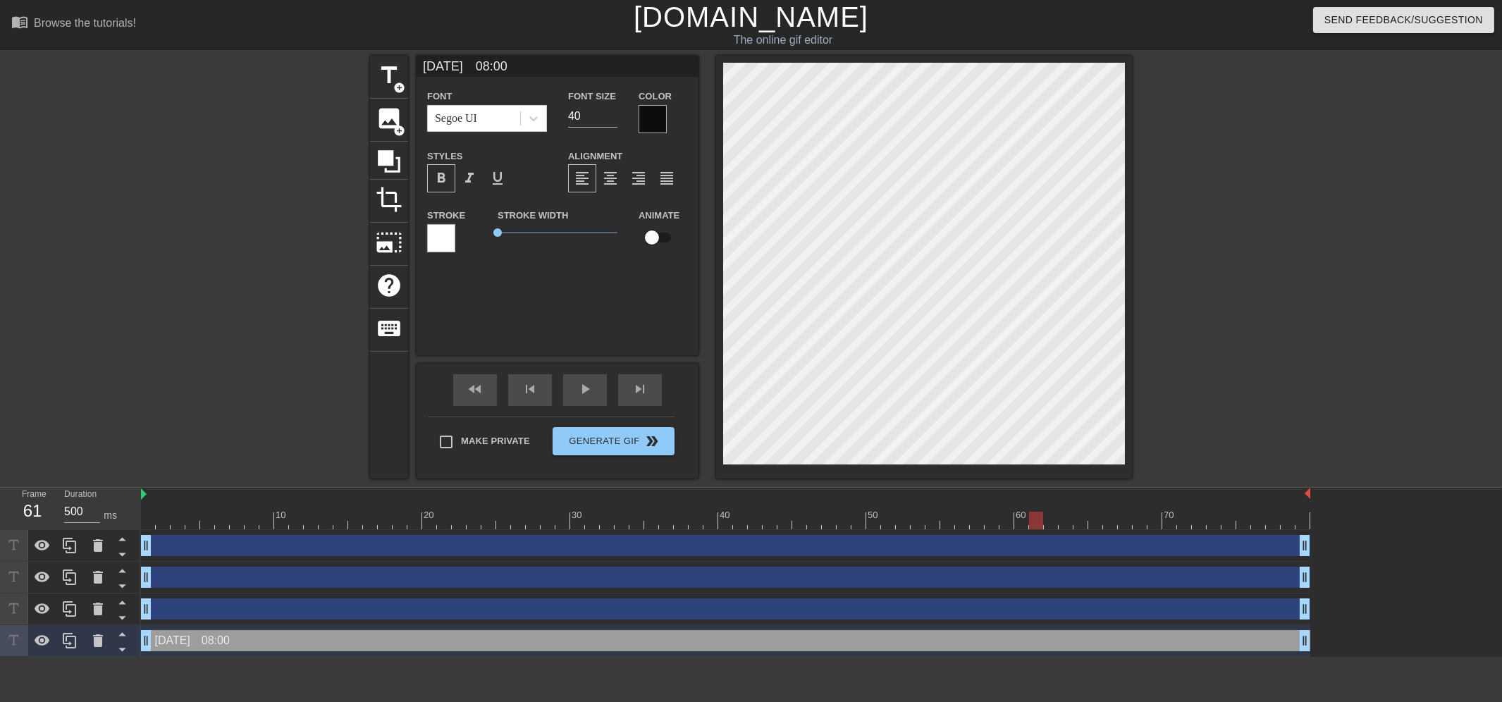
click at [463, 67] on input "[DATE]　08:00" at bounding box center [557, 66] width 282 height 21
click at [1053, 525] on div at bounding box center [725, 521] width 1169 height 18
click at [453, 67] on input "[DATE]　09:00" at bounding box center [557, 66] width 282 height 21
click at [1061, 524] on div at bounding box center [725, 521] width 1169 height 18
click at [459, 64] on input "[DATE]　10:00" at bounding box center [557, 66] width 282 height 21
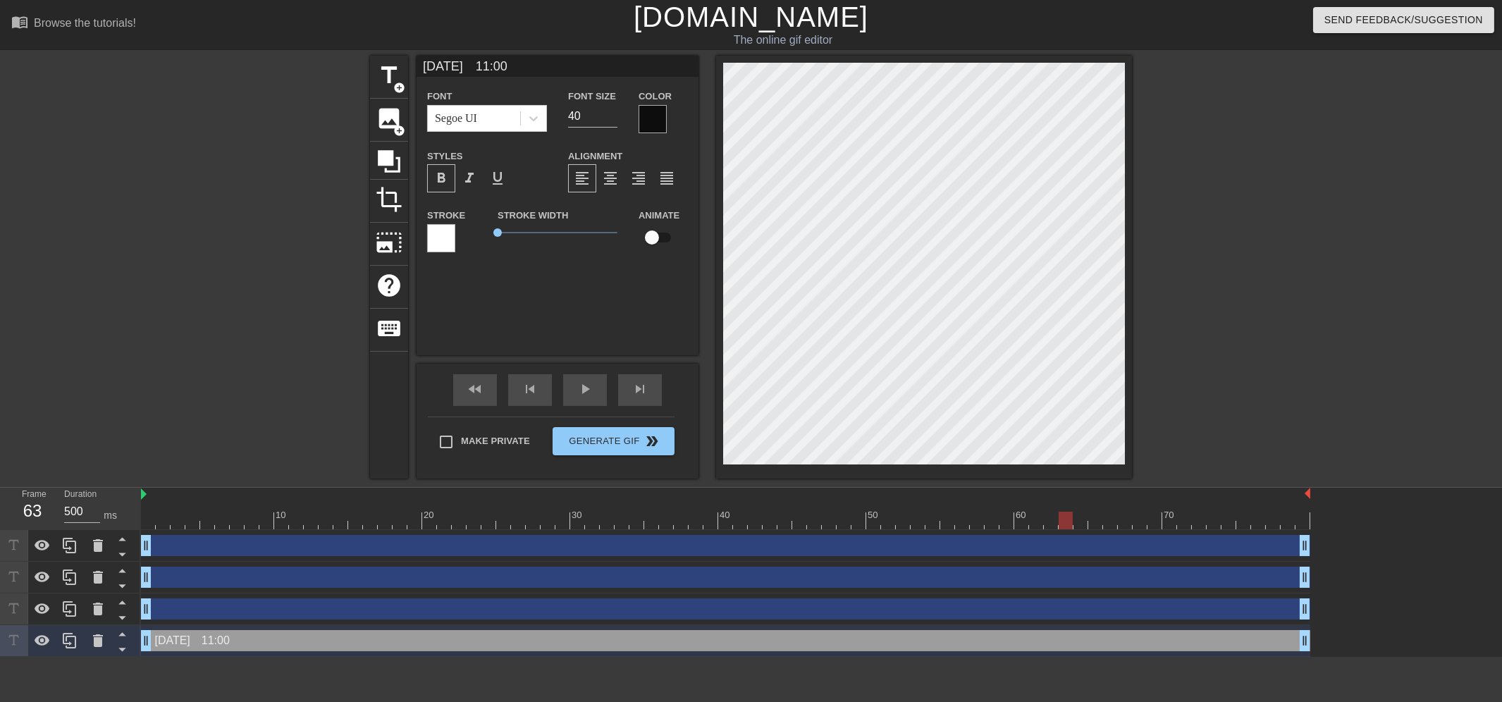
click at [1077, 523] on div at bounding box center [725, 521] width 1169 height 18
click at [462, 68] on input "[DATE]　11:00" at bounding box center [557, 66] width 282 height 21
click at [1096, 522] on div at bounding box center [725, 521] width 1169 height 18
click at [458, 65] on input "[DATE]　12:00" at bounding box center [557, 66] width 282 height 21
type input "[DATE]　13:00"
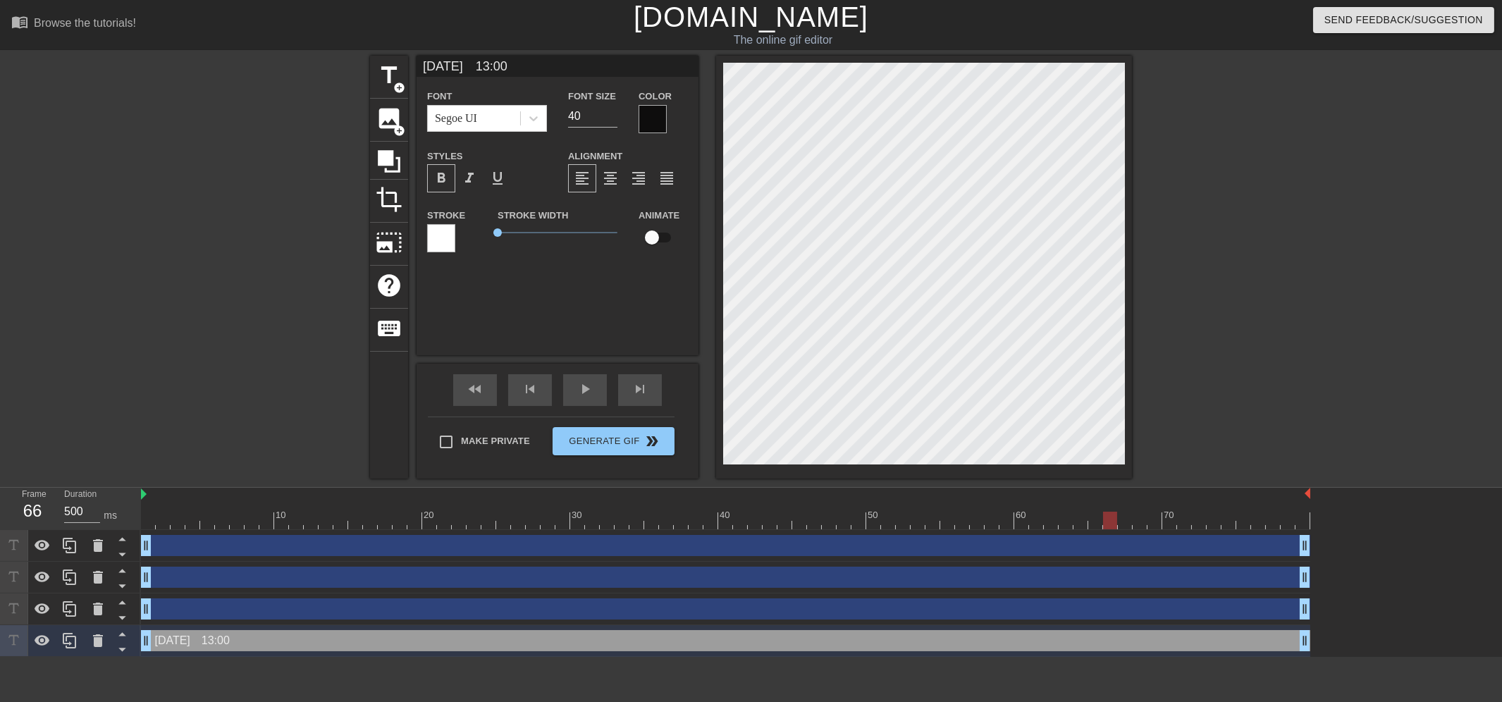
click at [1109, 519] on div at bounding box center [725, 521] width 1169 height 18
click at [1288, 523] on div at bounding box center [725, 521] width 1169 height 18
drag, startPoint x: 1304, startPoint y: 548, endPoint x: 1100, endPoint y: 559, distance: 203.9
click at [1100, 559] on div "drag_handle drag_handle" at bounding box center [725, 546] width 1169 height 32
drag, startPoint x: 1304, startPoint y: 575, endPoint x: 1095, endPoint y: 576, distance: 209.3
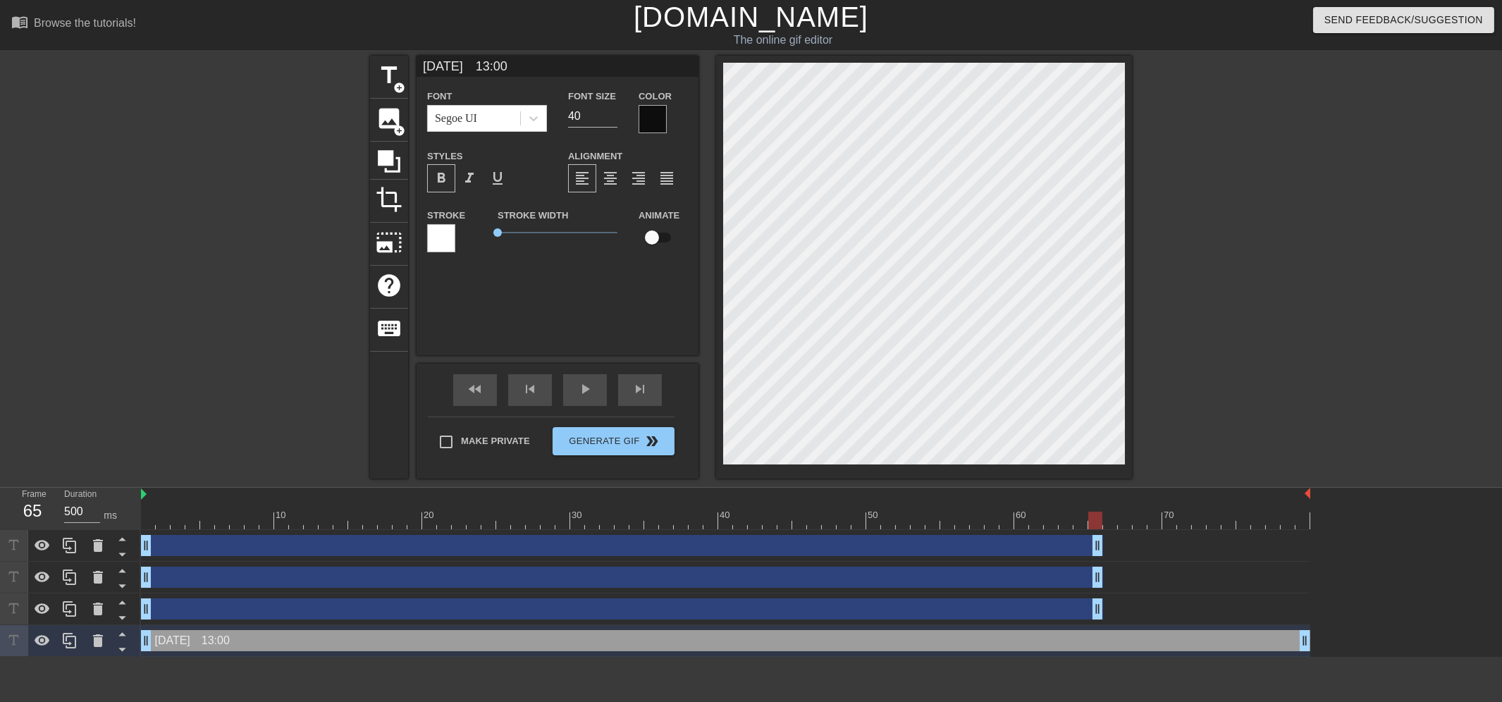
drag, startPoint x: 1302, startPoint y: 610, endPoint x: 1100, endPoint y: 615, distance: 201.6
drag, startPoint x: 1305, startPoint y: 641, endPoint x: 1101, endPoint y: 634, distance: 203.8
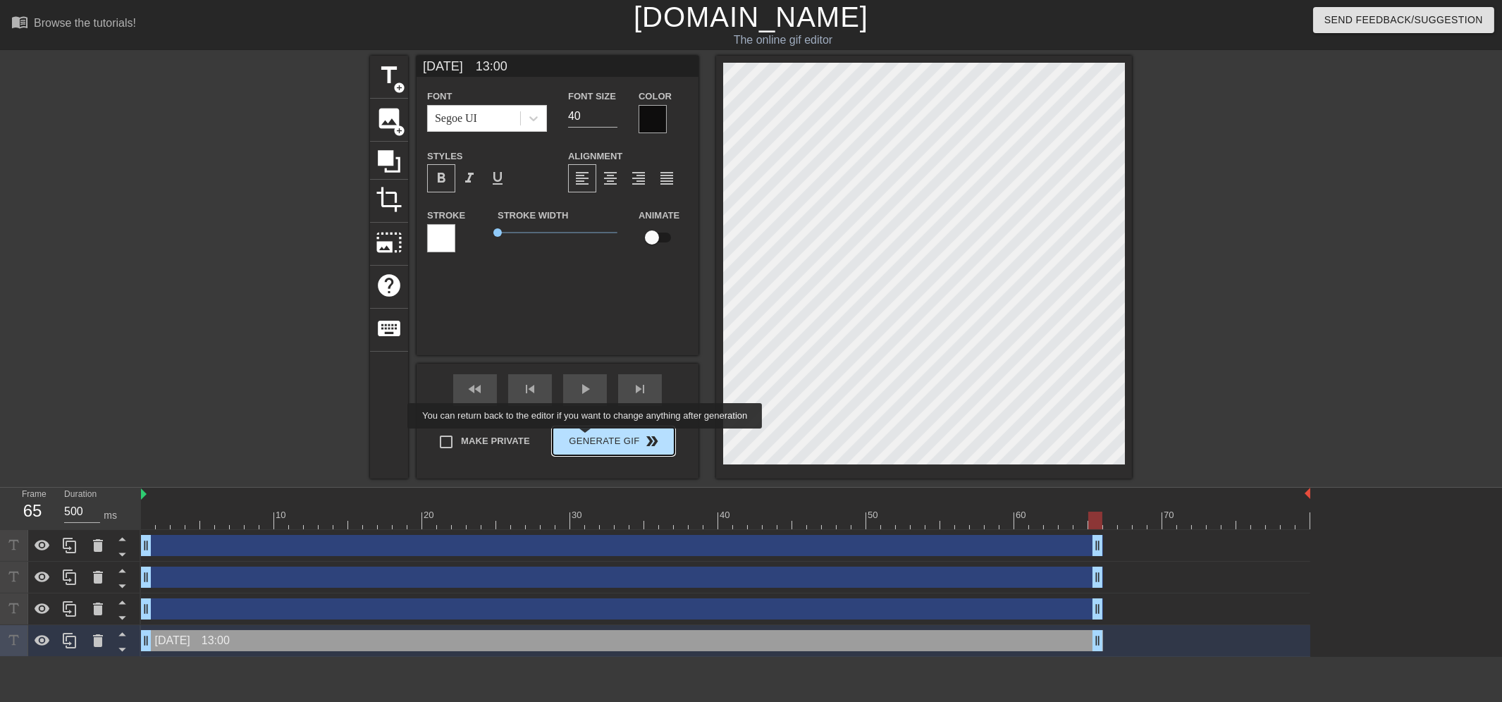
click at [586, 438] on span "Generate Gif double_arrow" at bounding box center [613, 441] width 111 height 17
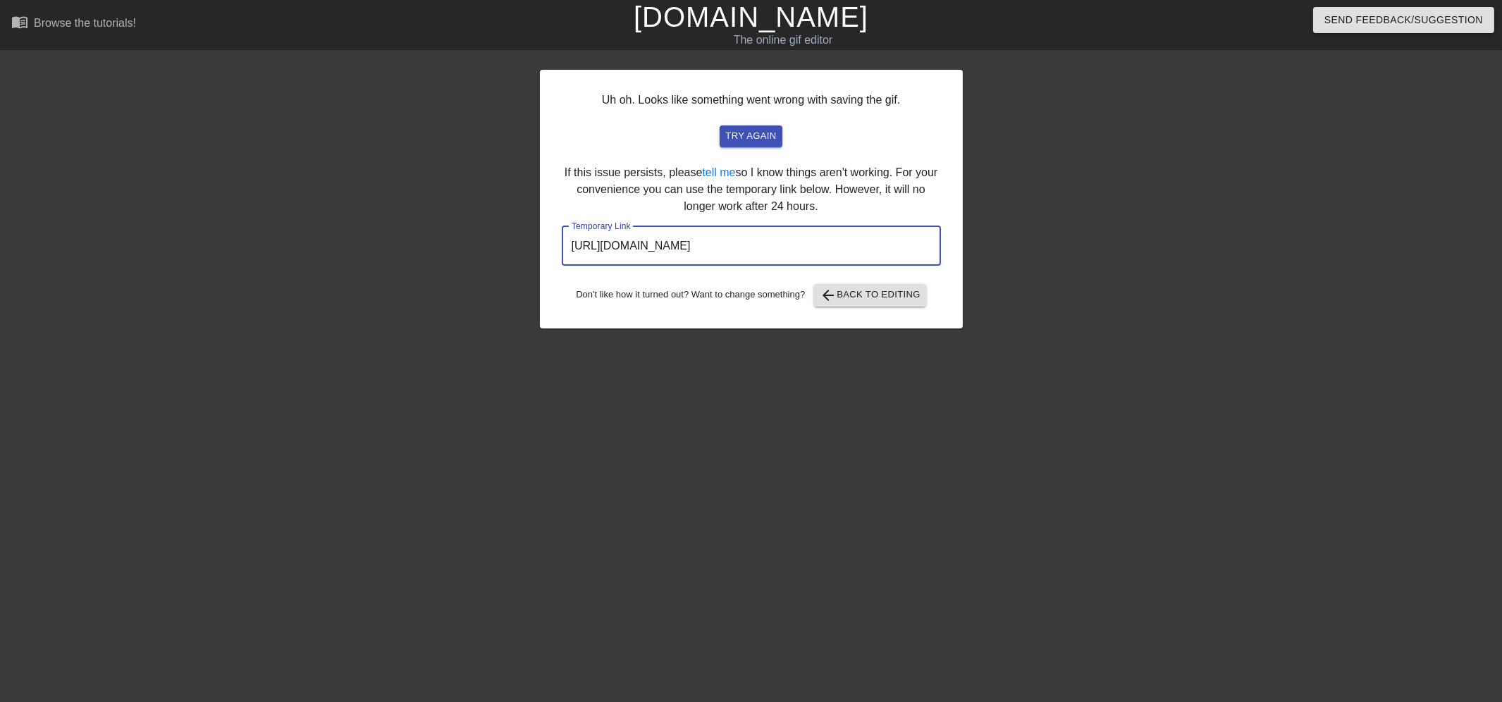
click at [860, 249] on input "[URL][DOMAIN_NAME]" at bounding box center [751, 245] width 379 height 39
drag, startPoint x: 870, startPoint y: 243, endPoint x: 488, endPoint y: 245, distance: 382.7
click at [488, 245] on div "Uh oh. Looks like something went wrong with saving the gif. try again If this i…" at bounding box center [751, 267] width 1502 height 423
